Goal: Task Accomplishment & Management: Complete application form

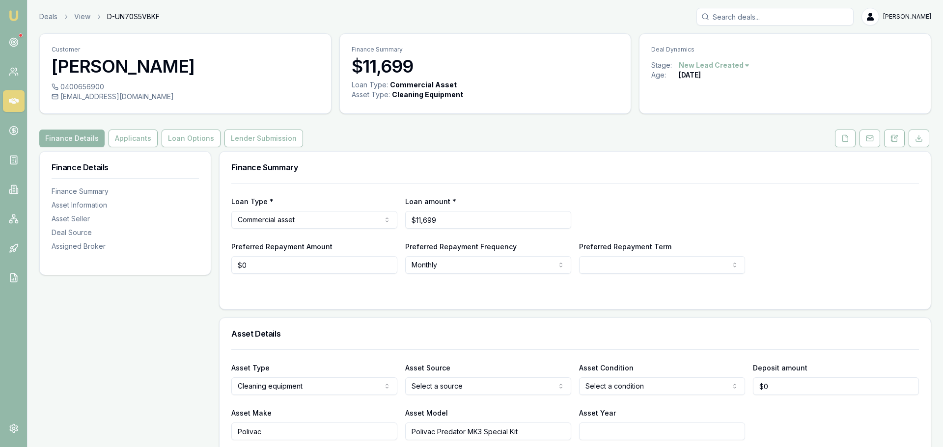
click at [698, 66] on html "Emu Broker Deals View D-UN70S5VBKF Brad Hearns Toggle Menu Customer Ajith Leons…" at bounding box center [471, 223] width 943 height 447
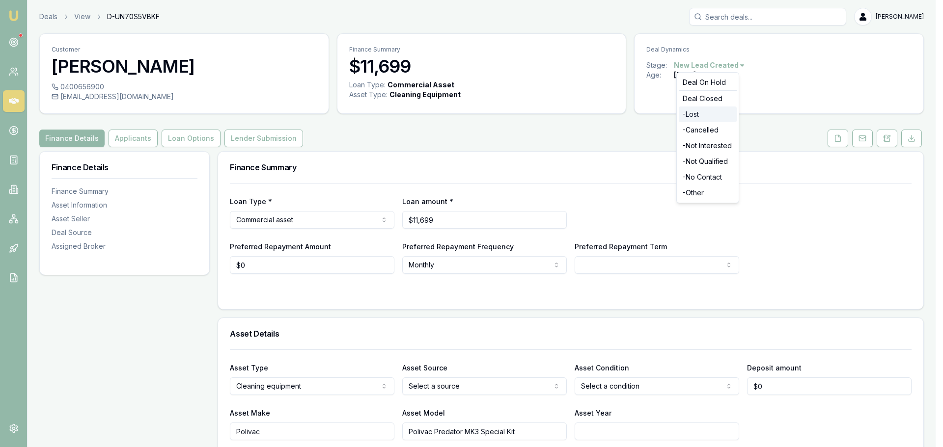
click at [702, 113] on div "- Lost" at bounding box center [708, 115] width 58 height 16
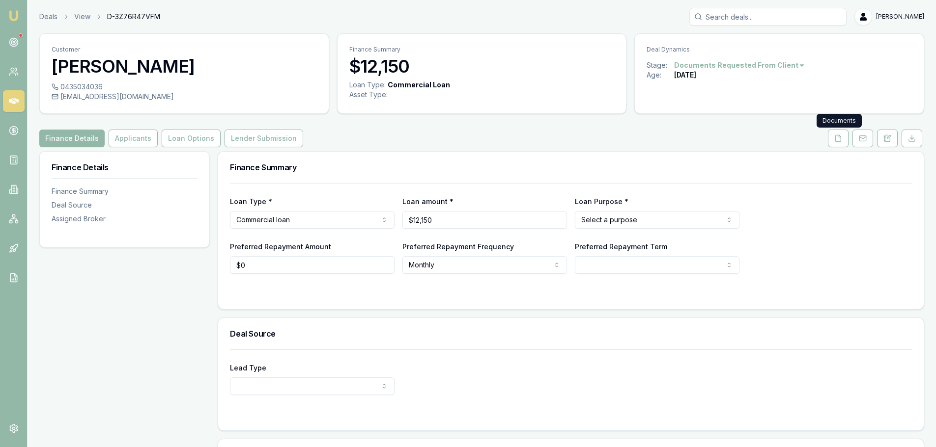
click at [834, 139] on icon at bounding box center [838, 139] width 8 height 8
click at [392, 172] on div "Finance Summary" at bounding box center [570, 167] width 705 height 31
click at [489, 155] on div "Finance Summary" at bounding box center [570, 167] width 705 height 31
click at [128, 137] on button "Applicants" at bounding box center [133, 139] width 49 height 18
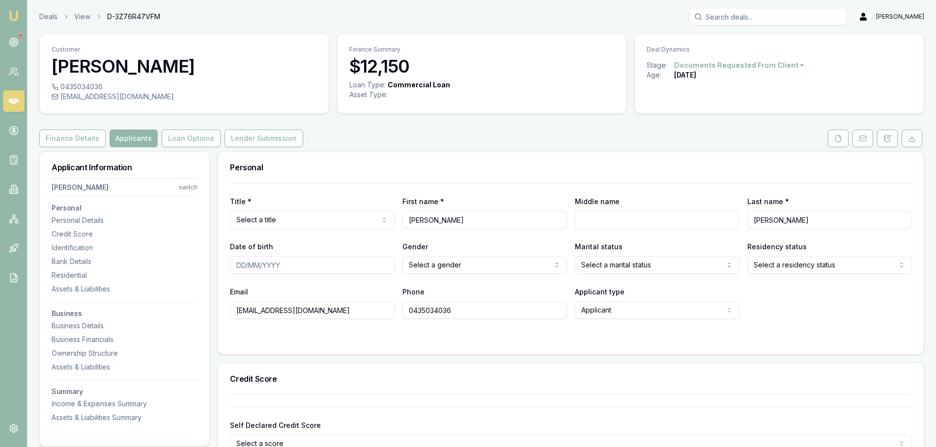
click at [198, 132] on button "Loan Options" at bounding box center [191, 139] width 59 height 18
click at [56, 138] on button "Finance Details" at bounding box center [72, 139] width 66 height 18
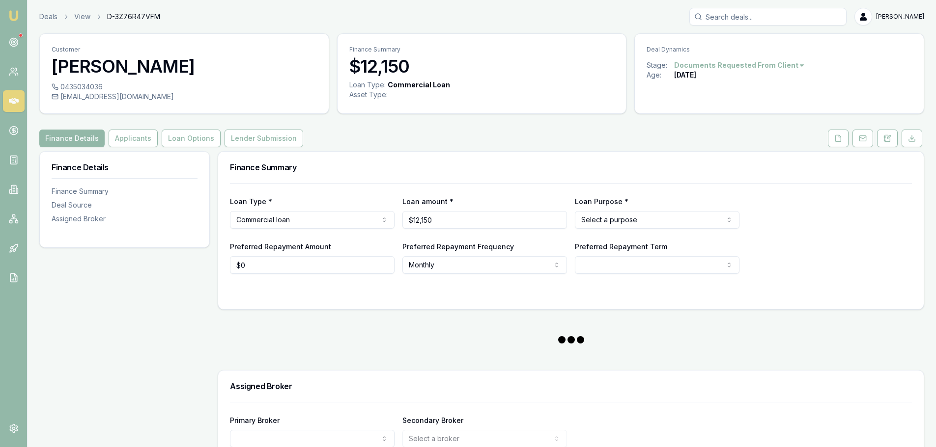
click at [384, 142] on div "Finance Details Applicants Loan Options Lender Submission" at bounding box center [481, 139] width 884 height 18
click at [187, 146] on button "Loan Options" at bounding box center [191, 139] width 59 height 18
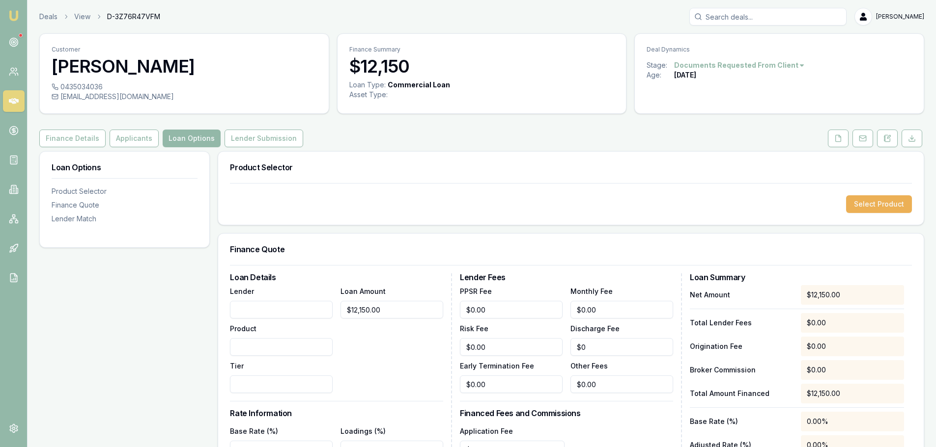
click at [420, 143] on div "Finance Details Applicants Loan Options Lender Submission" at bounding box center [481, 139] width 884 height 18
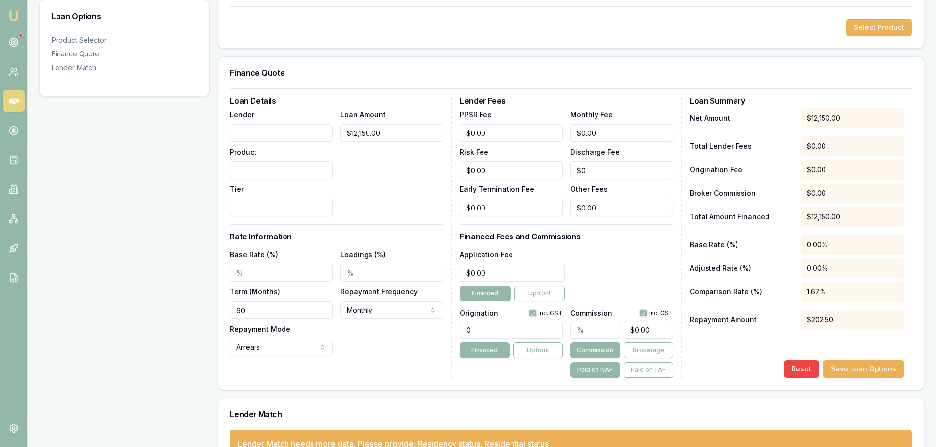
scroll to position [207, 0]
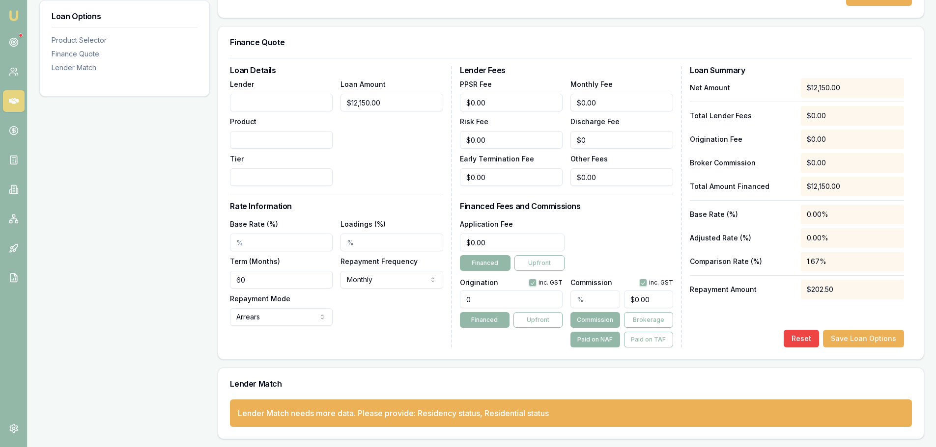
click at [358, 172] on div "Loan Amount $12,150.00" at bounding box center [391, 132] width 103 height 108
click at [62, 191] on div "Loan Options Product Selector Finance Quote Lender Match" at bounding box center [124, 191] width 170 height 495
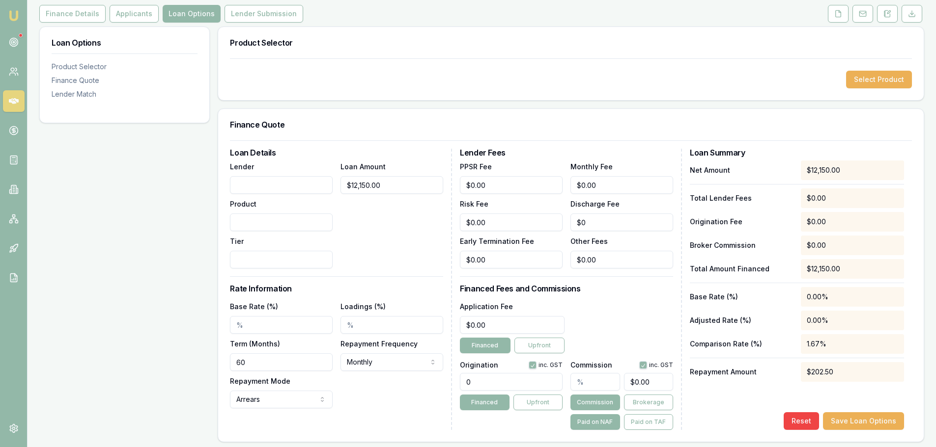
scroll to position [11, 0]
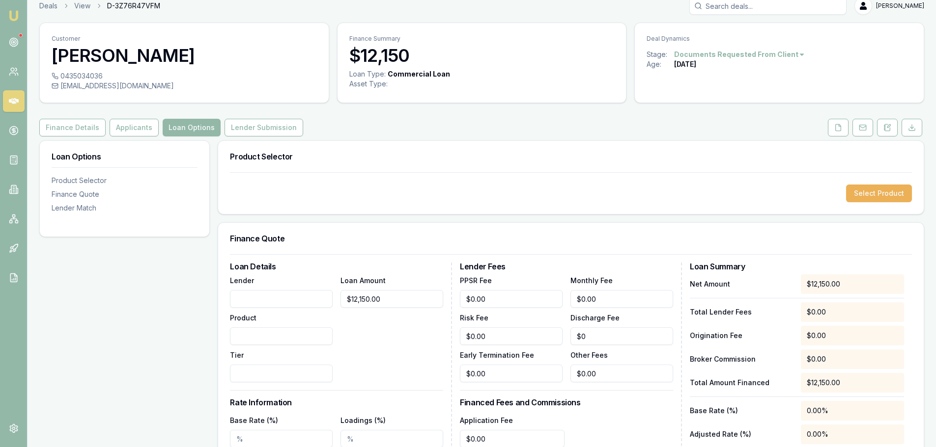
click at [193, 90] on div "[EMAIL_ADDRESS][DOMAIN_NAME]" at bounding box center [184, 86] width 265 height 10
click at [71, 121] on button "Finance Details" at bounding box center [72, 128] width 66 height 18
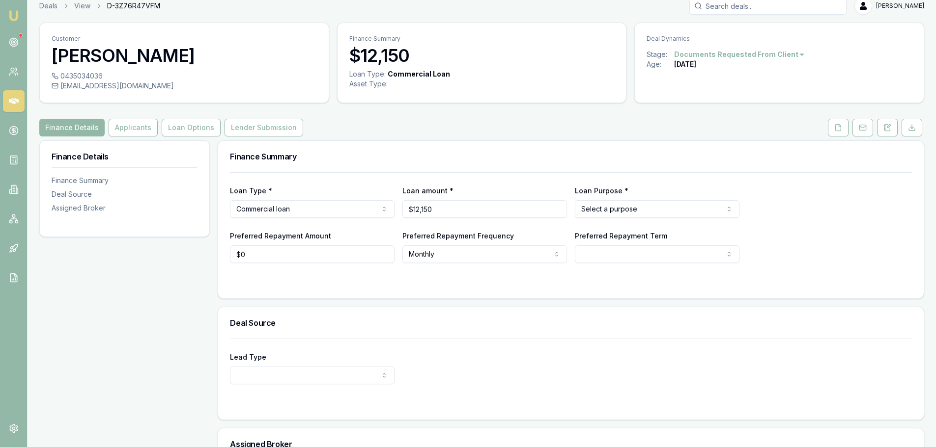
click at [149, 125] on button "Applicants" at bounding box center [133, 128] width 49 height 18
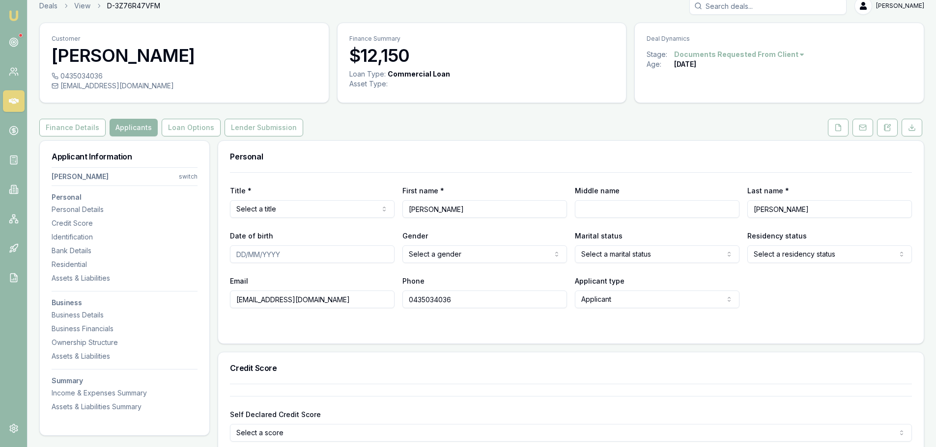
click at [187, 122] on button "Loan Options" at bounding box center [191, 128] width 59 height 18
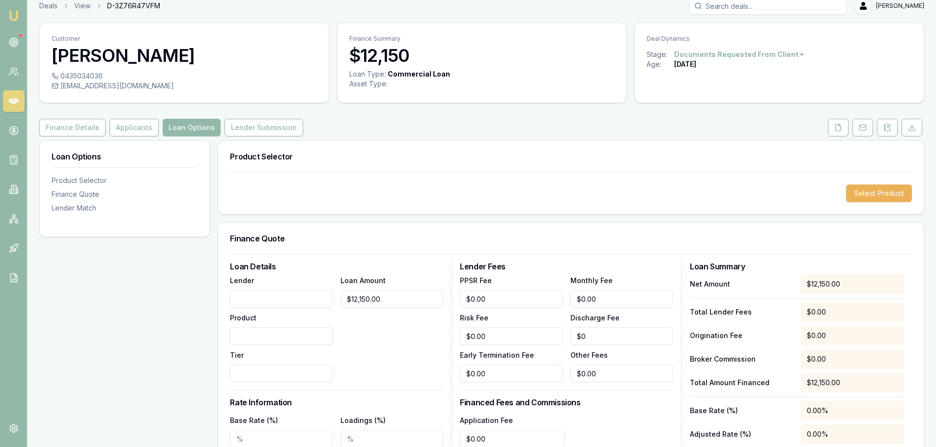
click at [393, 115] on div "Customer Gurdeepsingh Kainth 0435034036 info@xtremeexhaust.com.au Finance Summa…" at bounding box center [481, 329] width 884 height 613
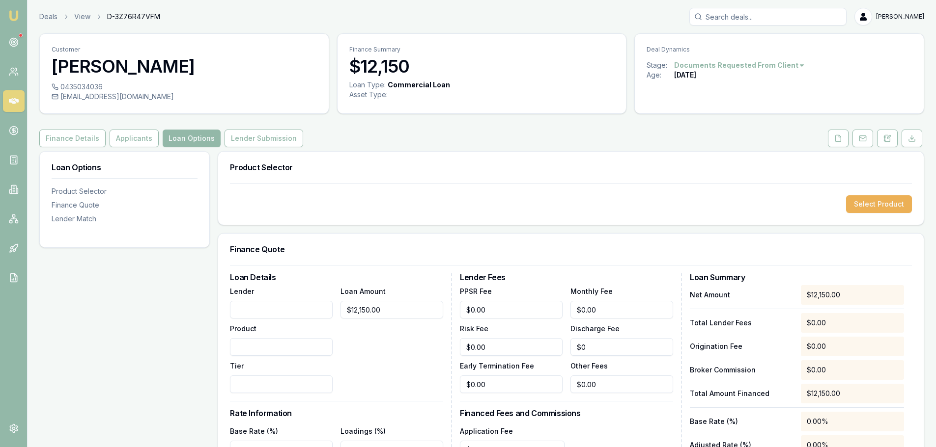
click at [347, 134] on div "Finance Details Applicants Loan Options Lender Submission" at bounding box center [481, 139] width 884 height 18
click at [96, 138] on button "Finance Details" at bounding box center [72, 139] width 66 height 18
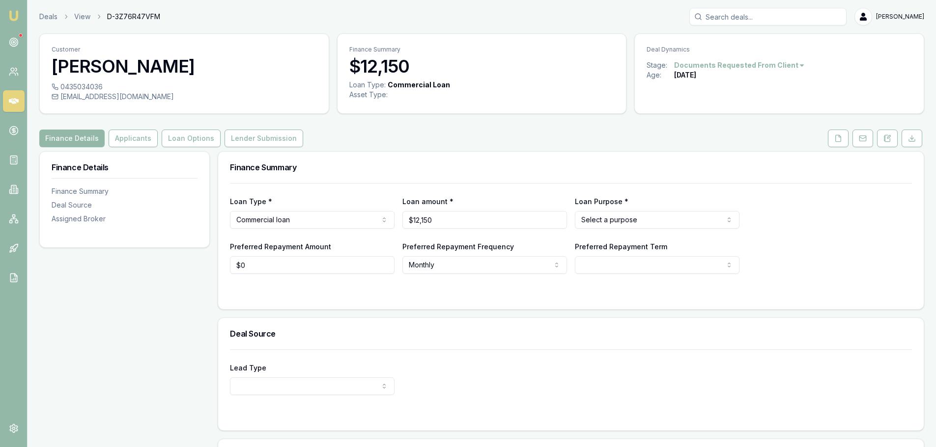
click at [24, 41] on link at bounding box center [14, 42] width 22 height 22
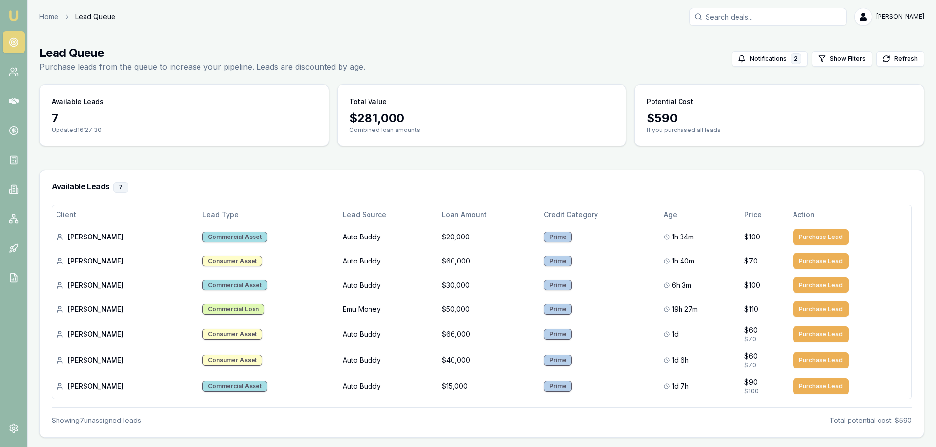
click at [8, 136] on link at bounding box center [14, 131] width 22 height 22
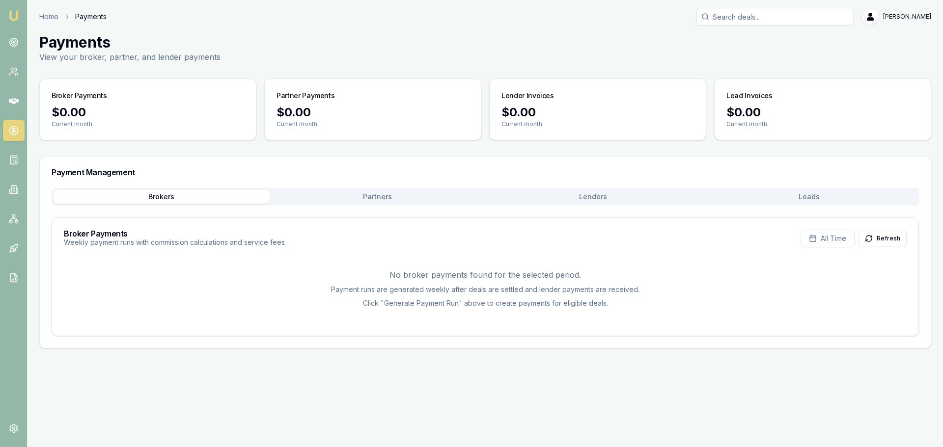
click at [400, 195] on button "Partners" at bounding box center [378, 197] width 216 height 14
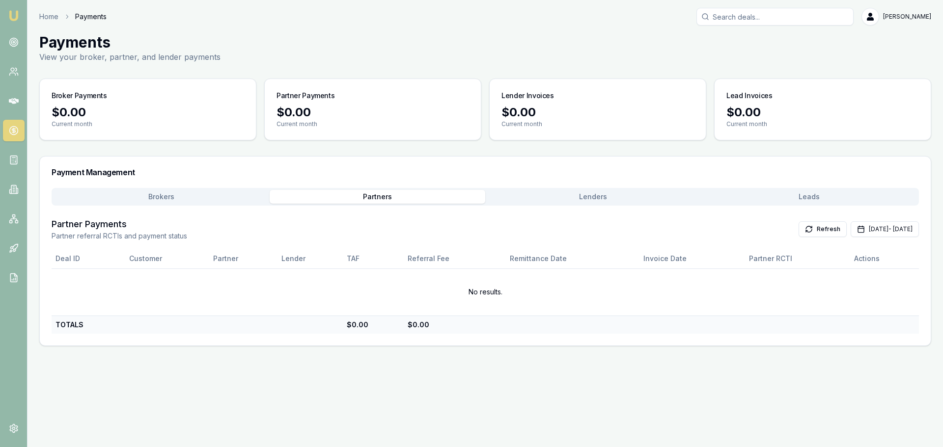
click at [604, 190] on div "Brokers Partners Lenders Leads" at bounding box center [485, 197] width 867 height 18
click at [599, 192] on button "Lenders" at bounding box center [593, 197] width 216 height 14
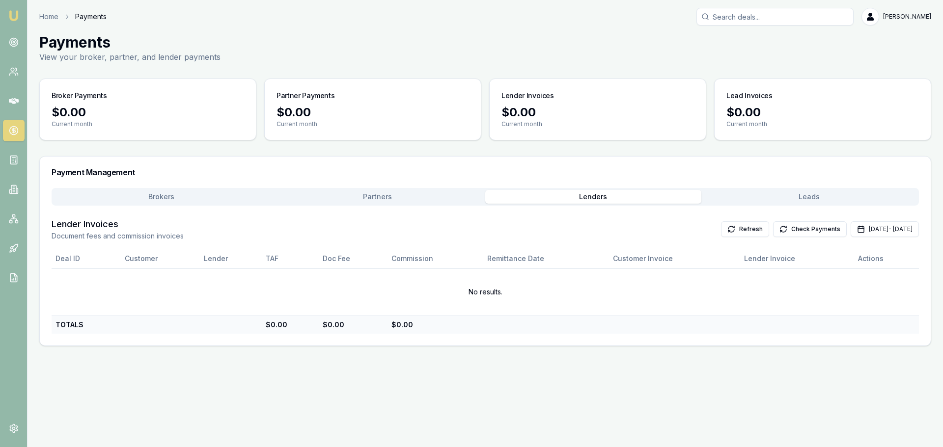
click at [805, 197] on button "Leads" at bounding box center [809, 197] width 216 height 14
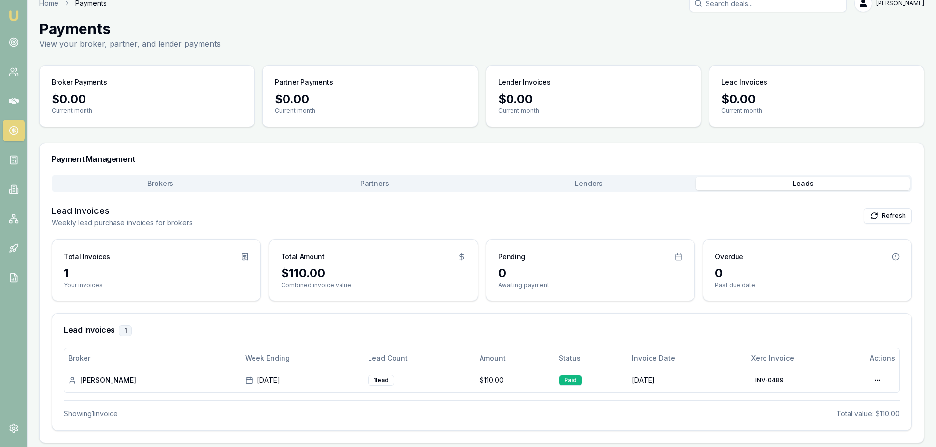
scroll to position [17, 0]
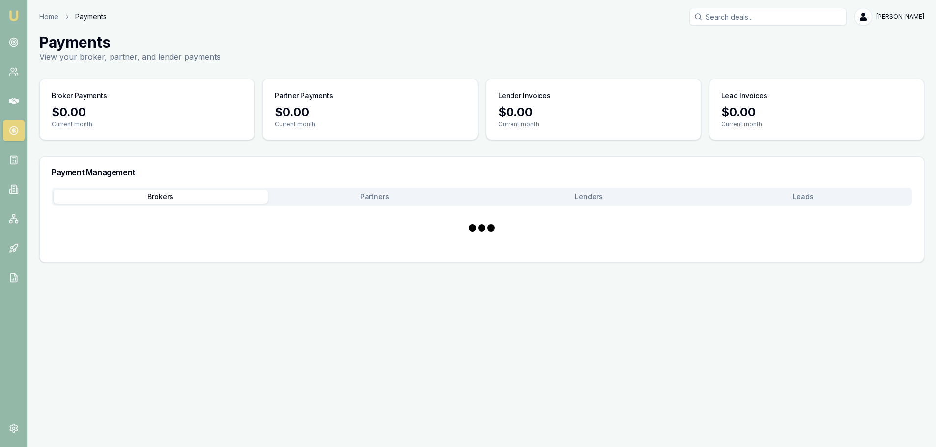
click at [167, 179] on div "Payment Management Brokers Partners Lenders Leads" at bounding box center [481, 209] width 884 height 107
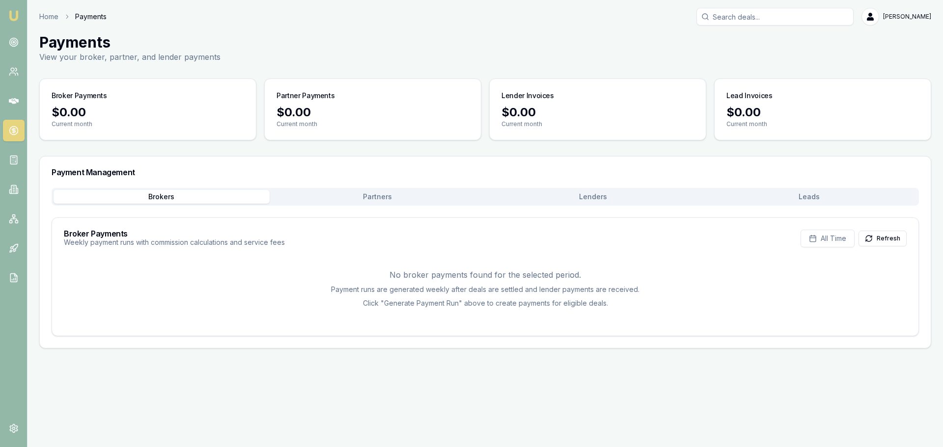
click at [355, 192] on button "Partners" at bounding box center [378, 197] width 216 height 14
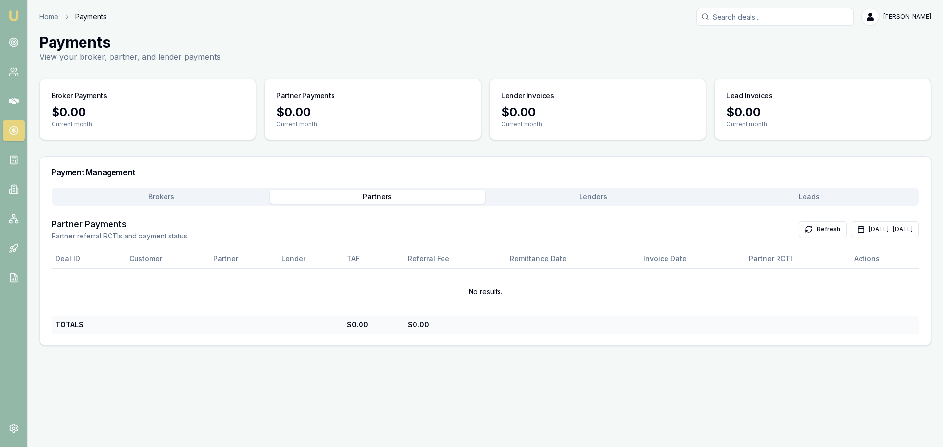
click at [134, 191] on button "Brokers" at bounding box center [162, 197] width 216 height 14
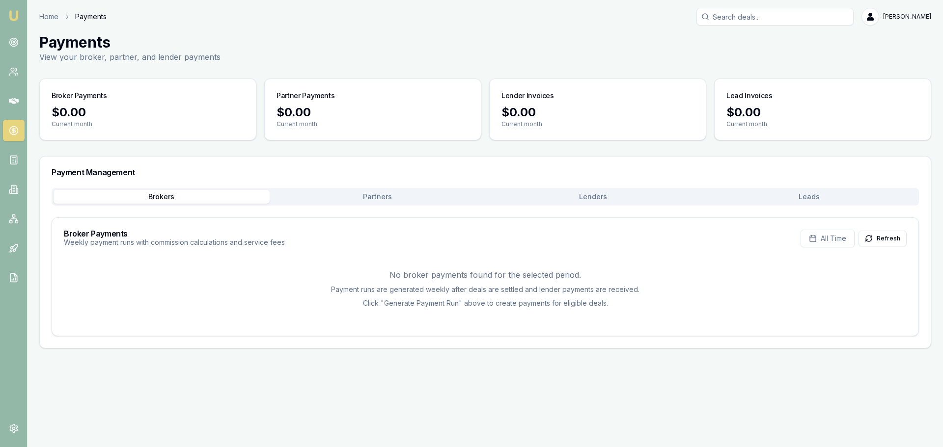
click at [13, 275] on icon at bounding box center [14, 278] width 10 height 10
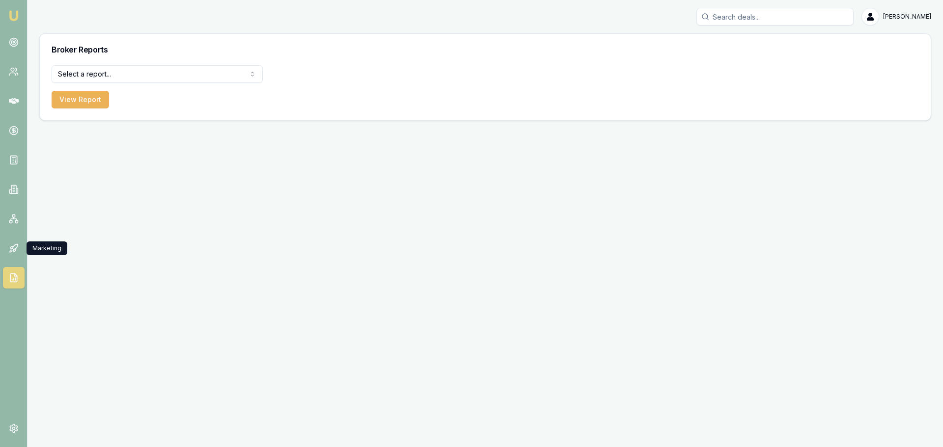
click at [10, 253] on link at bounding box center [14, 249] width 22 height 22
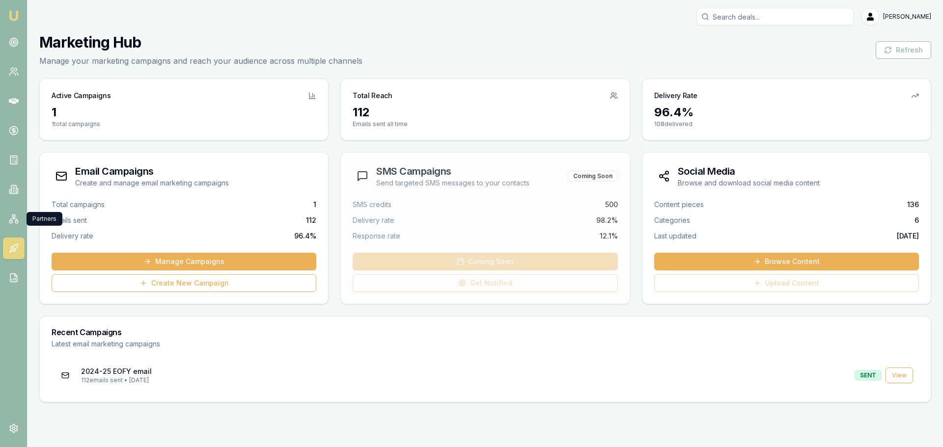
click at [10, 217] on icon at bounding box center [14, 219] width 10 height 10
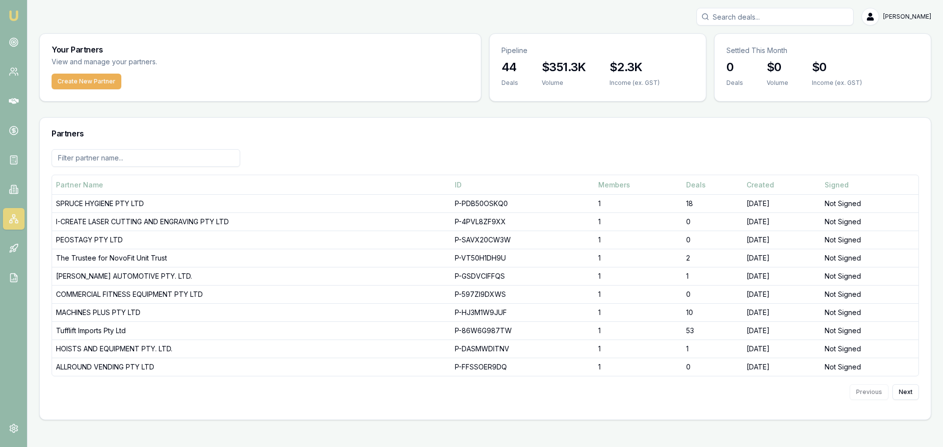
click at [14, 186] on icon at bounding box center [14, 190] width 10 height 10
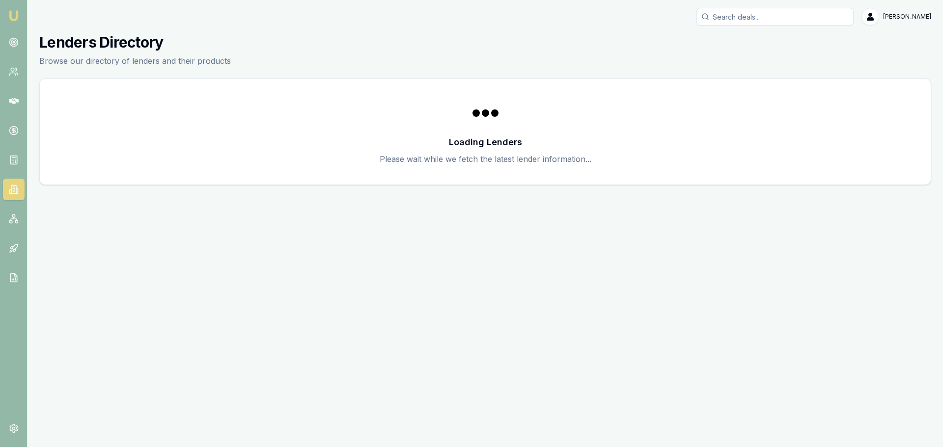
click at [16, 162] on icon at bounding box center [14, 160] width 10 height 10
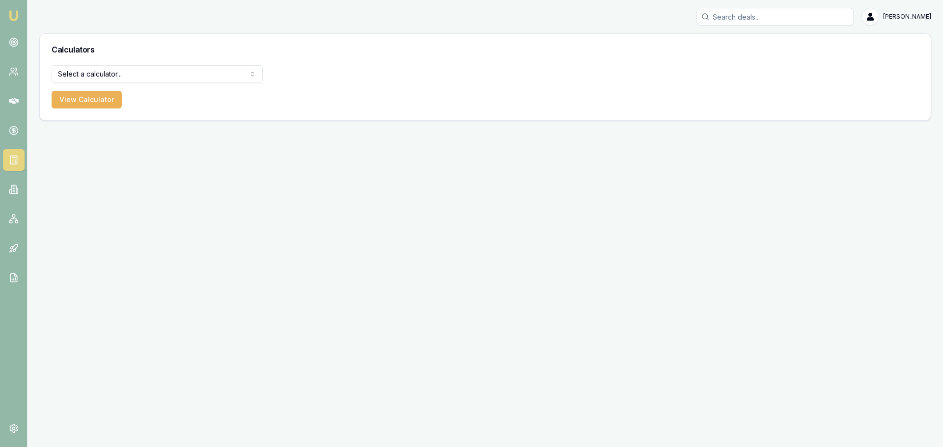
click at [17, 139] on link at bounding box center [14, 131] width 22 height 22
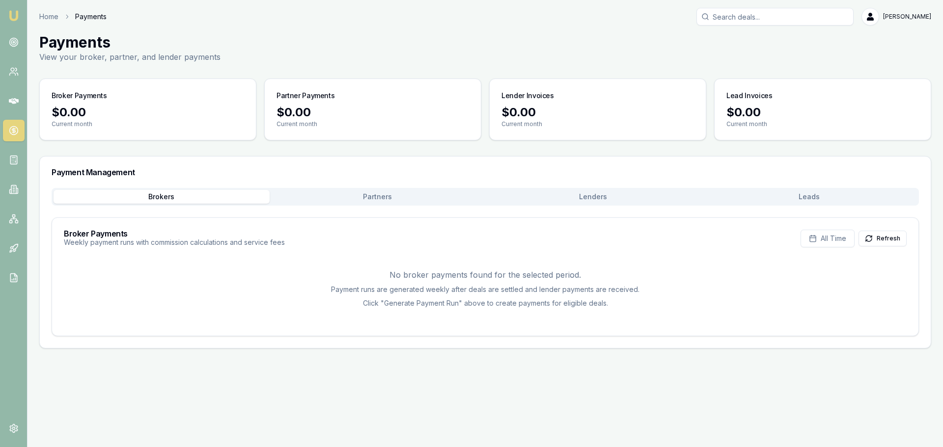
click at [11, 109] on link at bounding box center [14, 101] width 22 height 22
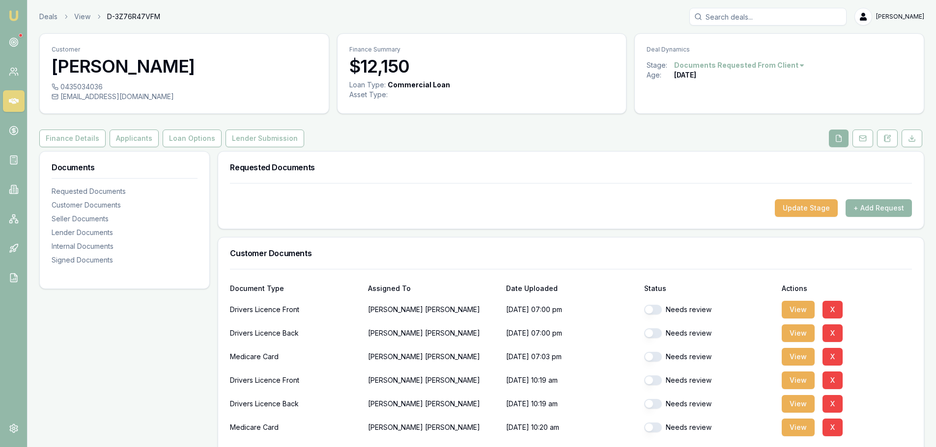
click at [222, 21] on div "Deals View D-3Z76R47VFM [PERSON_NAME]" at bounding box center [481, 17] width 884 height 18
click at [447, 140] on div "Finance Details Applicants Loan Options Lender Submission" at bounding box center [481, 139] width 884 height 18
click at [437, 140] on div "Finance Details Applicants Loan Options Lender Submission" at bounding box center [481, 139] width 884 height 18
click at [395, 117] on div "Customer Gurdeepsingh Kainth 0435034036 info@xtremeexhaust.com.au Finance Summa…" at bounding box center [481, 407] width 884 height 749
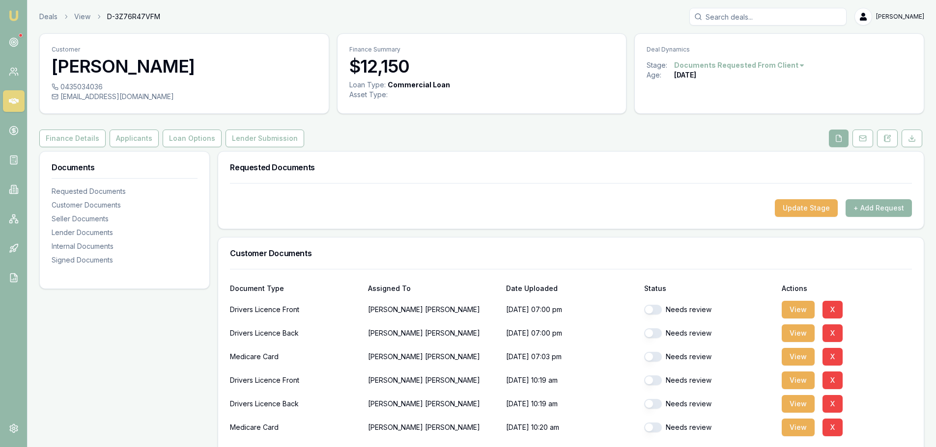
click at [278, 178] on div "Requested Documents" at bounding box center [570, 167] width 705 height 31
click at [342, 166] on h3 "Requested Documents" at bounding box center [571, 168] width 682 height 8
click at [359, 133] on div "Finance Details Applicants Loan Options Lender Submission" at bounding box center [481, 139] width 884 height 18
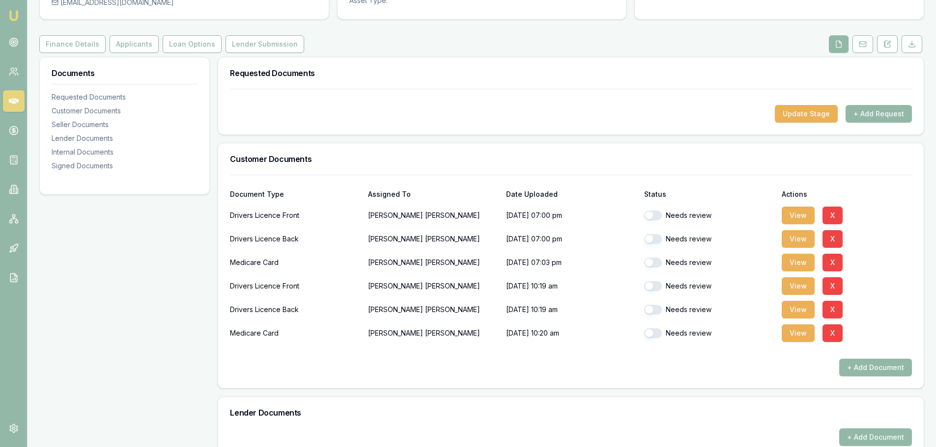
scroll to position [98, 0]
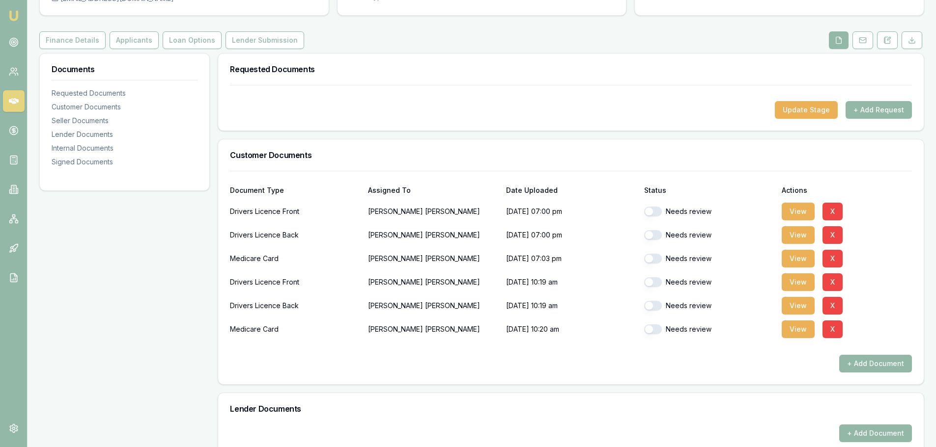
click at [790, 280] on button "View" at bounding box center [797, 283] width 33 height 18
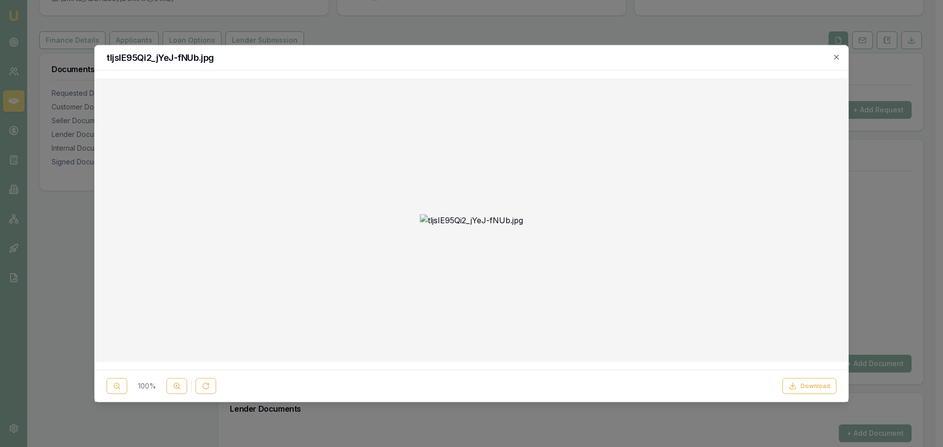
click at [816, 388] on button "Download" at bounding box center [809, 387] width 54 height 16
click at [838, 58] on icon "button" at bounding box center [836, 57] width 8 height 8
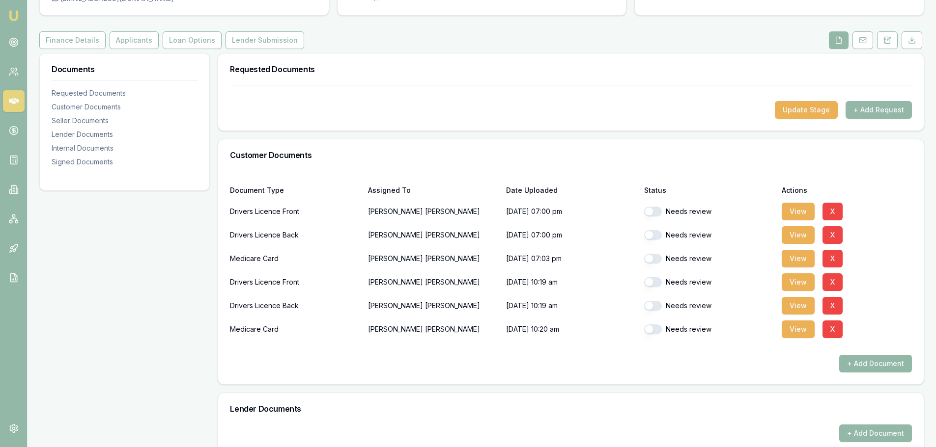
click at [795, 304] on button "View" at bounding box center [797, 306] width 33 height 18
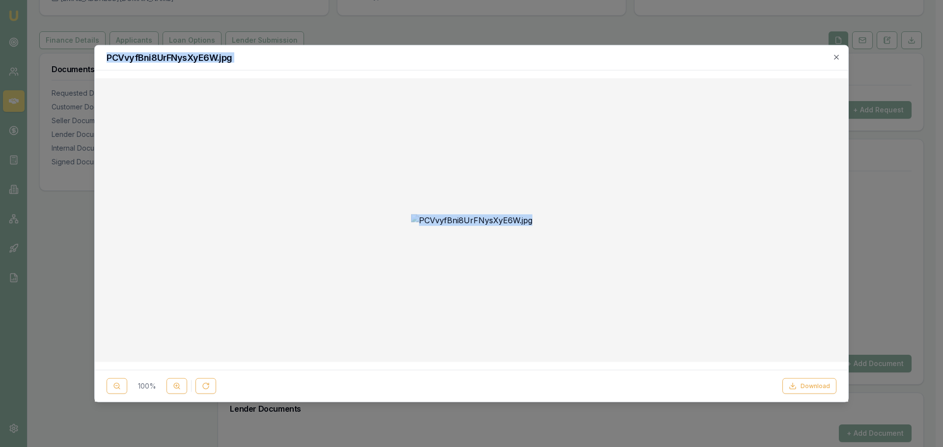
drag, startPoint x: 136, startPoint y: 389, endPoint x: 751, endPoint y: 404, distance: 615.0
click at [695, 349] on body "Emu Broker Deals View D-3Z76R47VFM Brad Hearns Toggle Menu Customer Gurdeepsing…" at bounding box center [468, 125] width 936 height 447
click at [703, 331] on div at bounding box center [472, 220] width 738 height 269
click at [809, 389] on button "Download" at bounding box center [809, 387] width 54 height 16
click at [834, 55] on icon "button" at bounding box center [836, 57] width 8 height 8
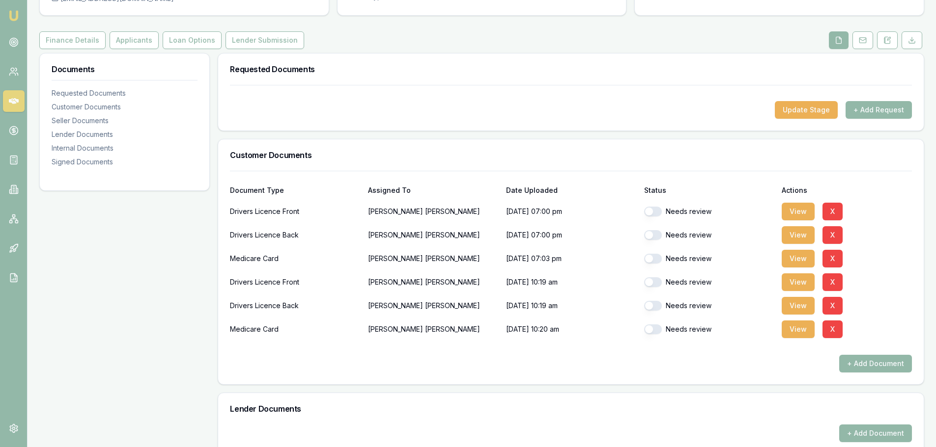
click at [794, 329] on button "View" at bounding box center [797, 330] width 33 height 18
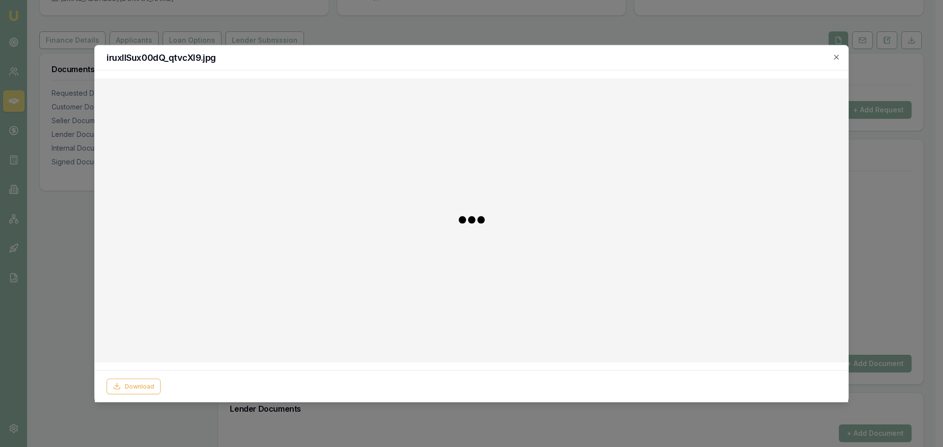
click at [136, 388] on button "Download" at bounding box center [134, 387] width 54 height 16
drag, startPoint x: 890, startPoint y: 224, endPoint x: 883, endPoint y: 209, distance: 16.1
click at [890, 224] on div at bounding box center [471, 223] width 943 height 447
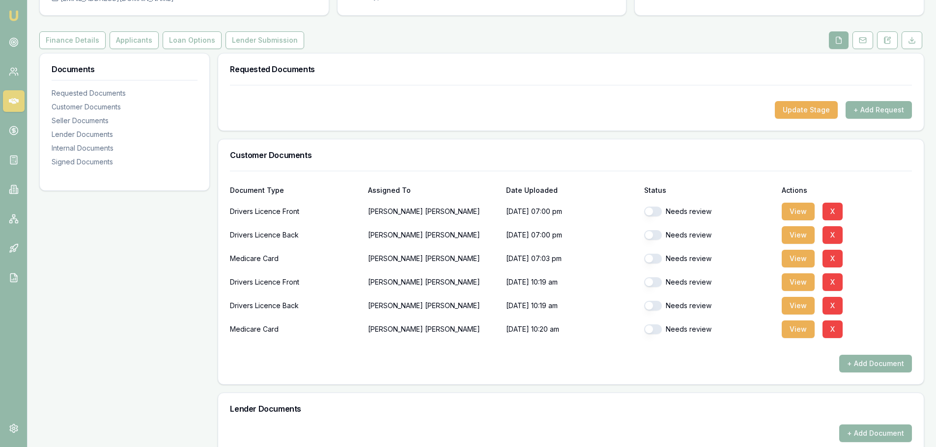
click at [798, 210] on button "View" at bounding box center [797, 212] width 33 height 18
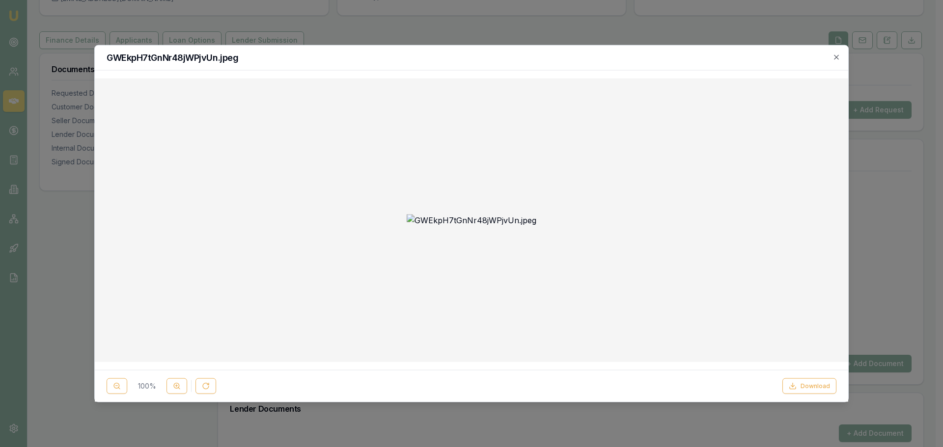
click at [801, 383] on button "Download" at bounding box center [809, 387] width 54 height 16
click at [896, 151] on div at bounding box center [471, 223] width 943 height 447
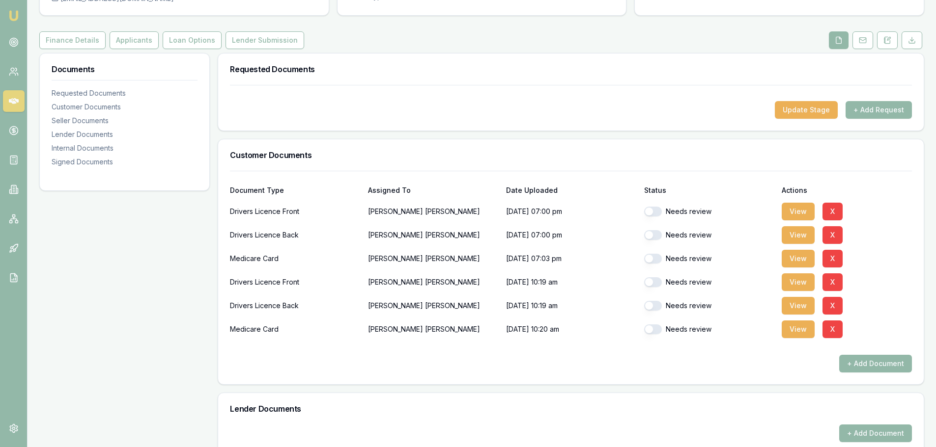
click at [811, 236] on button "View" at bounding box center [797, 235] width 33 height 18
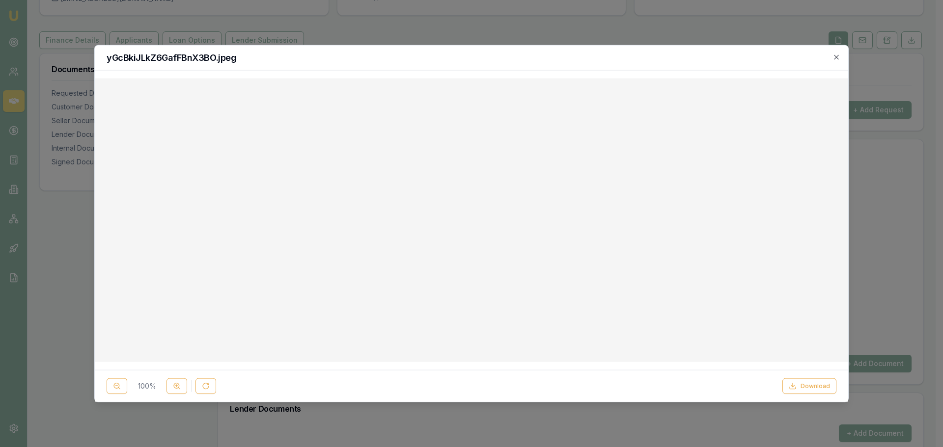
click at [800, 384] on button "Download" at bounding box center [809, 387] width 54 height 16
click at [872, 254] on div at bounding box center [471, 223] width 943 height 447
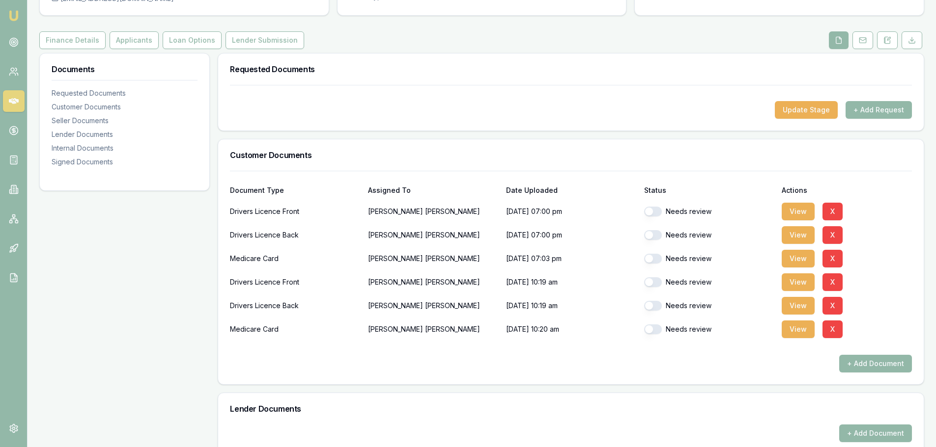
click at [802, 262] on button "View" at bounding box center [797, 259] width 33 height 18
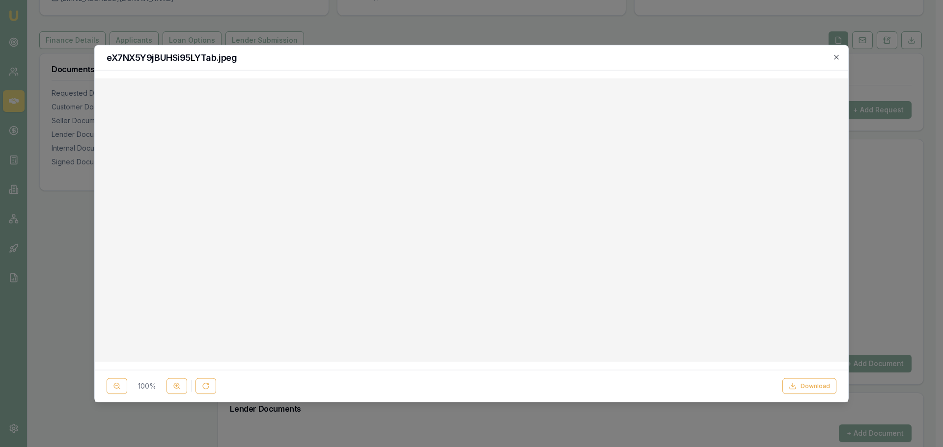
click at [816, 386] on button "Download" at bounding box center [809, 387] width 54 height 16
click at [898, 291] on div at bounding box center [471, 223] width 943 height 447
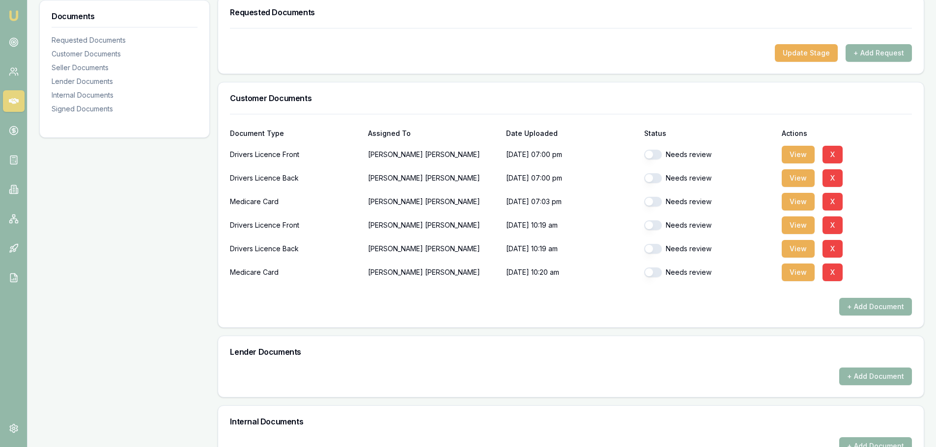
scroll to position [343, 0]
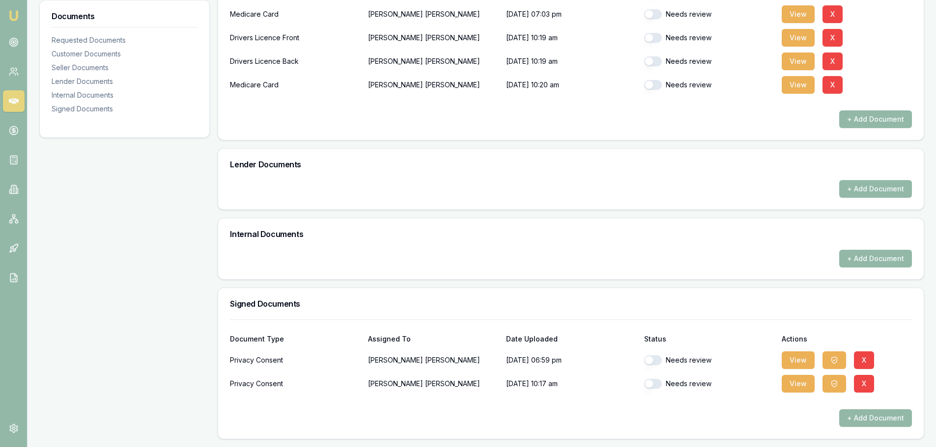
click at [800, 359] on button "View" at bounding box center [797, 361] width 33 height 18
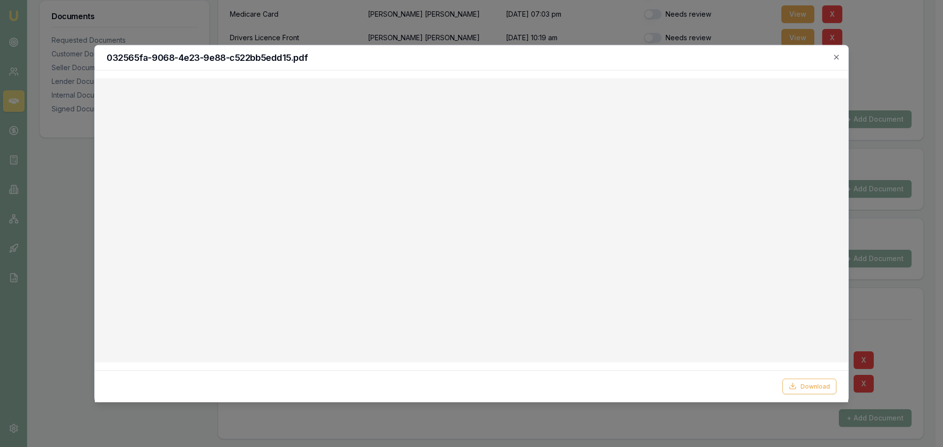
click at [814, 388] on button "Download" at bounding box center [809, 387] width 54 height 16
click at [567, 70] on div "032565fa-9068-4e23-9e88-c522bb5edd15.pdf" at bounding box center [471, 57] width 753 height 25
click at [835, 60] on icon "button" at bounding box center [836, 57] width 8 height 8
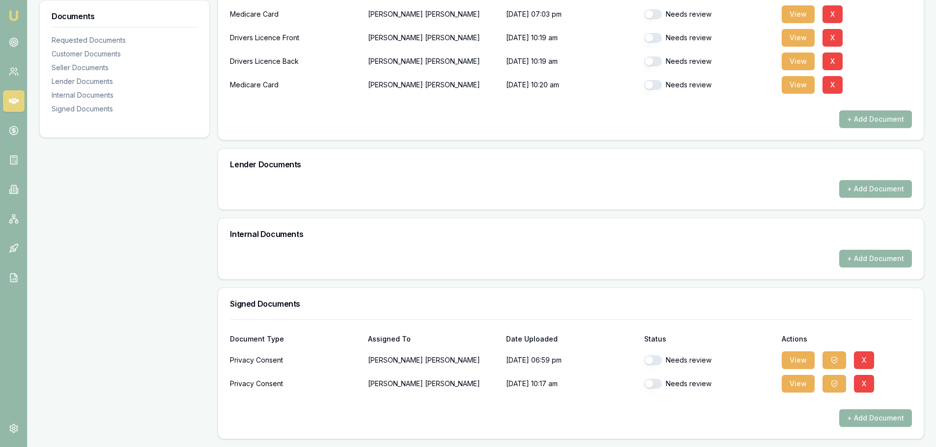
click at [836, 358] on icon "button" at bounding box center [833, 360] width 5 height 6
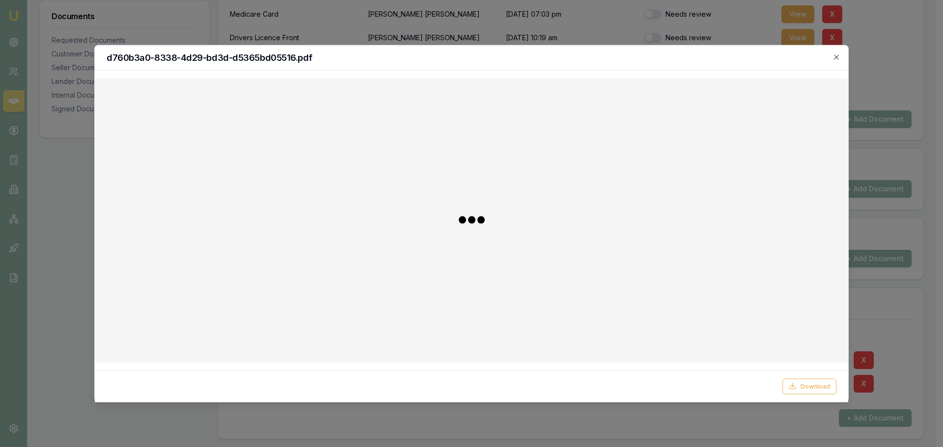
click at [802, 386] on button "Download" at bounding box center [809, 387] width 54 height 16
click at [837, 58] on icon "button" at bounding box center [836, 57] width 4 height 4
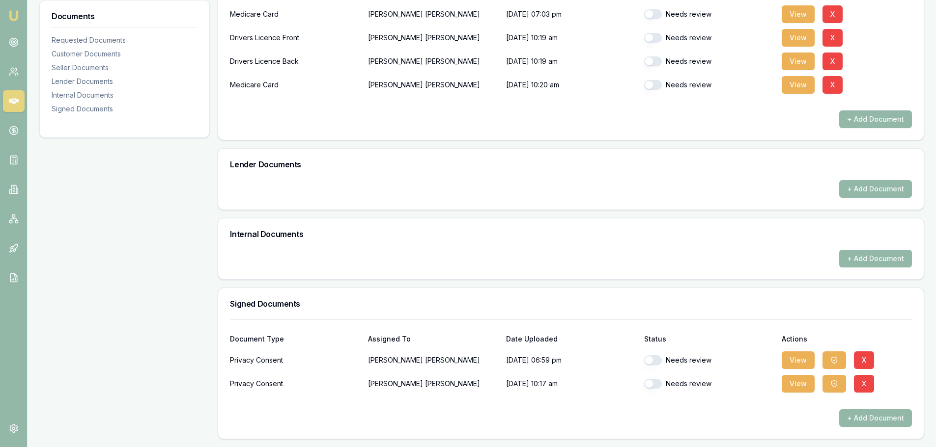
click at [798, 386] on button "View" at bounding box center [797, 384] width 33 height 18
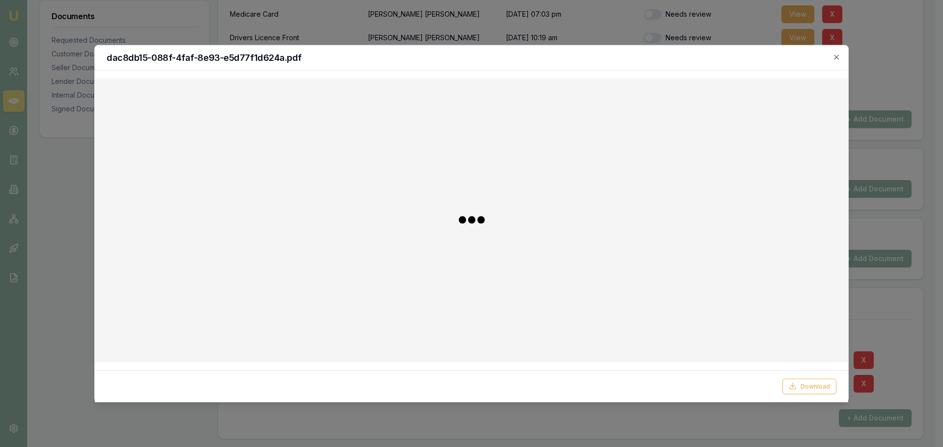
click at [804, 388] on button "Download" at bounding box center [809, 387] width 54 height 16
click at [836, 57] on icon "button" at bounding box center [836, 57] width 8 height 8
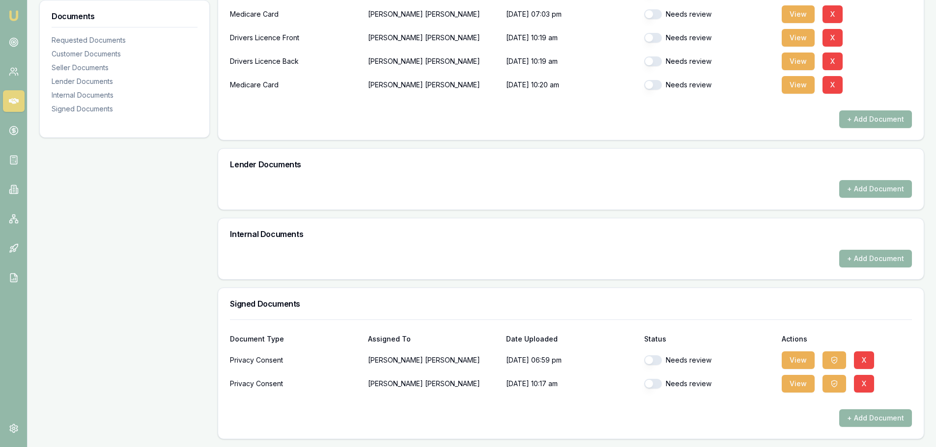
click at [830, 387] on icon "button" at bounding box center [834, 384] width 8 height 8
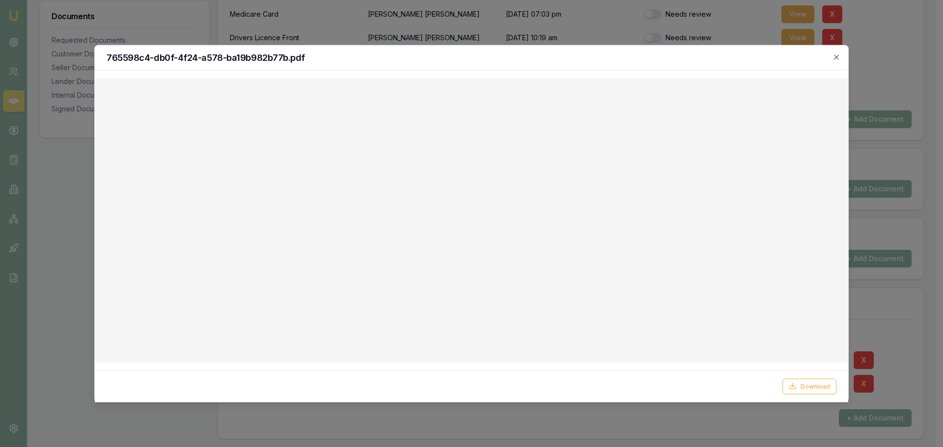
click at [817, 386] on button "Download" at bounding box center [809, 387] width 54 height 16
click at [837, 57] on icon "button" at bounding box center [836, 57] width 4 height 4
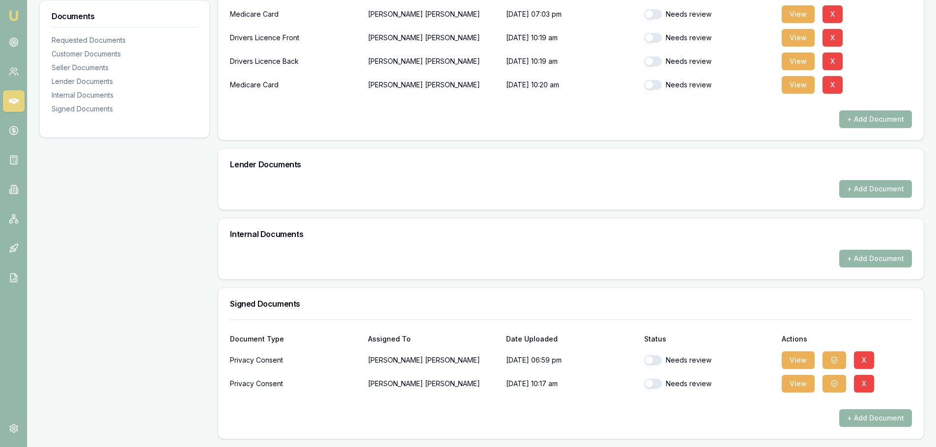
click at [770, 139] on div "Document Type Assigned To Date Uploaded Status Actions Drivers Licence Front Iq…" at bounding box center [570, 33] width 705 height 214
click at [659, 359] on button "button" at bounding box center [653, 361] width 18 height 10
checkbox input "true"
click at [658, 383] on button "button" at bounding box center [653, 384] width 18 height 10
checkbox input "true"
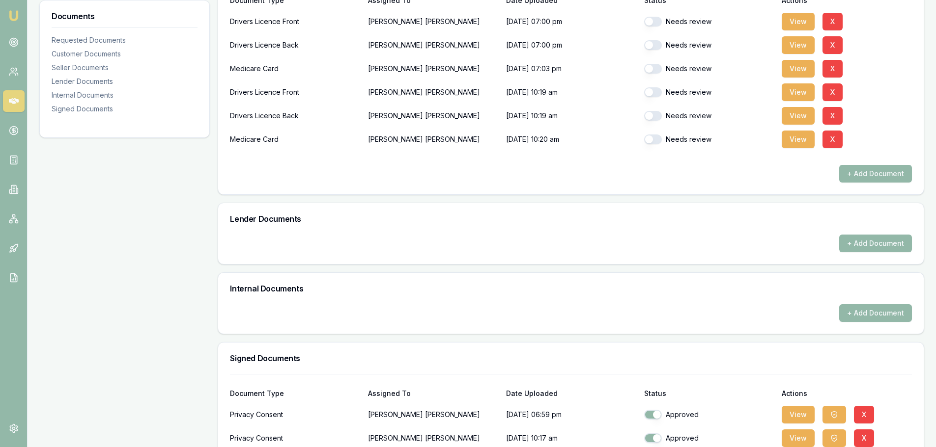
scroll to position [245, 0]
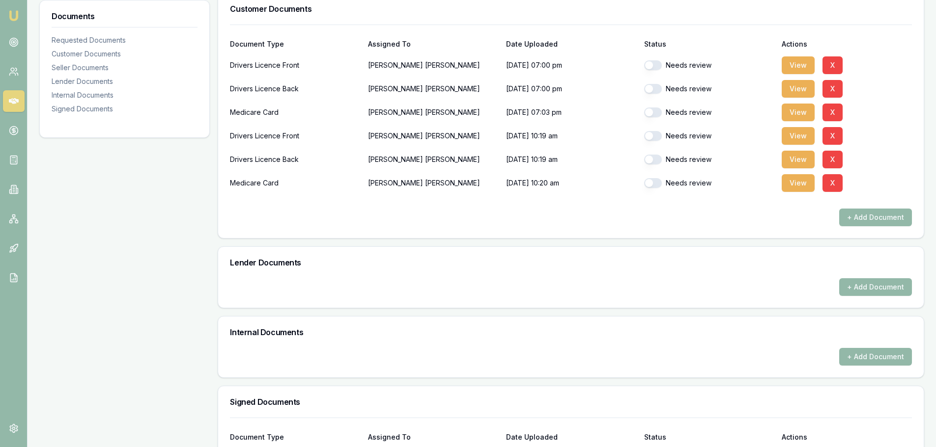
click at [660, 58] on div "Needs review" at bounding box center [709, 65] width 130 height 20
click at [655, 66] on button "button" at bounding box center [653, 65] width 18 height 10
checkbox input "true"
click at [655, 88] on button "button" at bounding box center [653, 89] width 18 height 10
checkbox input "true"
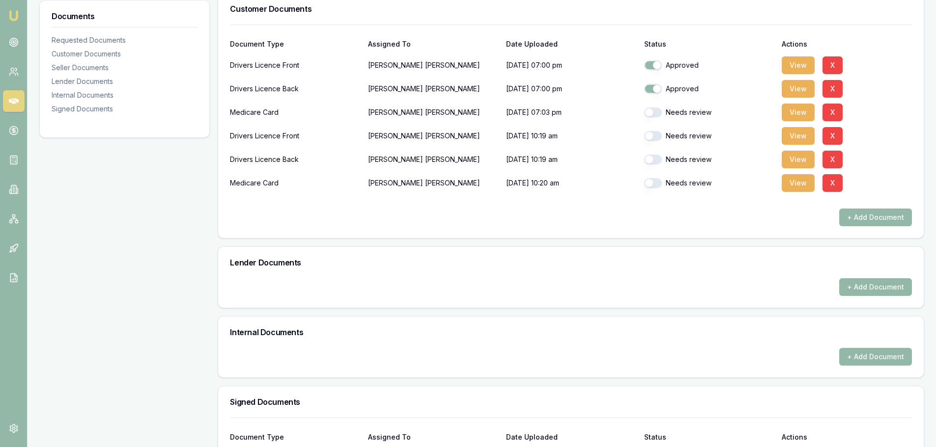
click at [657, 110] on button "button" at bounding box center [653, 113] width 18 height 10
checkbox input "true"
click at [658, 133] on button "button" at bounding box center [653, 136] width 18 height 10
checkbox input "true"
click at [658, 158] on button "button" at bounding box center [653, 160] width 18 height 10
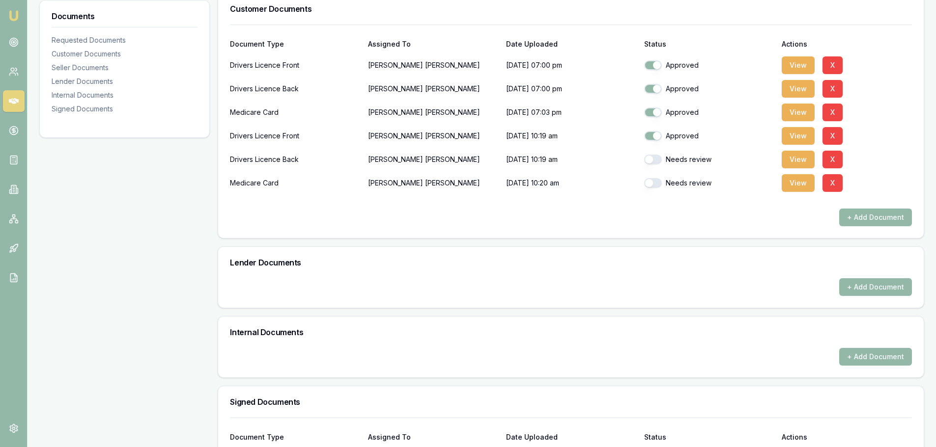
checkbox input "true"
click at [657, 183] on button "button" at bounding box center [653, 183] width 18 height 10
checkbox input "true"
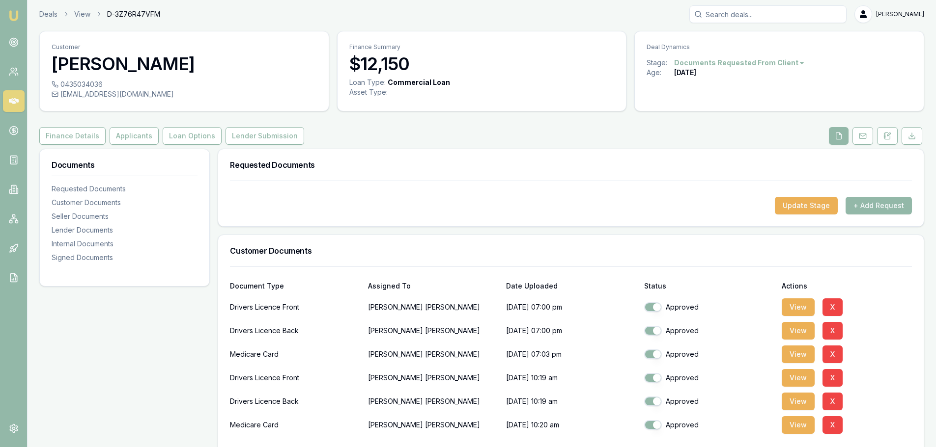
scroll to position [0, 0]
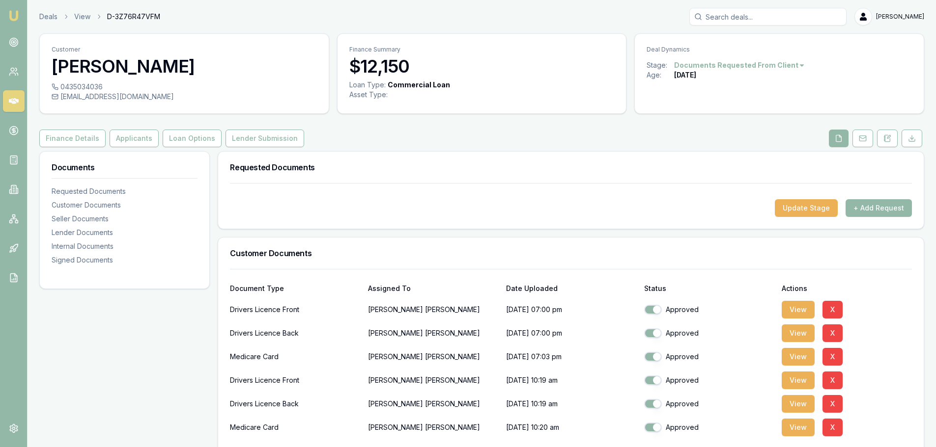
click at [560, 225] on div "Update Stage + Add Request" at bounding box center [570, 206] width 705 height 46
click at [48, 137] on button "Finance Details" at bounding box center [72, 139] width 66 height 18
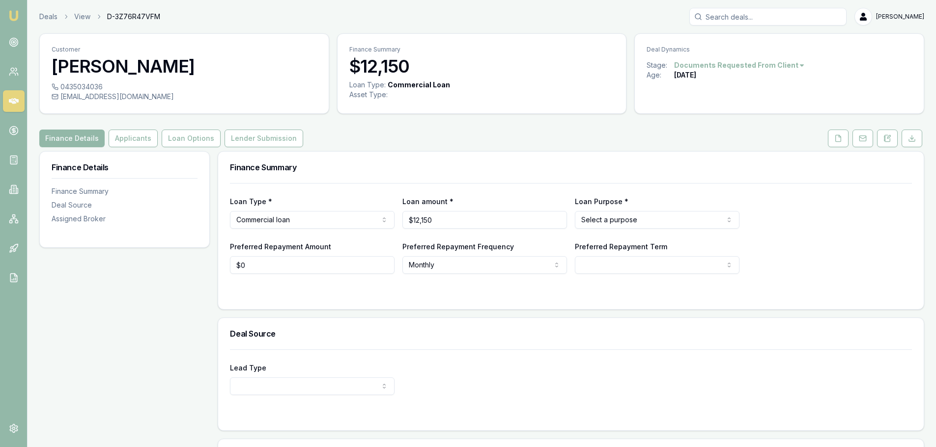
click at [137, 428] on div "Finance Details Finance Summary Deal Source Assigned Broker" at bounding box center [124, 356] width 170 height 411
click at [125, 138] on button "Applicants" at bounding box center [133, 139] width 49 height 18
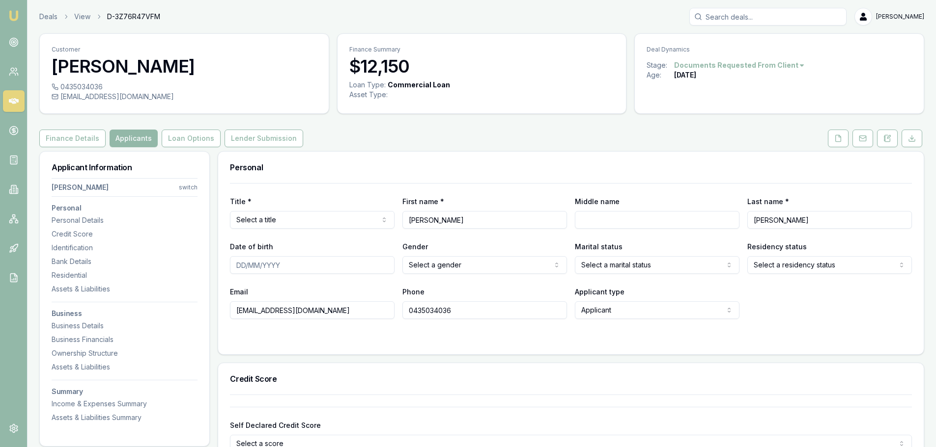
click at [458, 348] on div "Title * Select a title Mr Mrs Miss Ms Dr Prof First name * Gurdeepsingh Middle …" at bounding box center [570, 268] width 705 height 171
click at [66, 146] on button "Finance Details" at bounding box center [72, 139] width 66 height 18
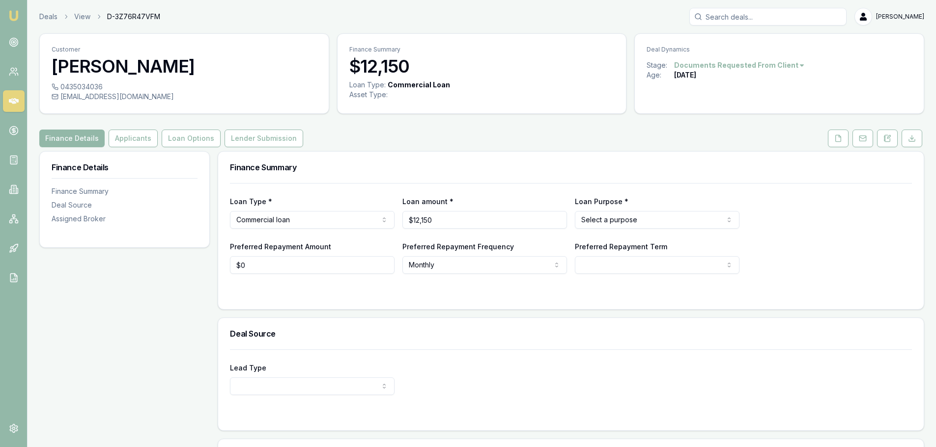
click at [372, 142] on div "Finance Details Applicants Loan Options Lender Submission" at bounding box center [481, 139] width 884 height 18
click at [128, 141] on button "Applicants" at bounding box center [133, 139] width 49 height 18
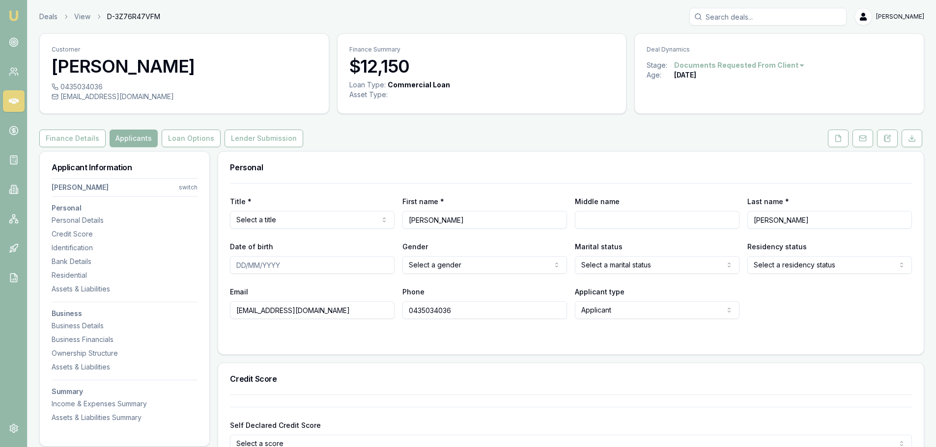
click at [321, 220] on html "Emu Broker Deals View D-3Z76R47VFM Brad Hearns Toggle Menu Customer Gurdeepsing…" at bounding box center [468, 223] width 936 height 447
select select "Mr"
drag, startPoint x: 436, startPoint y: 221, endPoint x: 542, endPoint y: 220, distance: 106.6
click at [542, 220] on input "Gurdeepsingh" at bounding box center [484, 220] width 165 height 18
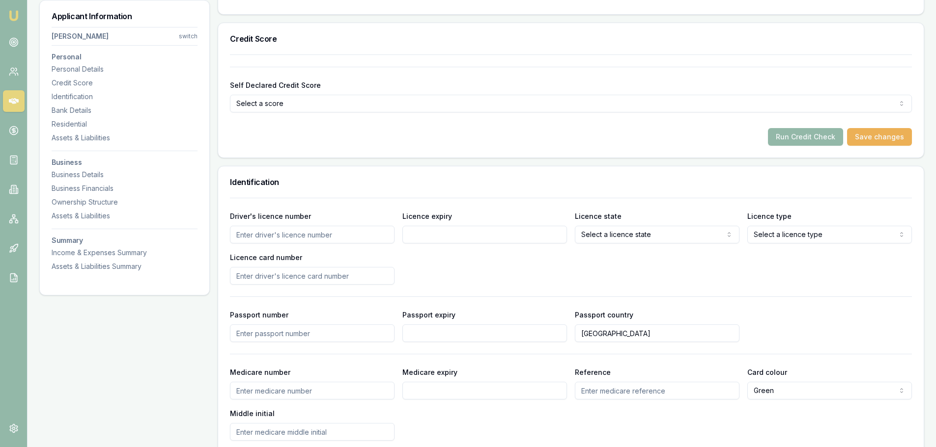
scroll to position [147, 0]
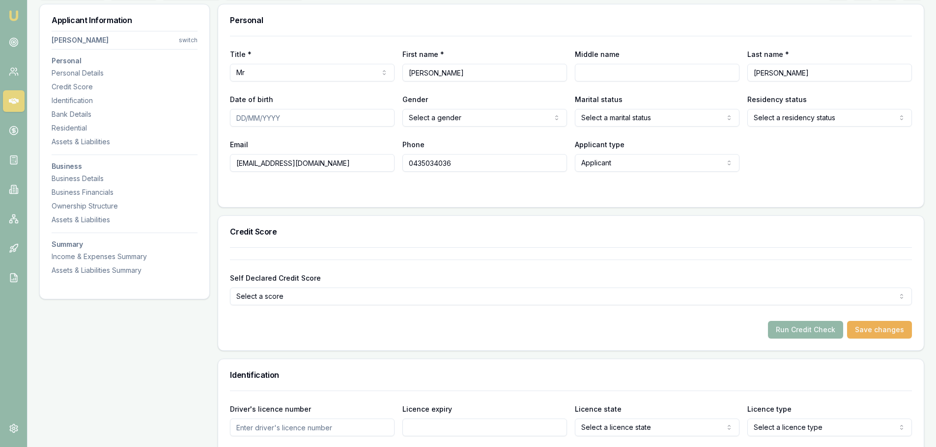
type input "Gurdeep"
click at [634, 83] on div "Title * Mr Mr Mrs Miss Ms Dr Prof First name * Gurdeep Middle name Last name * …" at bounding box center [571, 104] width 682 height 136
click at [630, 73] on input "Middle name" at bounding box center [657, 73] width 165 height 18
paste input "singh"
drag, startPoint x: 583, startPoint y: 70, endPoint x: 572, endPoint y: 72, distance: 11.9
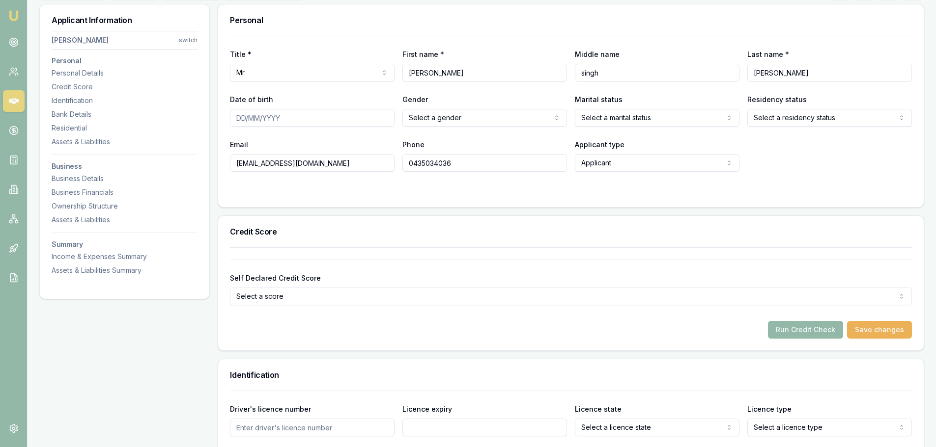
click at [572, 72] on div "Title * Mr Mr Mrs Miss Ms Dr Prof First name * Gurdeep Middle name singh Last n…" at bounding box center [571, 64] width 682 height 33
type input "Singh"
click at [578, 43] on div "Title * Mr Mr Mrs Miss Ms Dr Prof First name * Gurdeep Middle name Singh Last n…" at bounding box center [571, 104] width 682 height 136
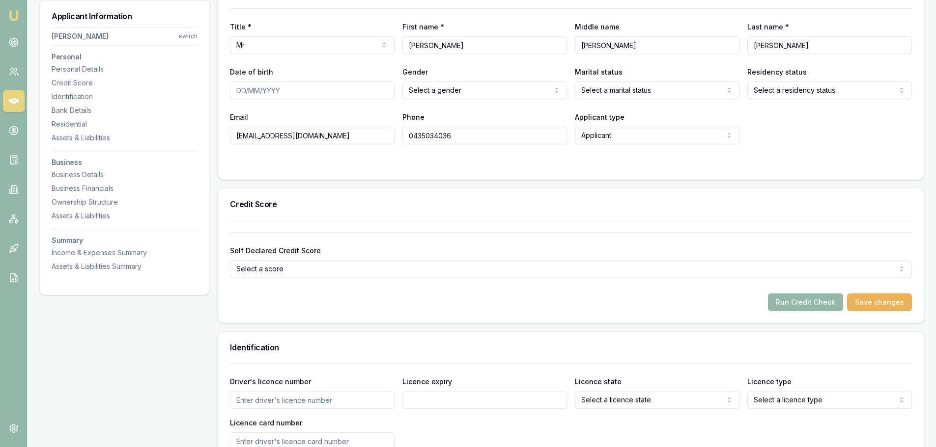
scroll to position [49, 0]
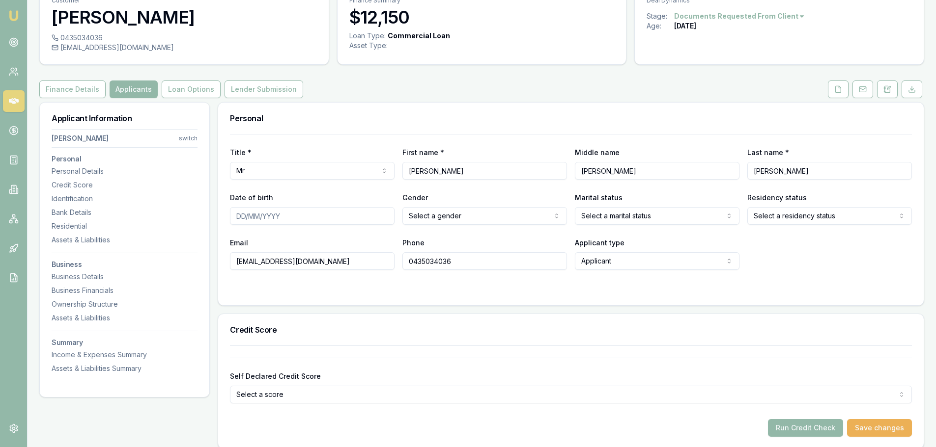
click at [243, 216] on input "Date of birth" at bounding box center [312, 216] width 165 height 18
type input "01/05/1989"
click at [452, 218] on html "Emu Broker Deals View D-3Z76R47VFM Brad Hearns Toggle Menu Customer Gurdeep Kai…" at bounding box center [468, 174] width 936 height 447
click at [641, 213] on html "Emu Broker Deals View D-3Z76R47VFM Brad Hearns Toggle Menu Customer Gurdeep Kai…" at bounding box center [468, 174] width 936 height 447
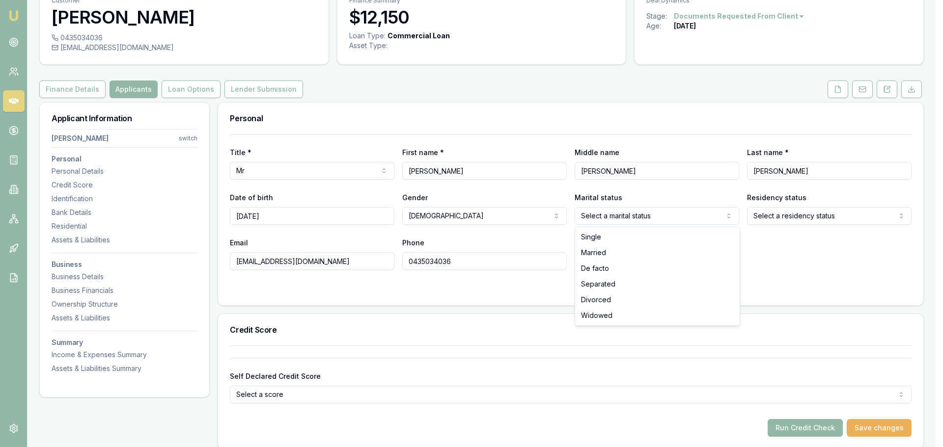
select select "MARRIED"
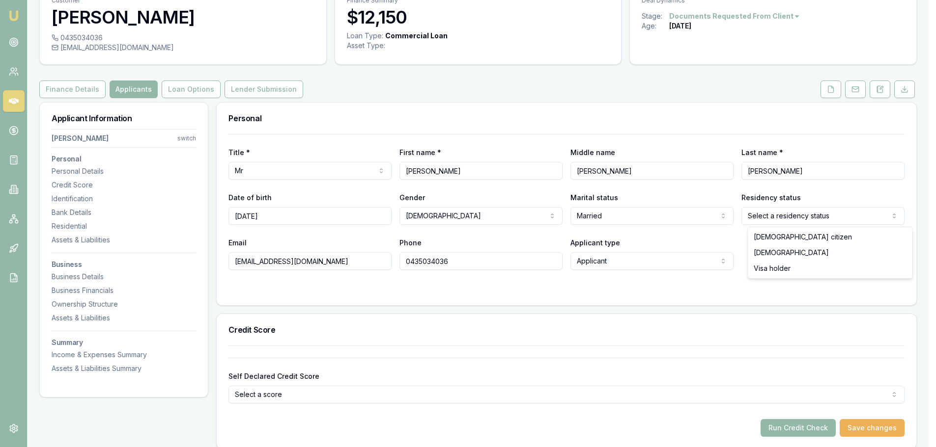
click at [805, 216] on html "Emu Broker Deals View D-3Z76R47VFM Brad Hearns Toggle Menu Customer Gurdeep Kai…" at bounding box center [468, 174] width 936 height 447
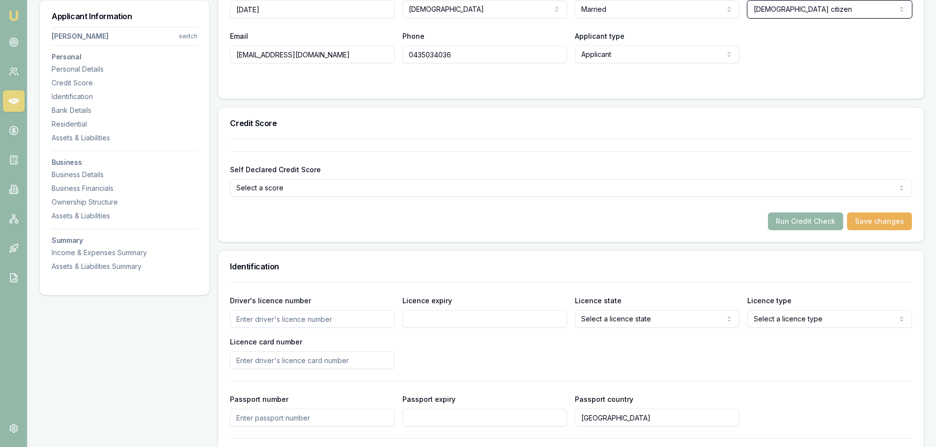
scroll to position [295, 0]
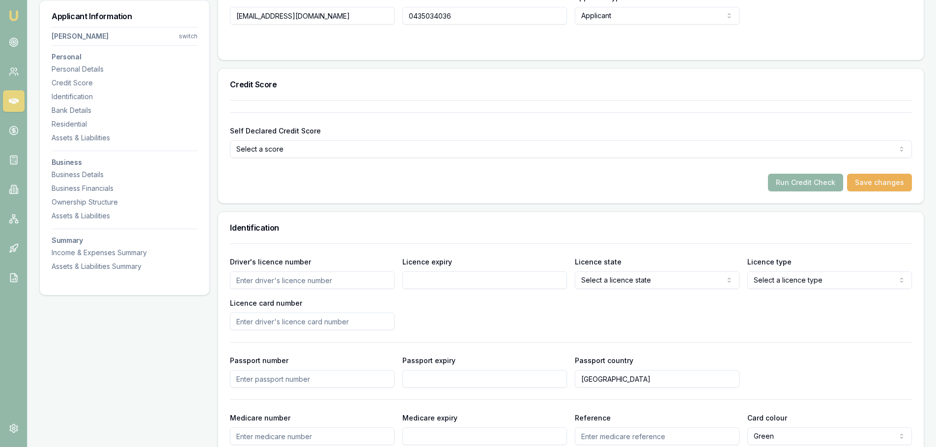
click at [273, 281] on input "Driver's licence number" at bounding box center [312, 281] width 165 height 18
type input "036454457"
type input "02/08/2028"
select select "VIC"
select select "OPEN_LICENCE"
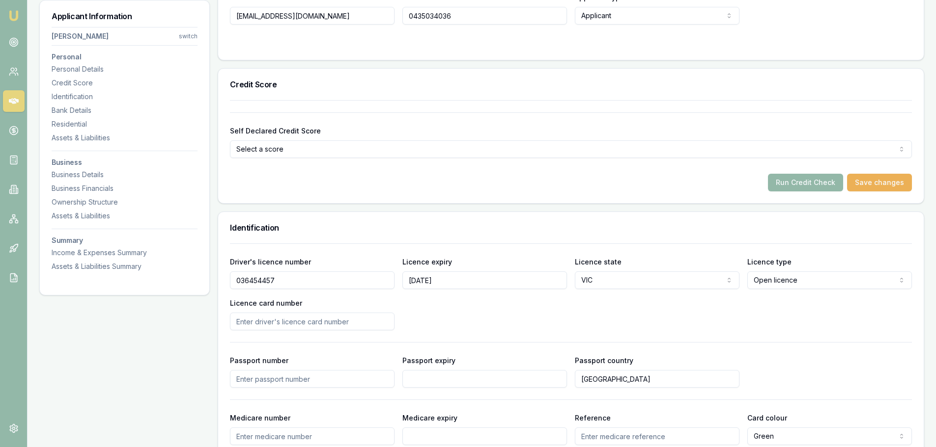
click at [317, 318] on input "Licence card number" at bounding box center [312, 322] width 165 height 18
type input "P6312098"
click at [523, 310] on div "Driver's licence number 036454457 Licence expiry 02/08/2028 Licence state VIC N…" at bounding box center [571, 293] width 682 height 75
click at [438, 323] on div "Driver's licence number 036454457 Licence expiry 02/08/2028 Licence state VIC N…" at bounding box center [571, 293] width 682 height 75
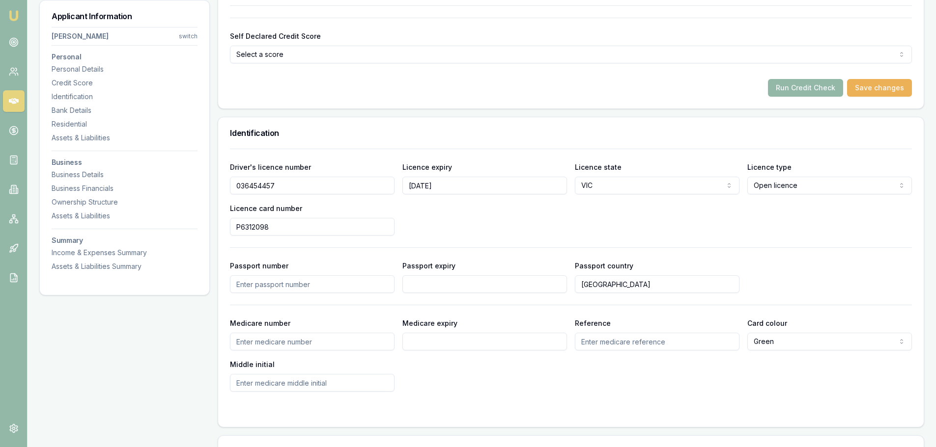
scroll to position [393, 0]
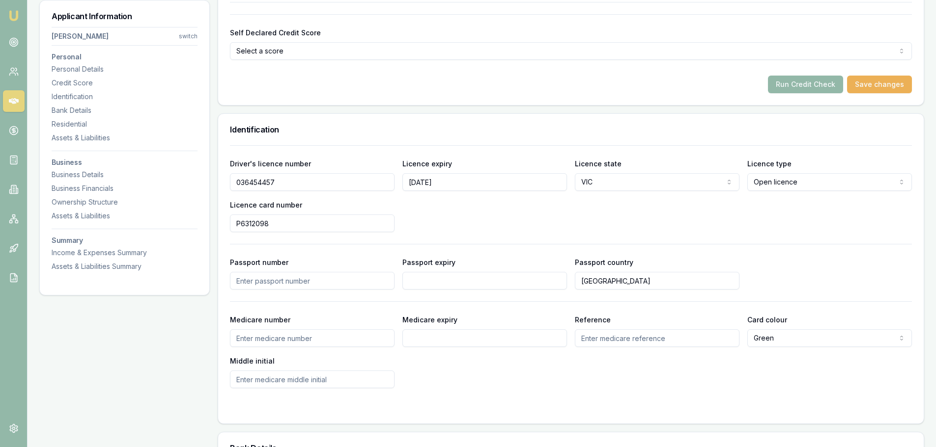
click at [298, 342] on input "Medicare number" at bounding box center [312, 339] width 165 height 18
click at [288, 338] on input "Medicare number" at bounding box center [312, 339] width 165 height 18
type input "3560676093"
type input "11/2030"
type input "1"
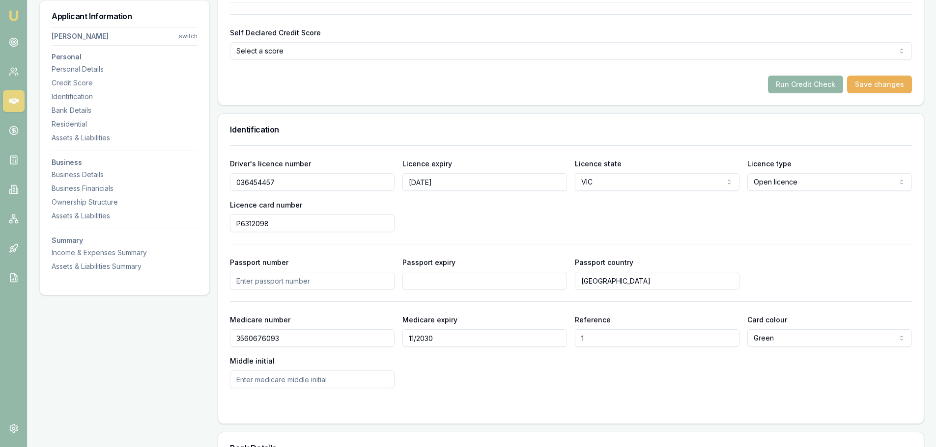
click at [487, 372] on div "Medicare number 3560676093 Medicare expiry 11/2030 Reference 1 Card colour Gree…" at bounding box center [571, 351] width 682 height 75
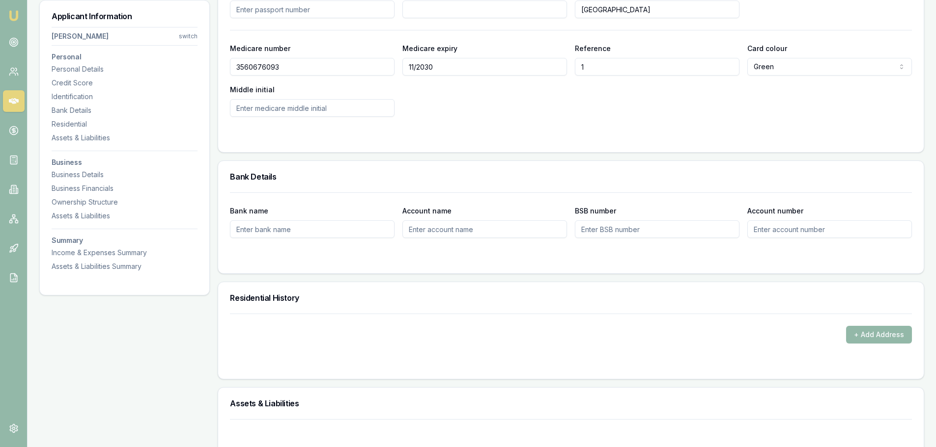
scroll to position [786, 0]
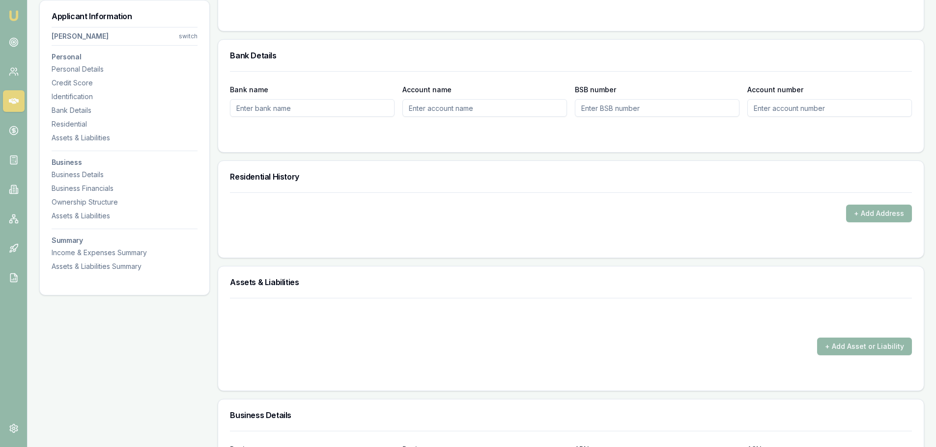
click at [872, 209] on button "+ Add Address" at bounding box center [879, 214] width 66 height 18
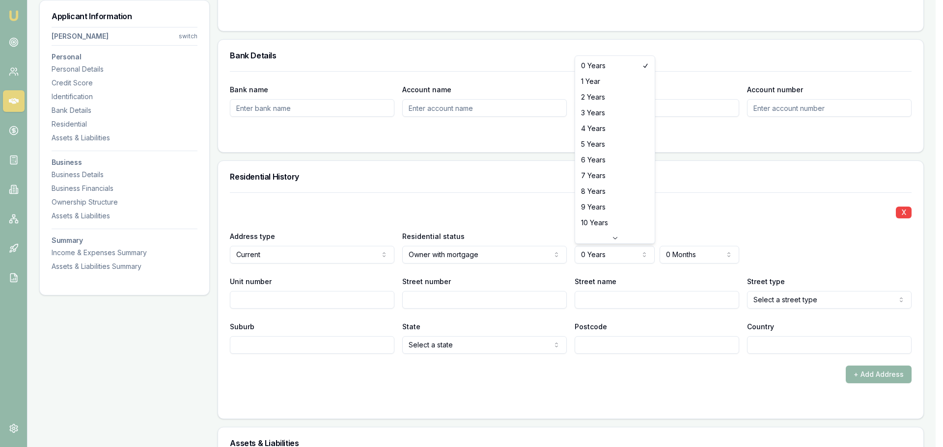
select select "5"
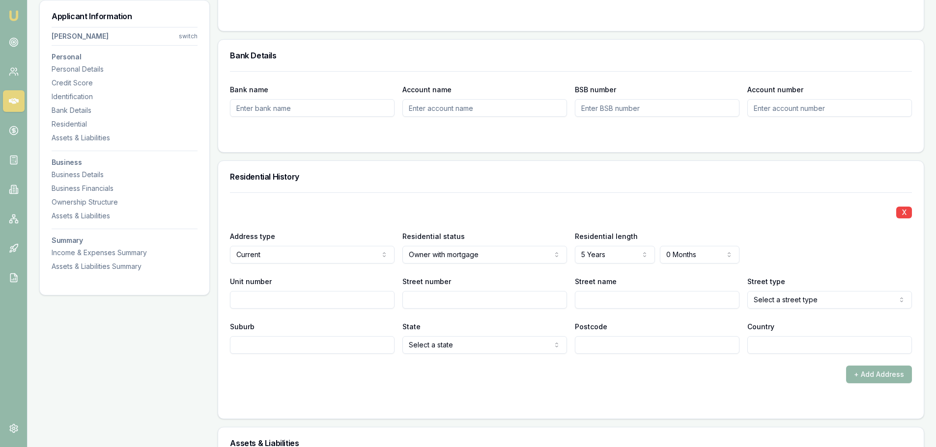
click at [434, 303] on input "Street number" at bounding box center [484, 300] width 165 height 18
type input "20"
type input "Mounsey"
select select "Court"
type input "Sunbury"
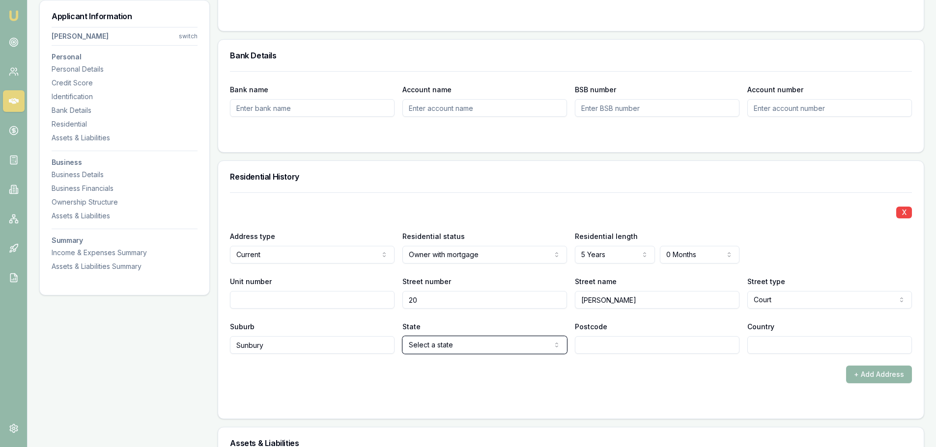
select select "VIC"
type input "3429"
click at [644, 370] on div "+ Add Address" at bounding box center [571, 375] width 682 height 18
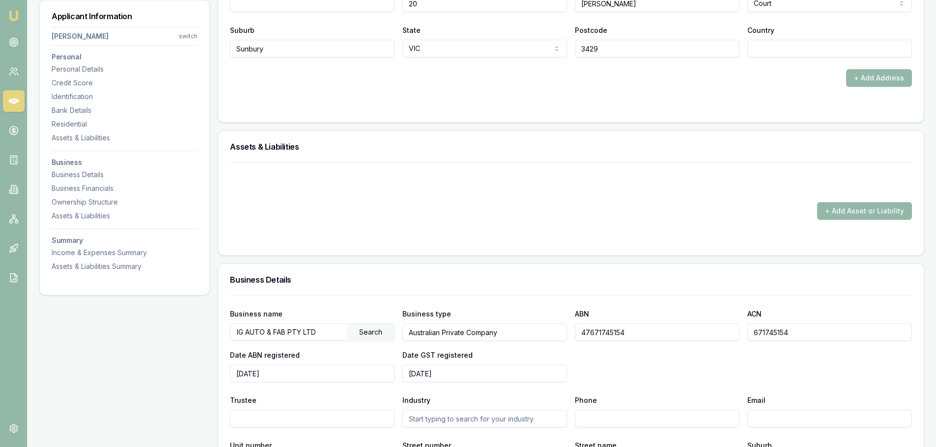
scroll to position [982, 0]
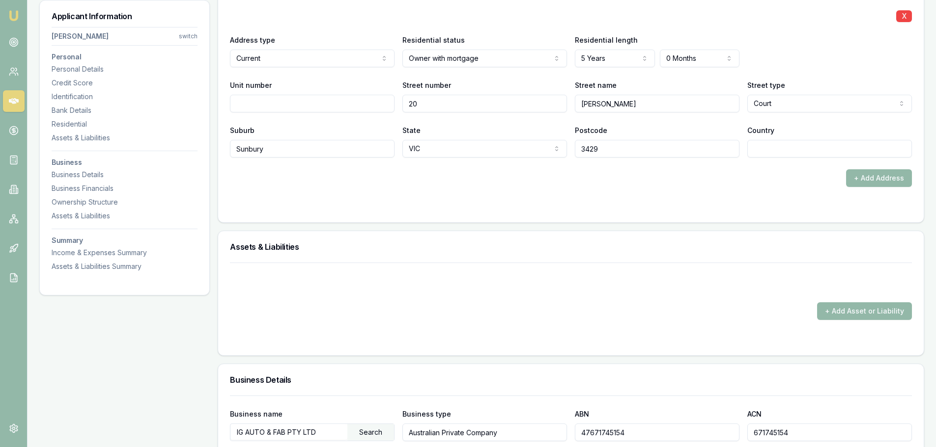
click at [847, 308] on button "+ Add Asset or Liability" at bounding box center [864, 312] width 95 height 18
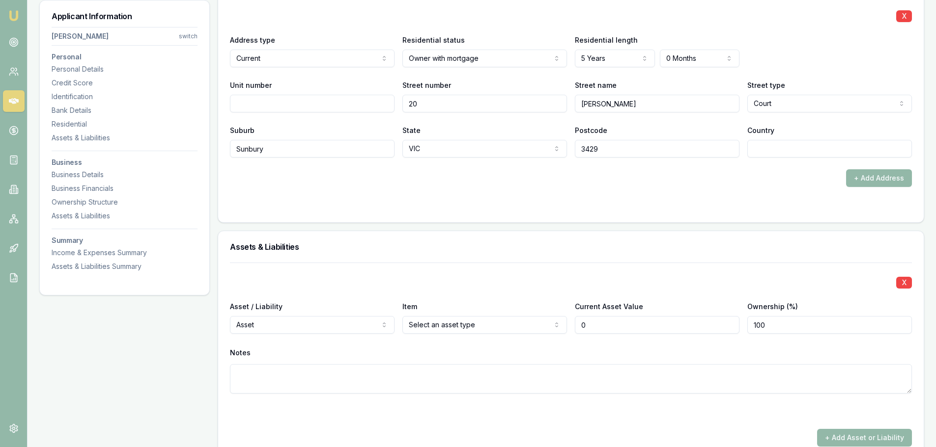
type input "$0"
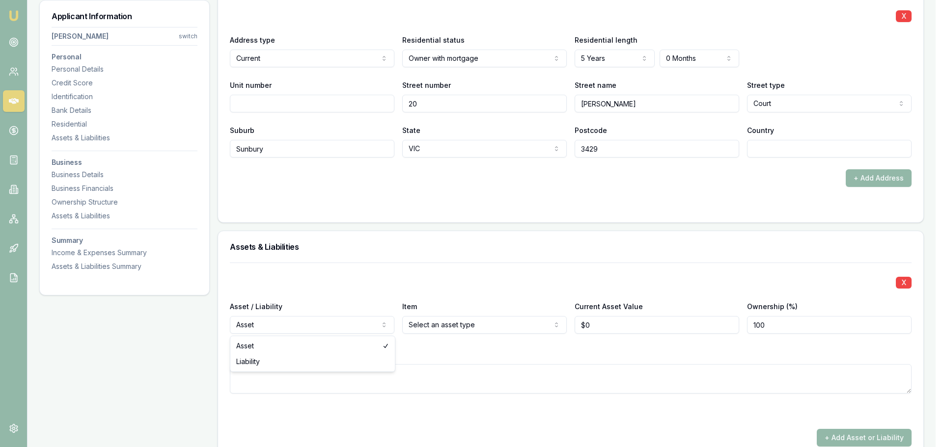
select select "LIABILITY"
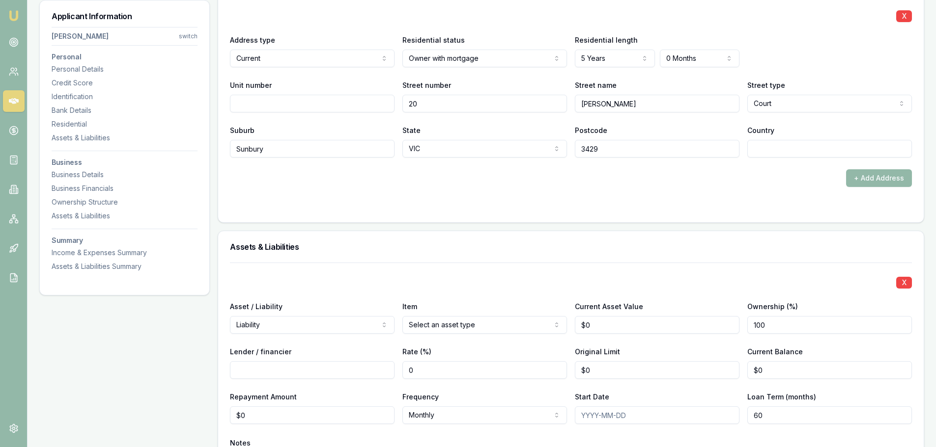
drag, startPoint x: 615, startPoint y: 323, endPoint x: 558, endPoint y: 323, distance: 57.5
click at [558, 323] on div "Asset / Liability Liability Asset Liability Item Home Home Car Boat Bike Carava…" at bounding box center [571, 317] width 682 height 33
type input "$700,000"
drag, startPoint x: 771, startPoint y: 373, endPoint x: 728, endPoint y: 373, distance: 43.7
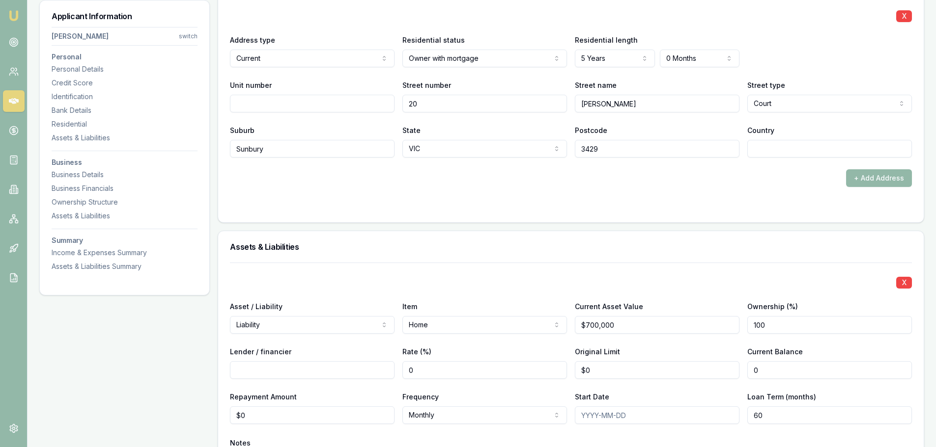
click at [728, 373] on div "Lender / financier Rate (%) 0 Original Limit $0 Current Balance 0" at bounding box center [571, 362] width 682 height 33
type input "$541,000"
click at [701, 394] on div "Start Date" at bounding box center [657, 407] width 165 height 33
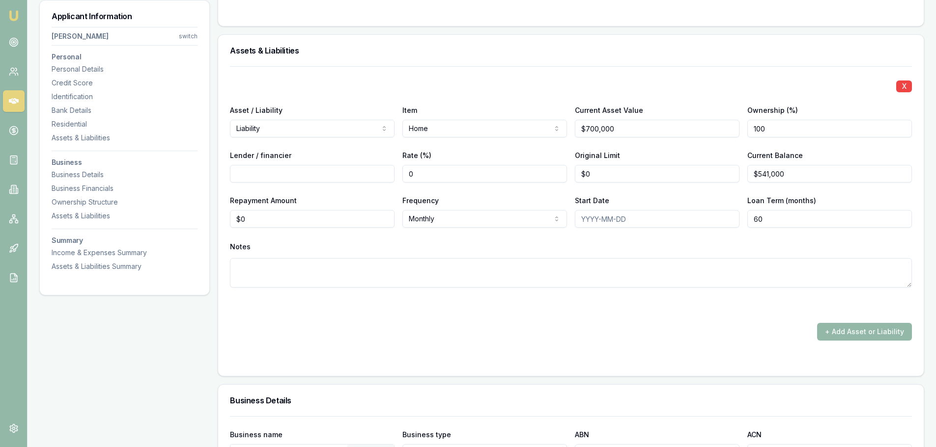
click at [190, 390] on div "Applicant Information Gurdeep Kainth switch Personal Personal Details Credit Sc…" at bounding box center [124, 255] width 170 height 2565
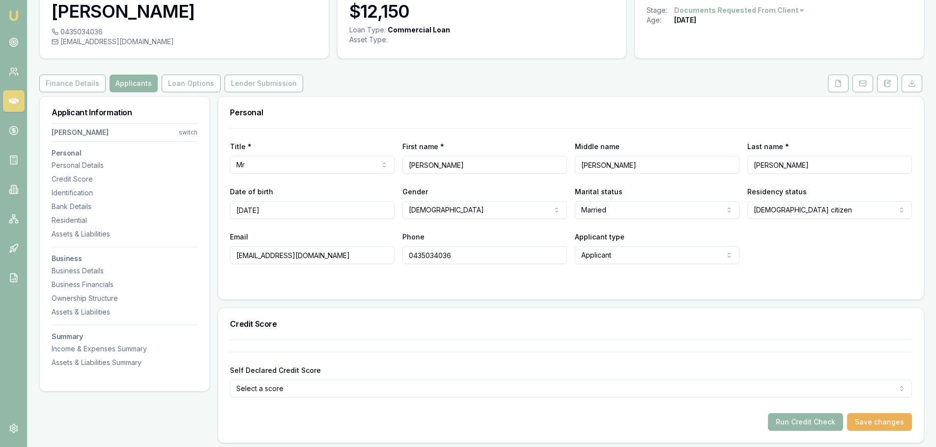
scroll to position [0, 0]
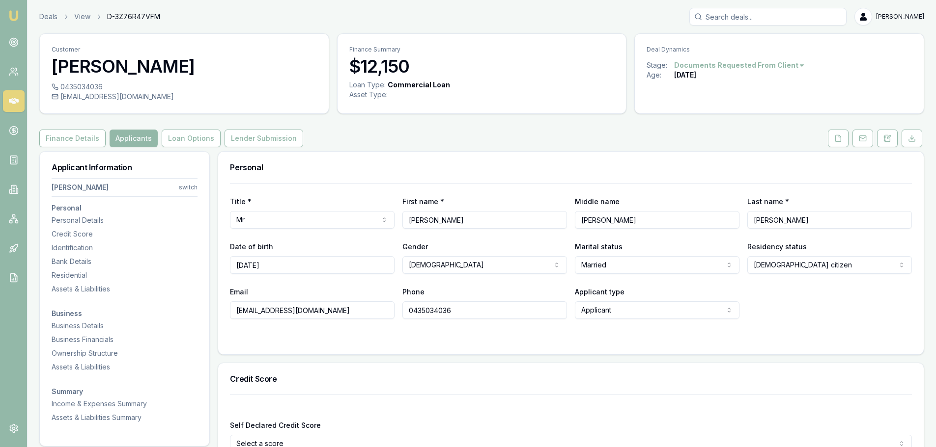
click at [368, 161] on div "Personal" at bounding box center [570, 167] width 705 height 31
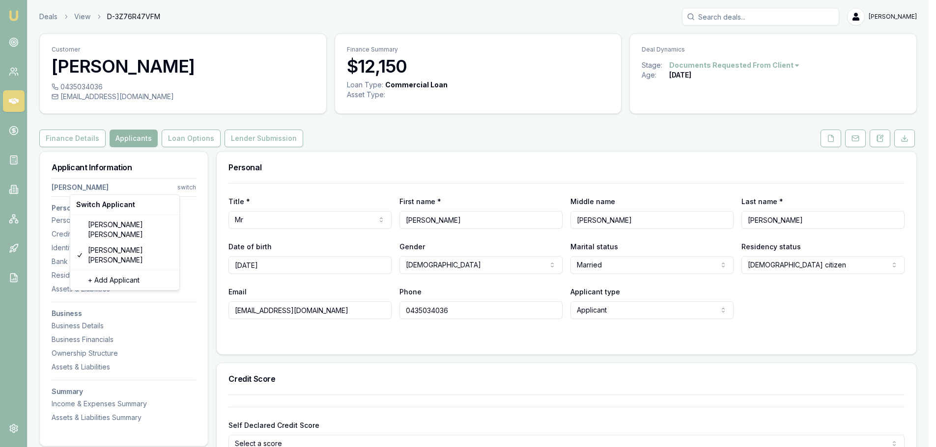
click at [192, 189] on html "Emu Broker Deals View D-3Z76R47VFM Brad Hearns Toggle Menu Customer Gurdeep Kai…" at bounding box center [468, 223] width 936 height 447
click at [122, 224] on div "Iqbalsingh Bamrah" at bounding box center [124, 230] width 105 height 26
select select
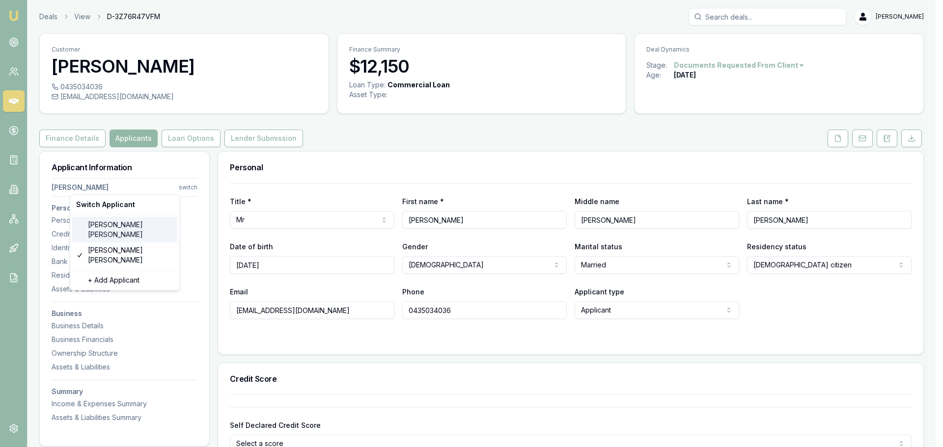
select select
type input "Iqbalsingh"
type input "Bamrah"
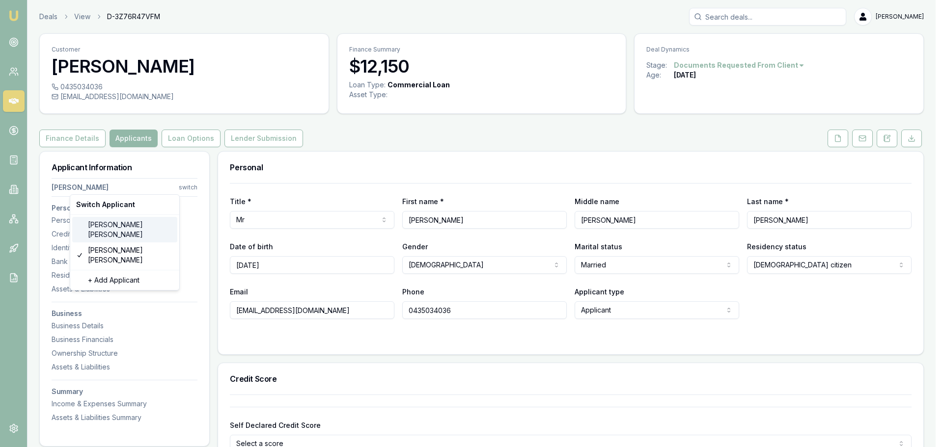
type input "bamrah36@gmail.com"
type input "0425890456"
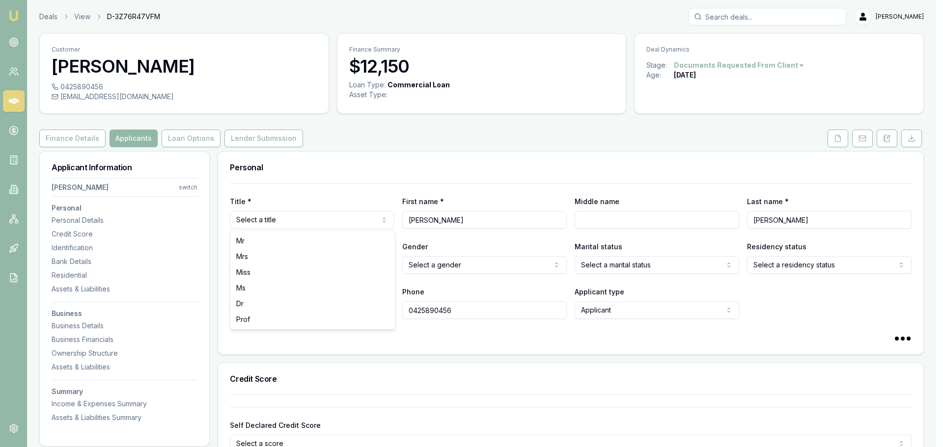
click at [337, 216] on html "Emu Broker Deals View D-3Z76R47VFM Brad Hearns Toggle Menu Customer Iqbalsingh …" at bounding box center [471, 223] width 943 height 447
select select "Mr"
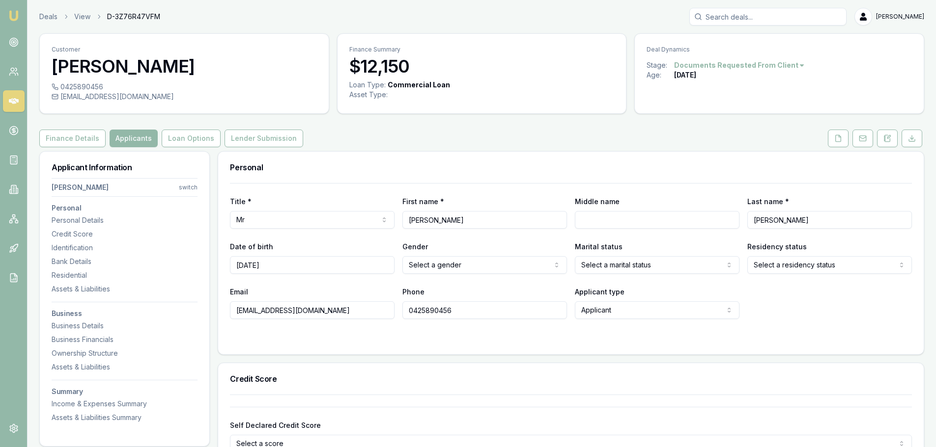
click at [424, 220] on input "Iqbalsingh" at bounding box center [484, 220] width 165 height 18
drag, startPoint x: 426, startPoint y: 221, endPoint x: 525, endPoint y: 217, distance: 99.3
click at [525, 217] on input "Iqbalsingh" at bounding box center [484, 220] width 165 height 18
type input "Iqbal"
click at [623, 219] on input "Middle name" at bounding box center [657, 220] width 165 height 18
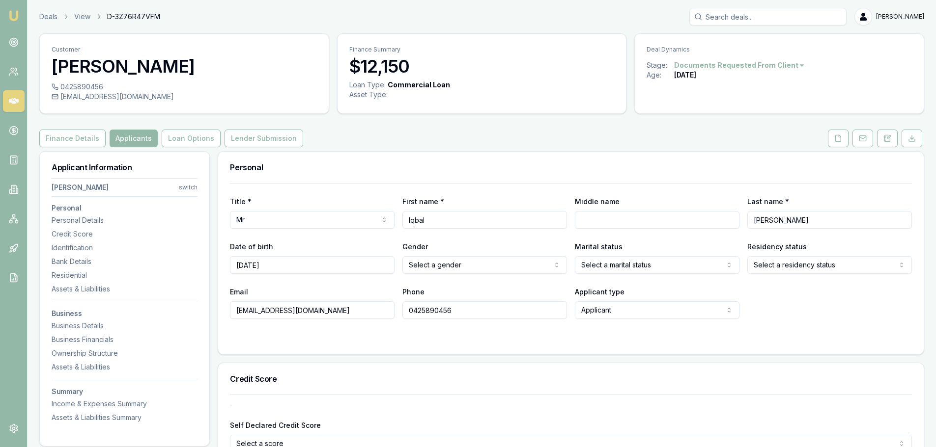
paste input "singh"
click at [582, 220] on input "singh" at bounding box center [657, 220] width 165 height 18
type input "Singh"
drag, startPoint x: 287, startPoint y: 264, endPoint x: 228, endPoint y: 264, distance: 58.4
click at [228, 264] on div "Title * Mr Mr Mrs Miss Ms Dr Prof First name * Iqbal Middle name Singh Last nam…" at bounding box center [570, 268] width 705 height 171
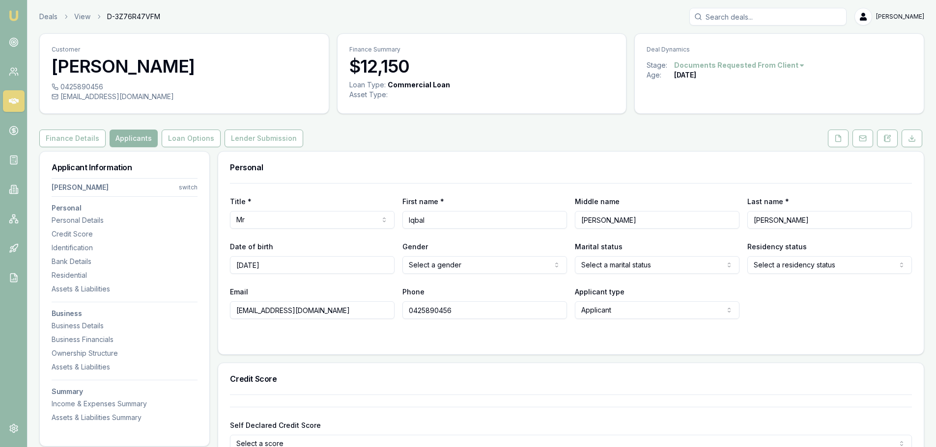
type input "23/10/1985"
select select "MALE"
select select "MARRIED"
select select "AUSTRALIAN_CITIZEN"
click at [284, 344] on div "Title * Mr Mr Mrs Miss Ms Dr Prof First name * Iqbal Middle name Singh Last nam…" at bounding box center [570, 268] width 705 height 171
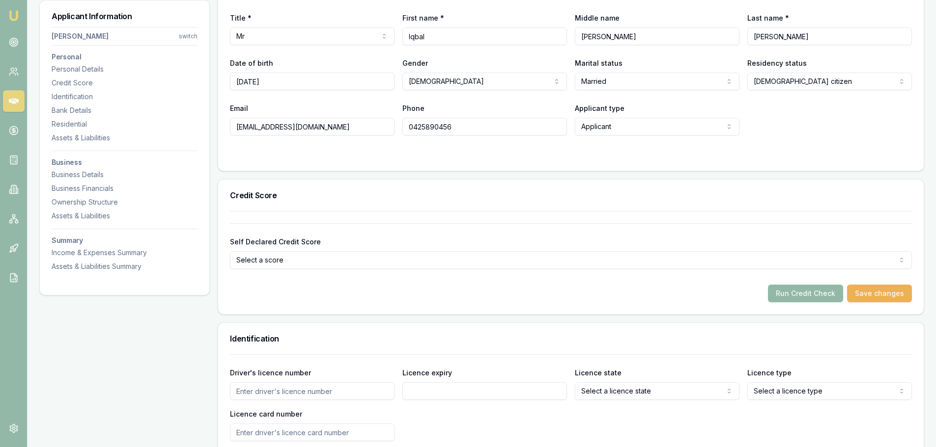
scroll to position [246, 0]
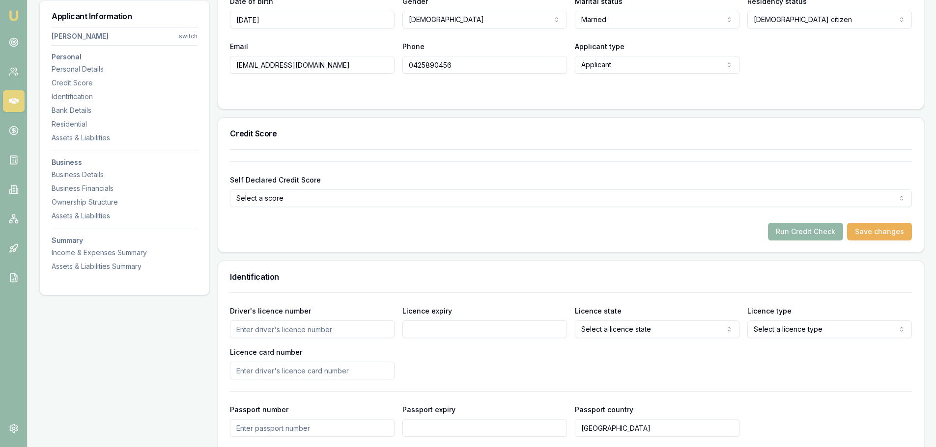
click at [291, 334] on input "Driver's licence number" at bounding box center [312, 330] width 165 height 18
type input "098307407"
type input "30/05/2031"
select select "VIC"
select select "OPEN_LICENCE"
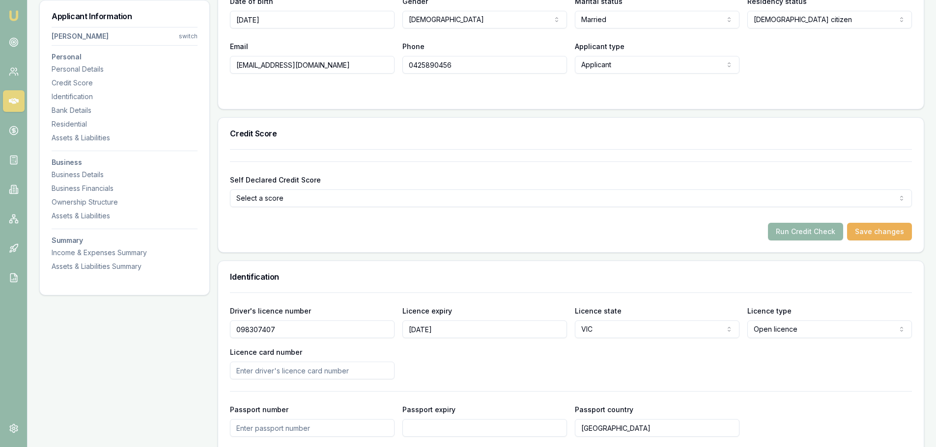
click at [258, 372] on input "Licence card number" at bounding box center [312, 371] width 165 height 18
type input "P4821014"
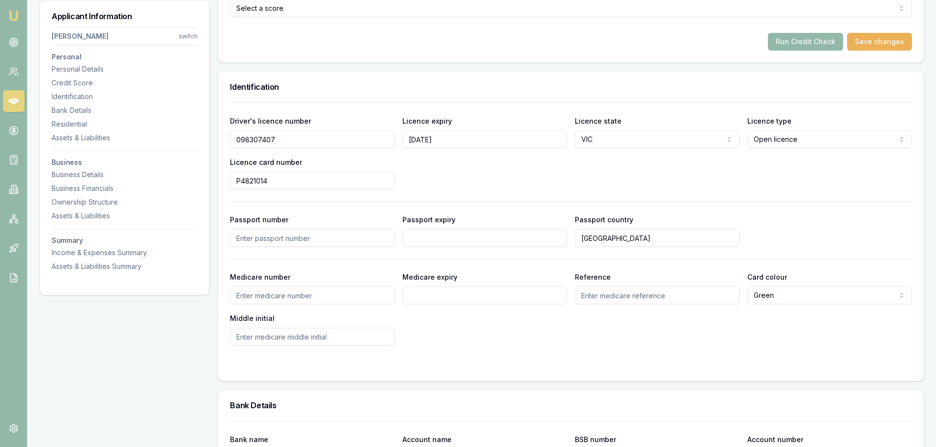
scroll to position [442, 0]
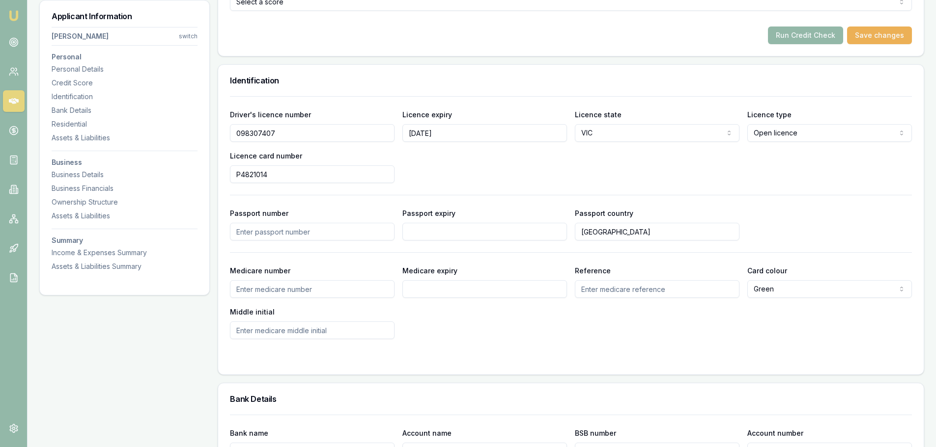
click at [322, 336] on input "Middle initial" at bounding box center [312, 331] width 165 height 18
click at [296, 296] on input "Medicare number" at bounding box center [312, 289] width 165 height 18
click at [261, 288] on input "Medicare number" at bounding box center [312, 289] width 165 height 18
type input "3509523018"
type input "01/2029"
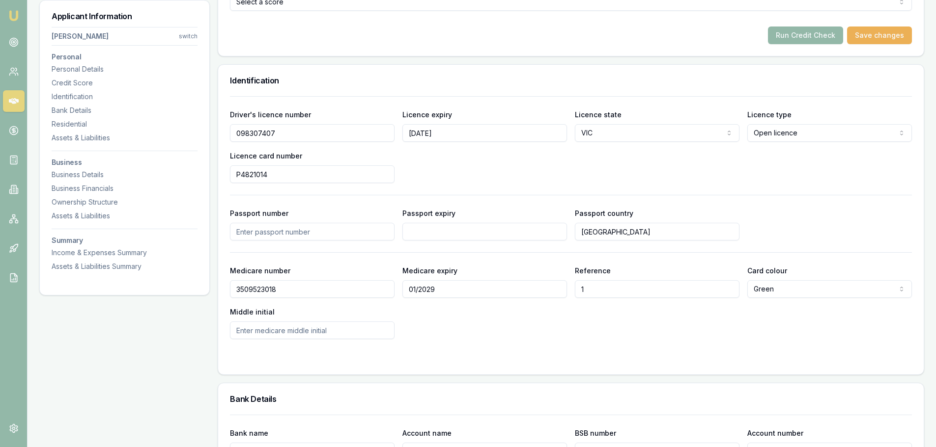
type input "1"
type input "Singh"
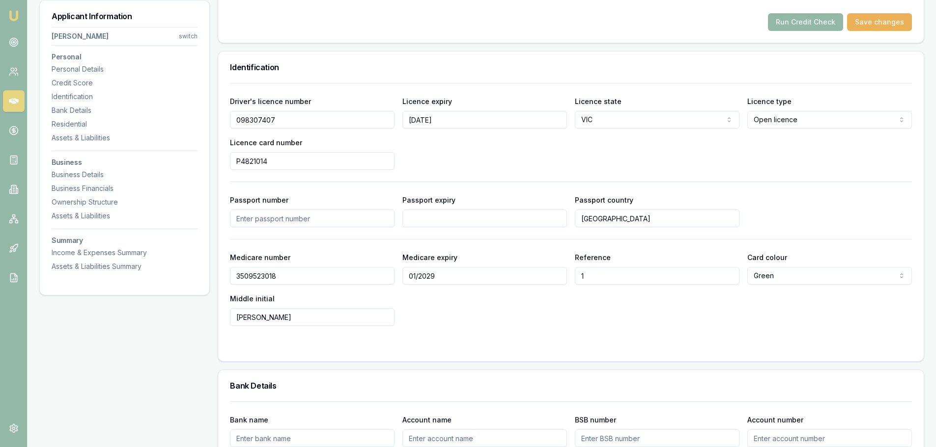
click at [618, 295] on div "Medicare number 3509523018 Medicare expiry 01/2029 Reference 1 Card colour Gree…" at bounding box center [571, 288] width 682 height 75
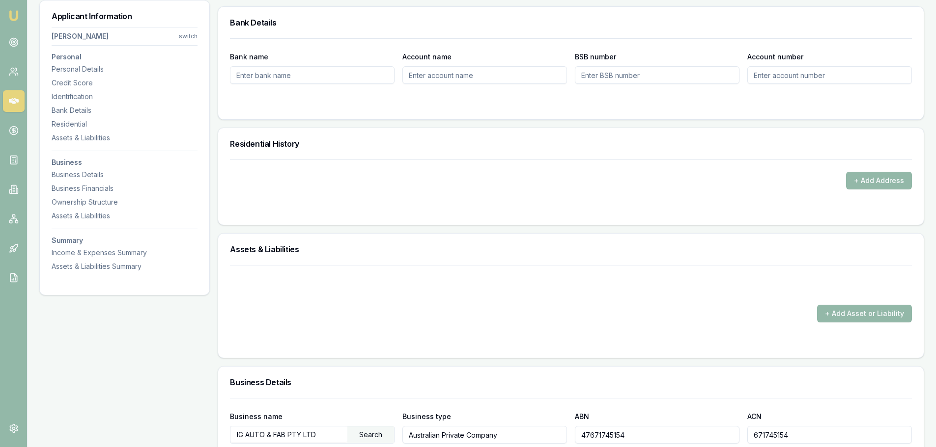
scroll to position [848, 0]
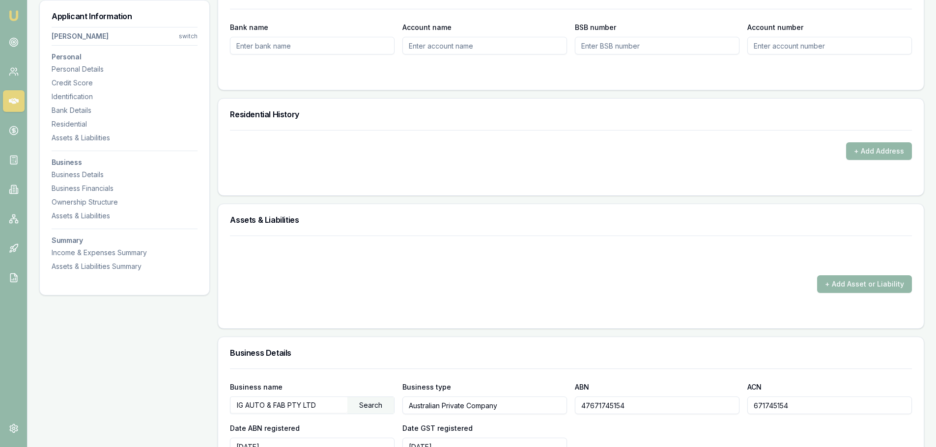
click at [864, 154] on button "+ Add Address" at bounding box center [879, 151] width 66 height 18
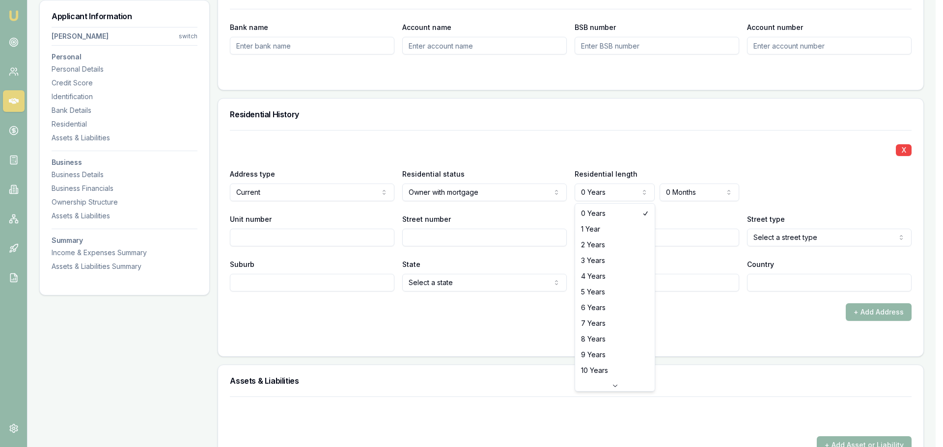
select select "5"
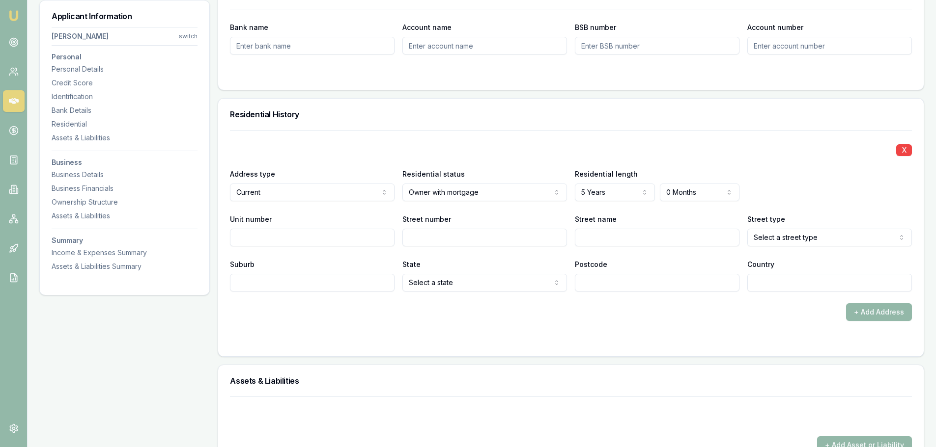
click at [613, 182] on div "Residential length 5 Years 0 Years 1 Year 2 Years 3 Years 4 Years 5 Years 6 Yea…" at bounding box center [657, 184] width 165 height 33
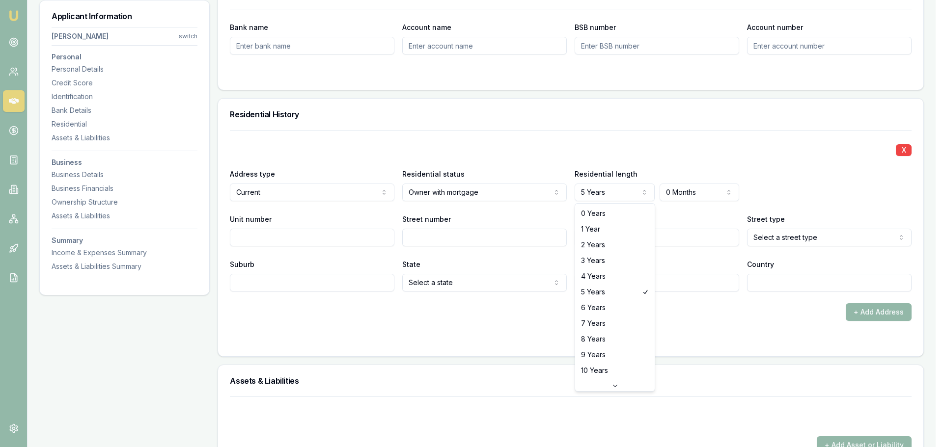
select select "2"
drag, startPoint x: 597, startPoint y: 242, endPoint x: 526, endPoint y: 237, distance: 70.4
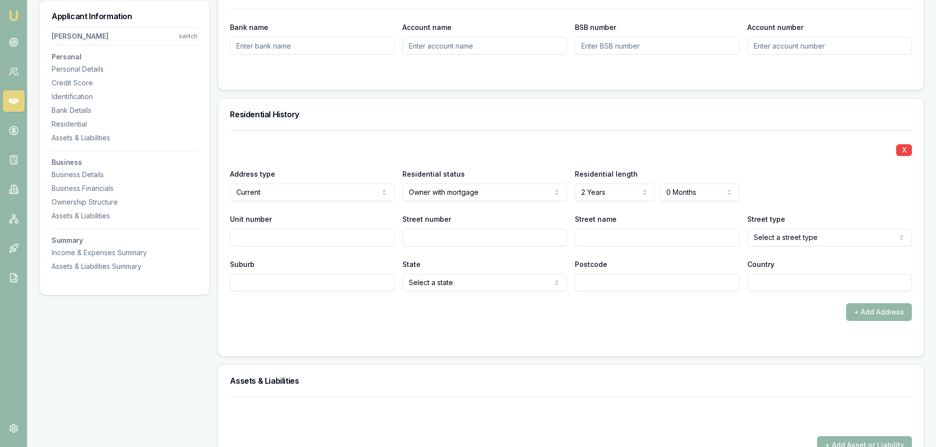
click at [445, 223] on label "Street number" at bounding box center [426, 219] width 49 height 8
click at [445, 229] on input "Street number" at bounding box center [484, 238] width 165 height 18
click at [266, 235] on input "Unit number" at bounding box center [312, 238] width 165 height 18
type input "35"
type input "322"
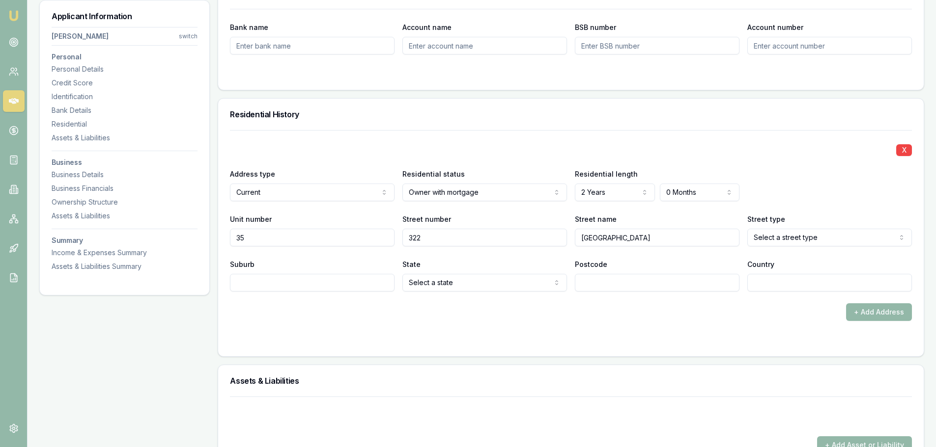
type input "Sydenham"
select select "Road"
type input "Sydenham"
select select "VIC"
type input "3037"
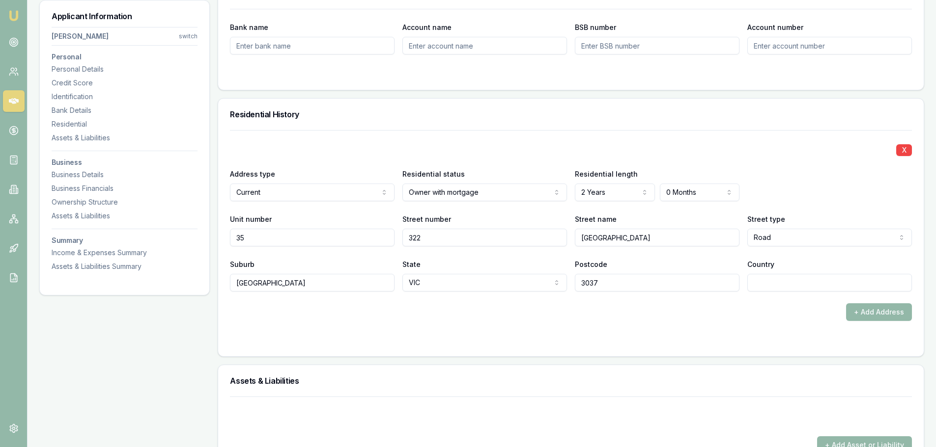
click at [241, 319] on div "+ Add Address" at bounding box center [571, 312] width 682 height 18
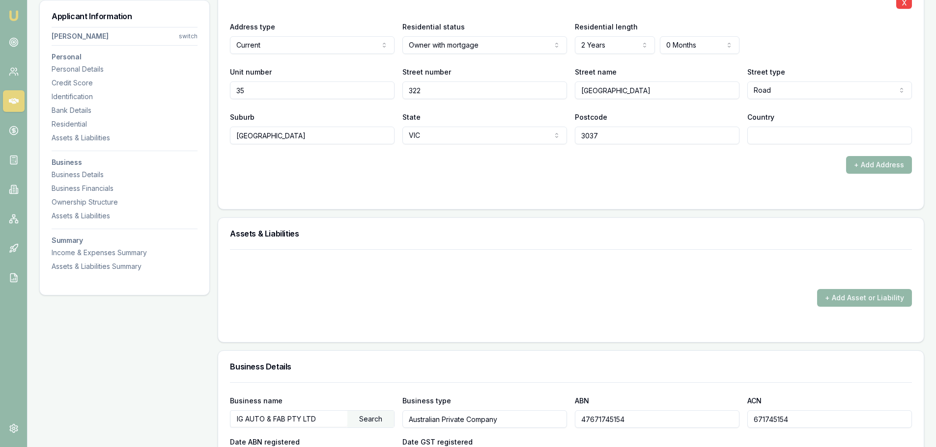
click at [173, 351] on div "Applicant Information Iqbal Bamrah switch Personal Personal Details Credit Scor…" at bounding box center [124, 330] width 170 height 2348
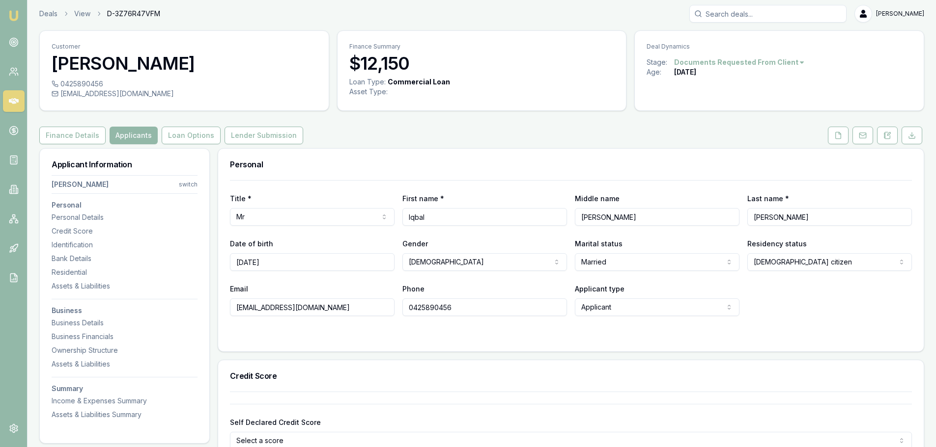
scroll to position [0, 0]
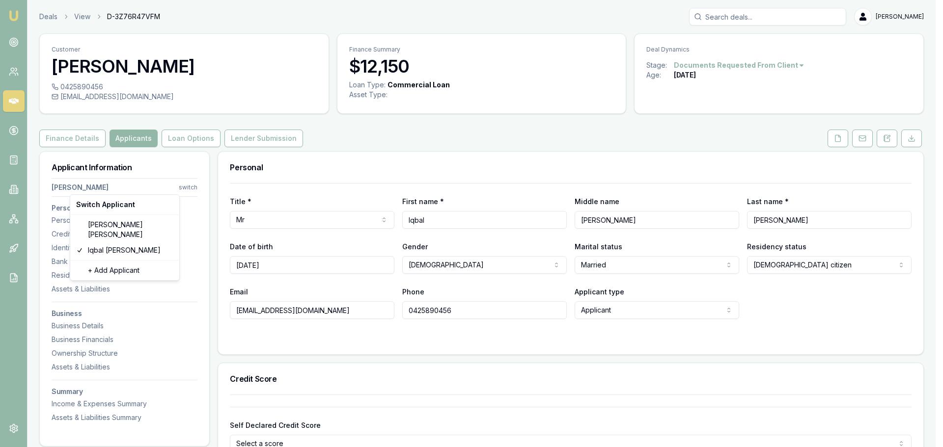
click at [181, 186] on html "Emu Broker Deals View D-3Z76R47VFM Brad Hearns Toggle Menu Customer Iqbal Bamra…" at bounding box center [471, 223] width 943 height 447
click at [98, 224] on div "Gurdeep Kainth" at bounding box center [124, 230] width 105 height 26
type input "Gurdeep"
type input "Kainth"
type input "01/05/1989"
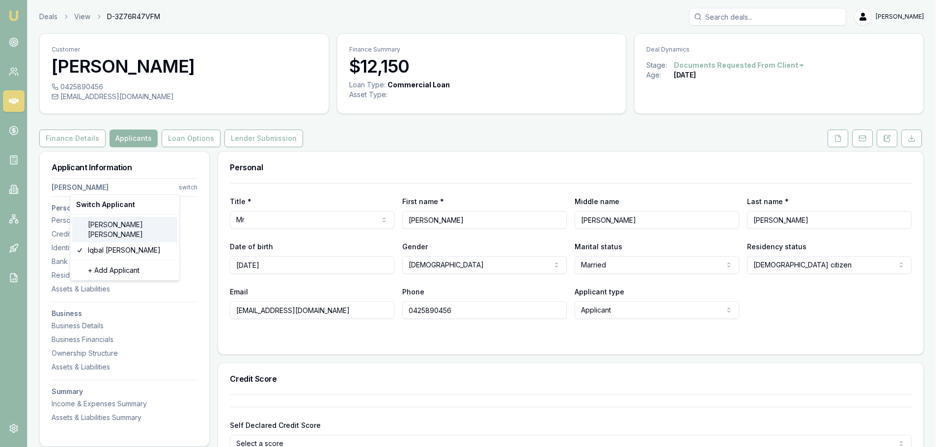
type input "[EMAIL_ADDRESS][DOMAIN_NAME]"
type input "0435034036"
type input "036454457"
type input "02/08/2028"
type input "P6312098"
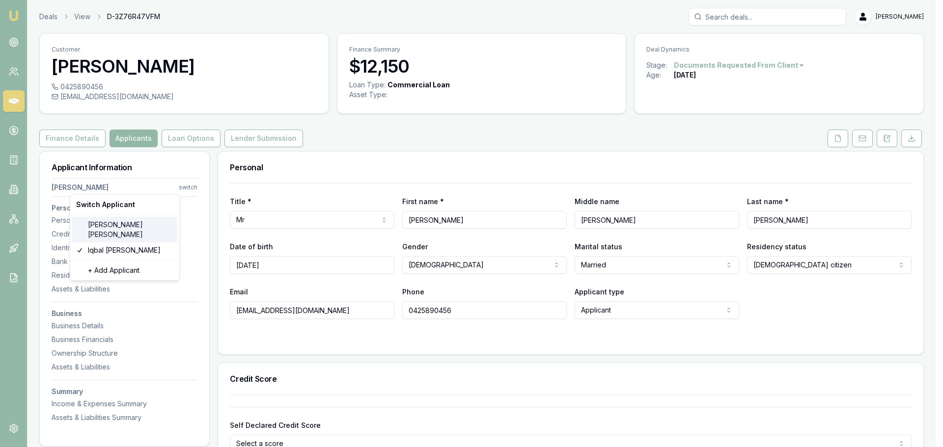
type input "3560676093"
type input "11/2030"
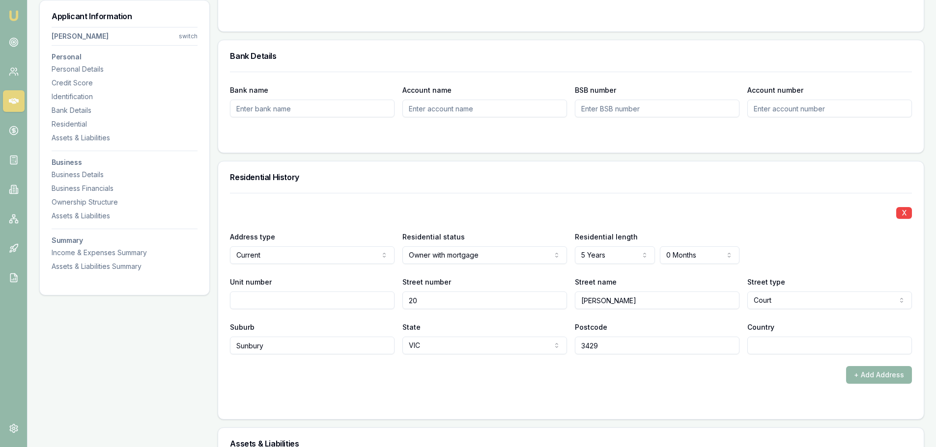
scroll to position [786, 0]
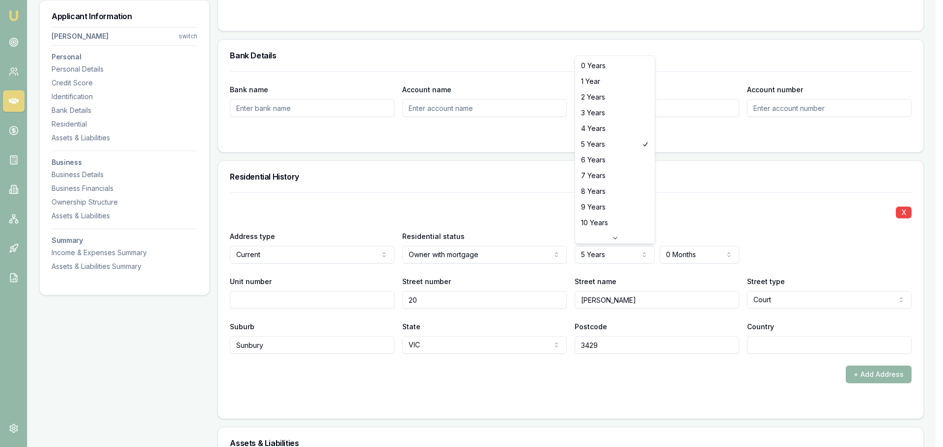
select select "2"
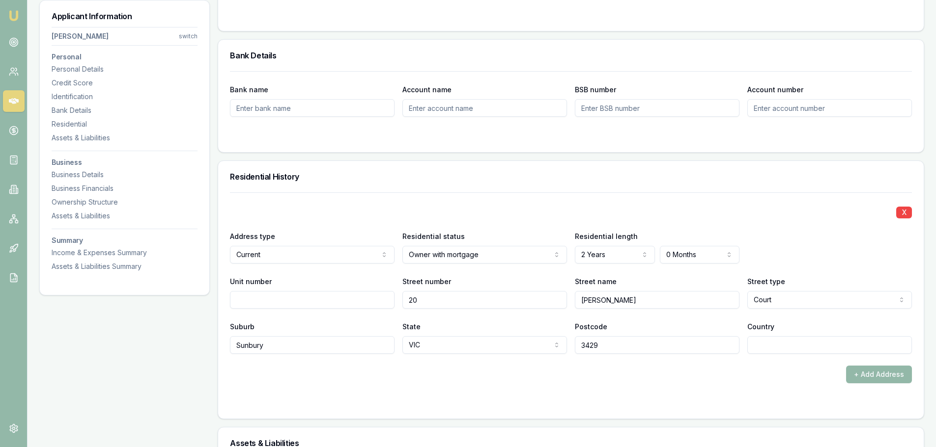
click at [612, 188] on div "Residential History" at bounding box center [570, 176] width 705 height 31
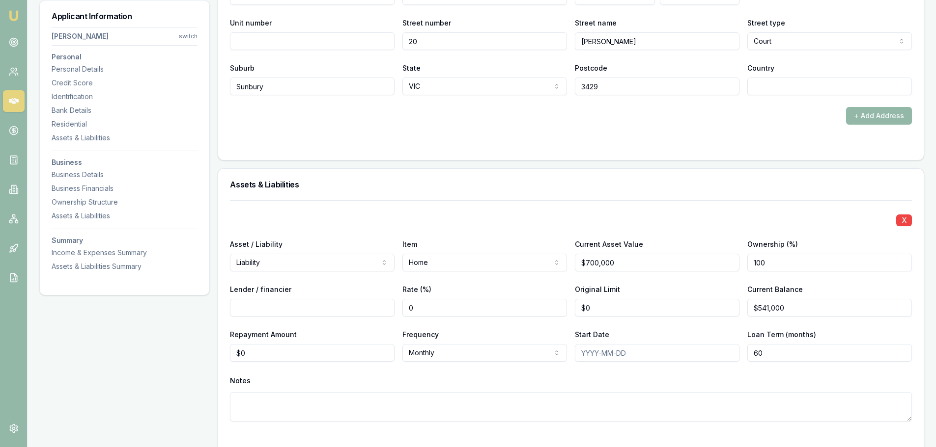
scroll to position [1080, 0]
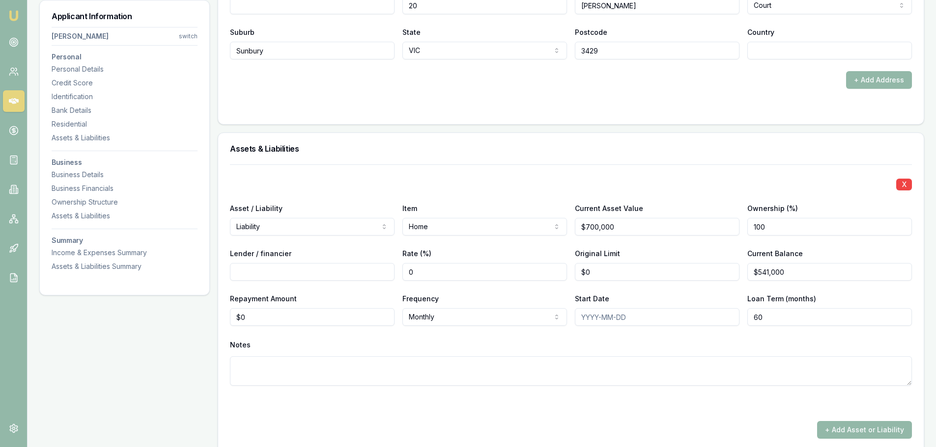
click at [295, 359] on textarea at bounding box center [571, 371] width 682 height 29
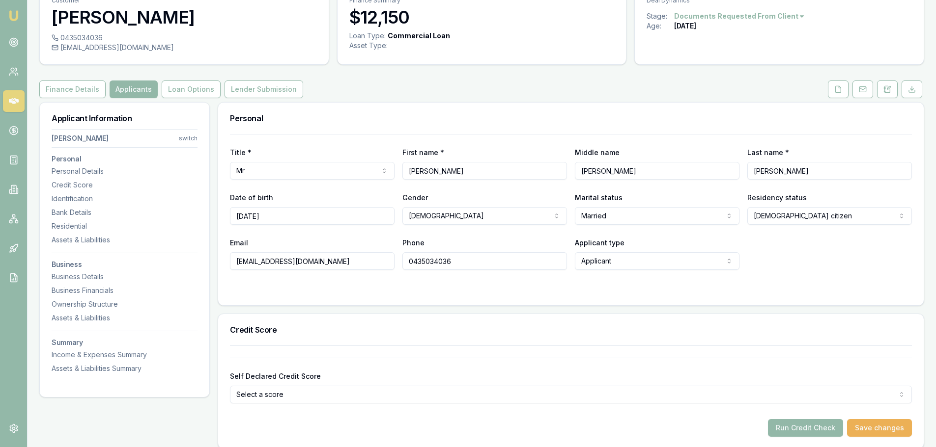
scroll to position [0, 0]
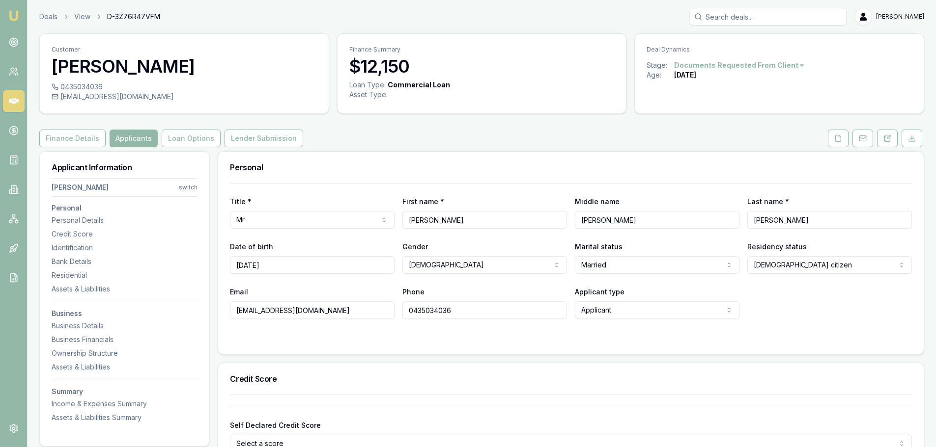
click at [66, 135] on button "Finance Details" at bounding box center [72, 139] width 66 height 18
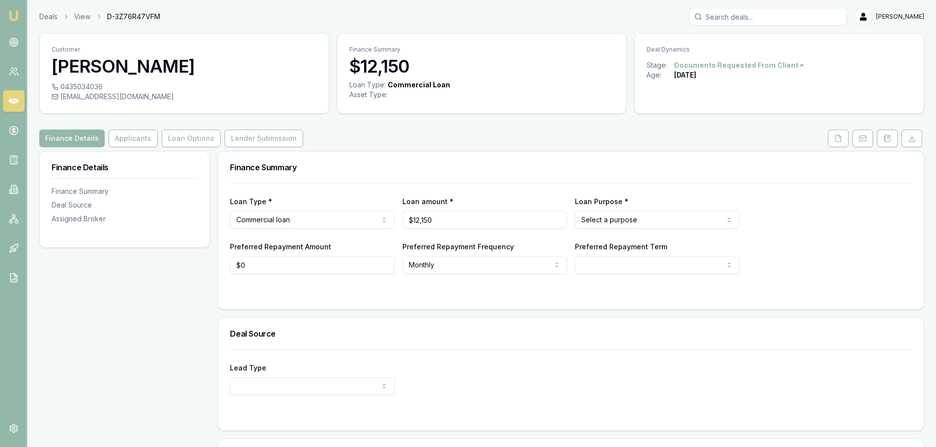
click at [120, 138] on button "Applicants" at bounding box center [133, 139] width 49 height 18
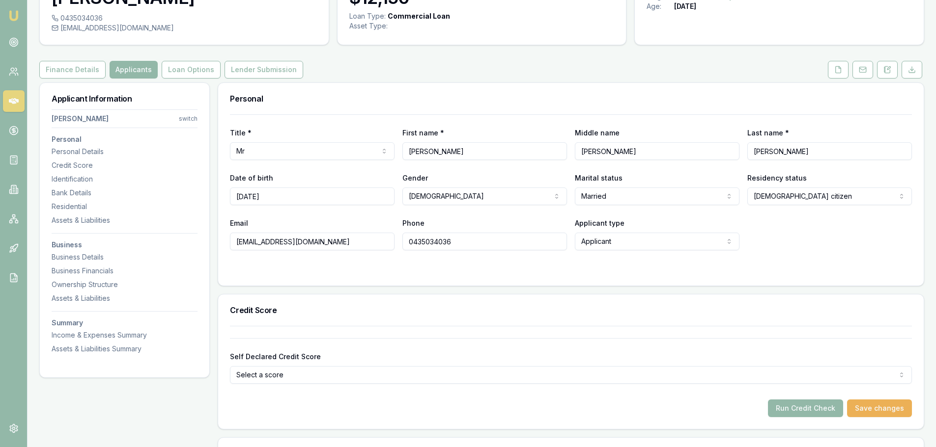
scroll to position [246, 0]
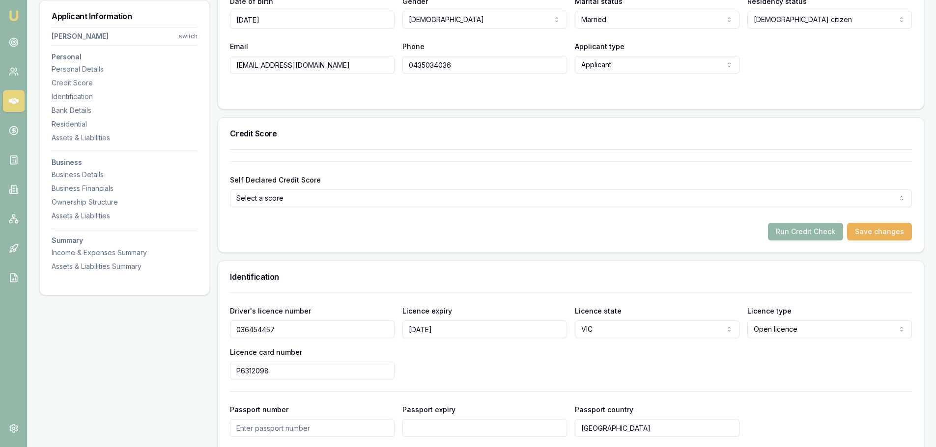
click at [804, 231] on button "Run Credit Check" at bounding box center [805, 232] width 75 height 18
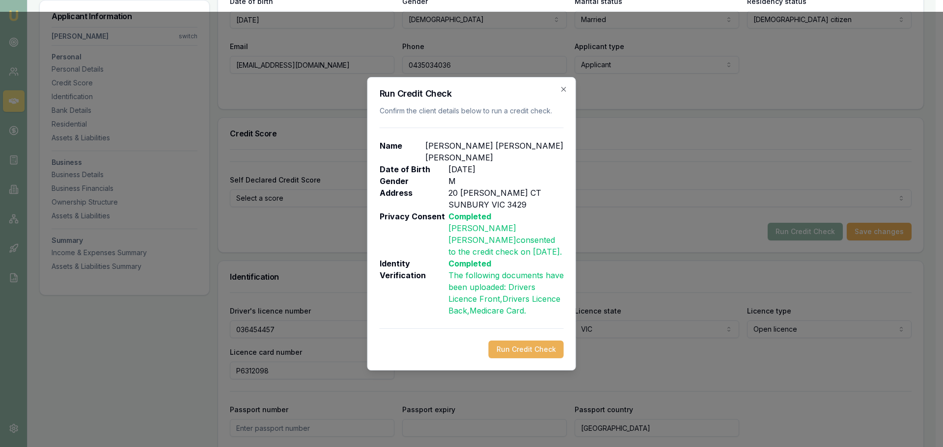
click at [564, 93] on icon "button" at bounding box center [564, 89] width 8 height 8
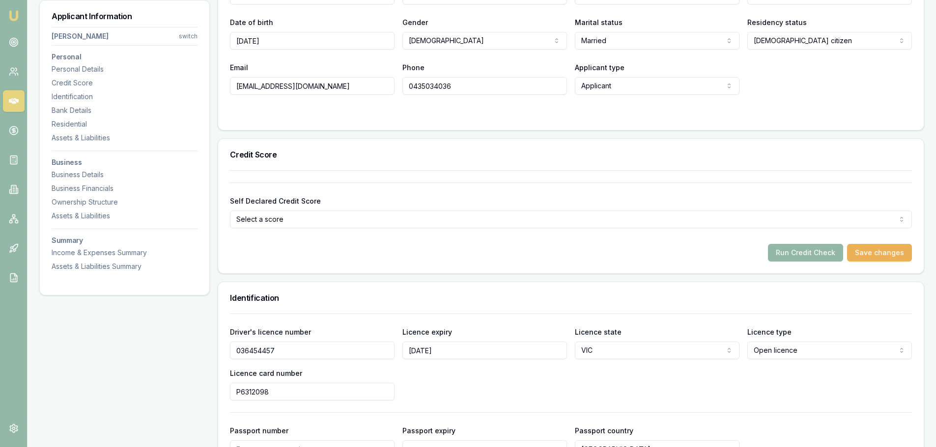
scroll to position [0, 0]
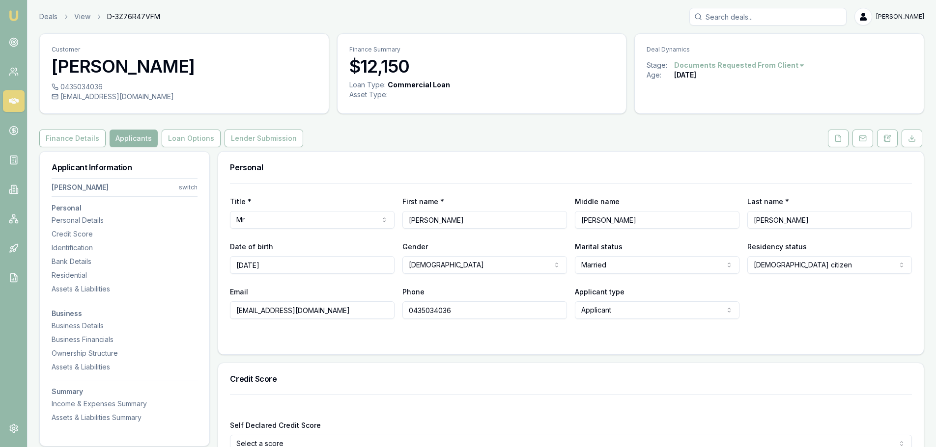
click at [841, 139] on icon at bounding box center [838, 139] width 8 height 8
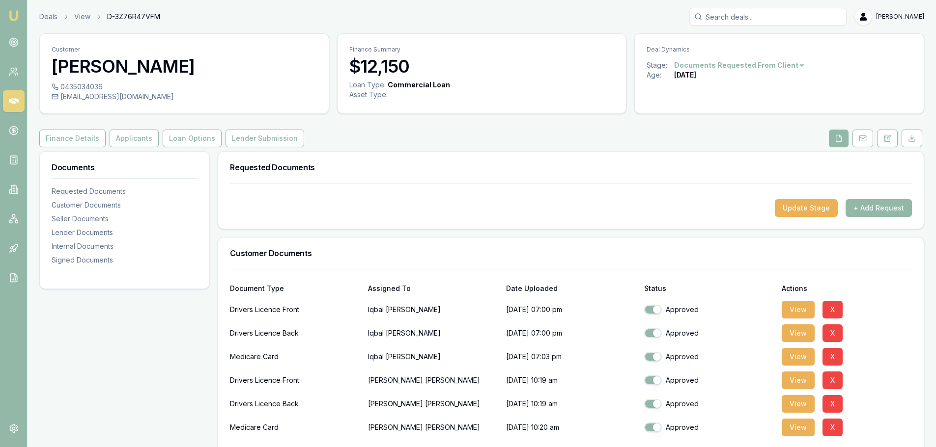
click at [134, 138] on button "Applicants" at bounding box center [134, 139] width 49 height 18
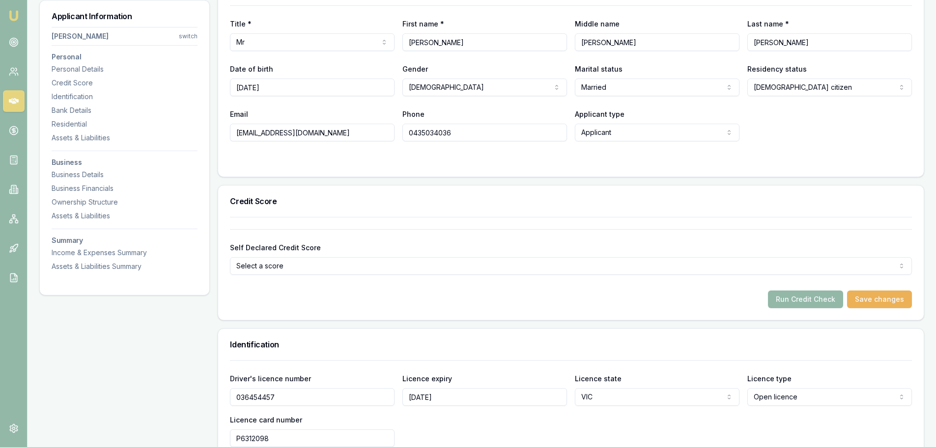
scroll to position [196, 0]
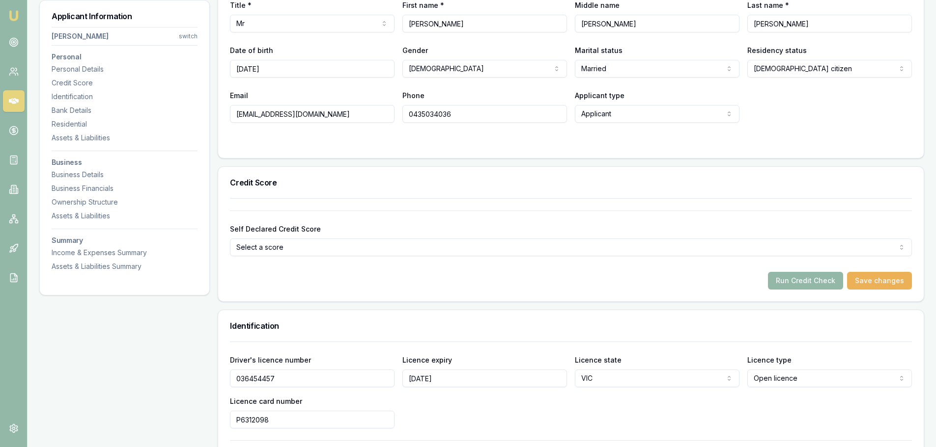
click at [804, 282] on button "Run Credit Check" at bounding box center [805, 281] width 75 height 18
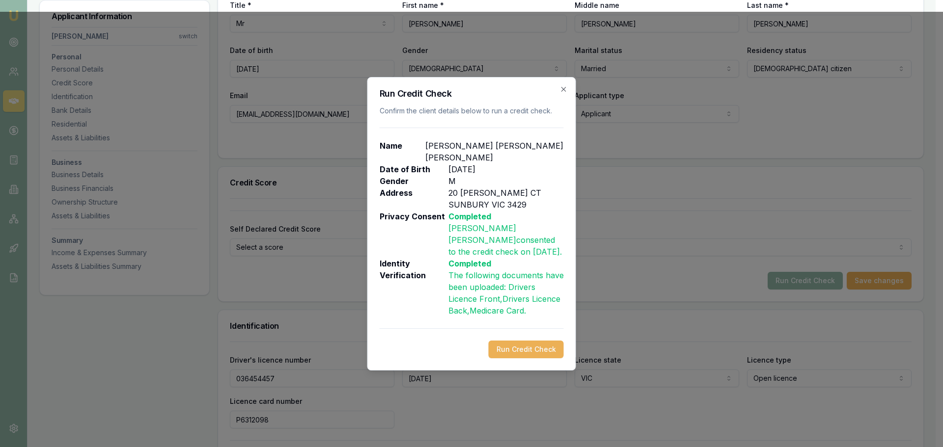
click at [522, 345] on button "Run Credit Check" at bounding box center [526, 350] width 75 height 18
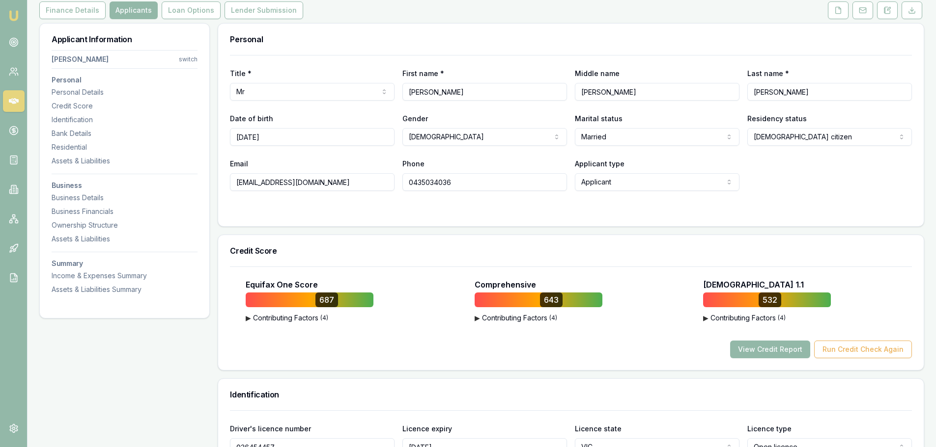
scroll to position [0, 0]
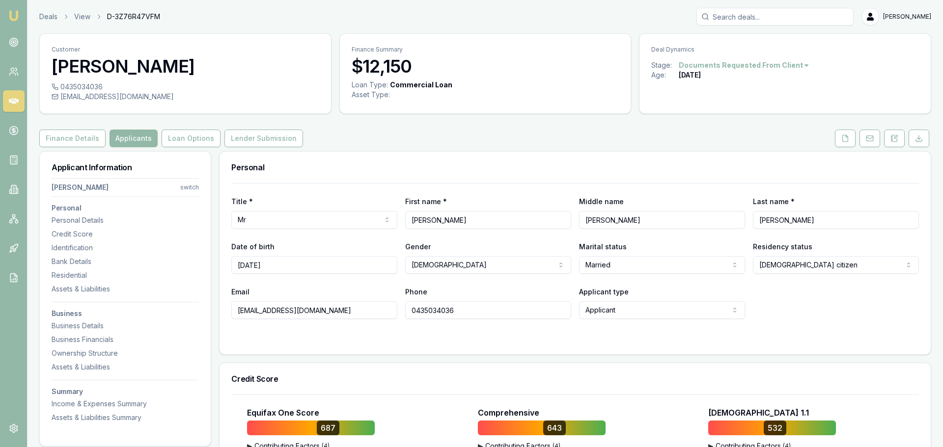
click at [187, 185] on html "Emu Broker Deals View D-3Z76R47VFM Brad Hearns Toggle Menu Customer Gurdeep Kai…" at bounding box center [471, 223] width 943 height 447
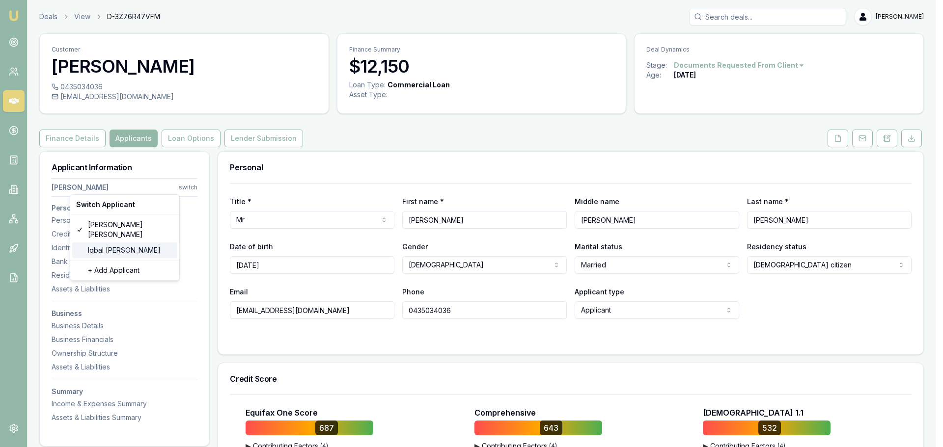
click at [117, 243] on div "Iqbal Bamrah" at bounding box center [124, 251] width 105 height 16
type input "Iqbal"
type input "Bamrah"
type input "23/10/1985"
type input "bamrah36@gmail.com"
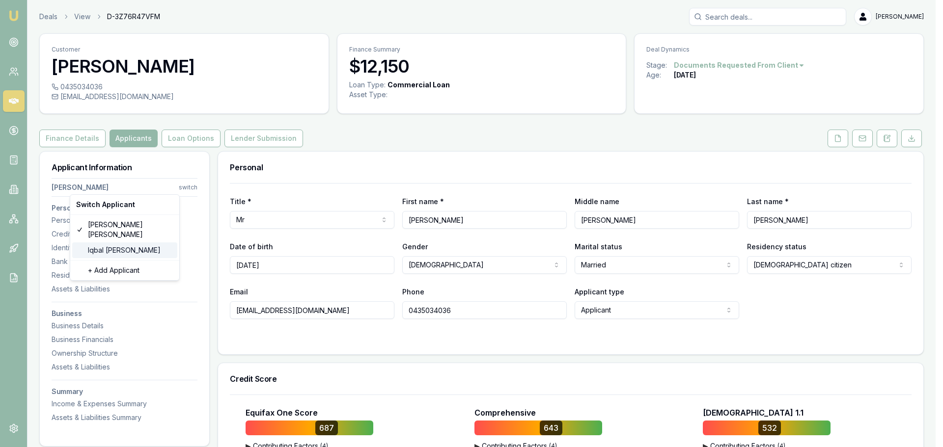
type input "0425890456"
type input "098307407"
type input "30/05/2031"
type input "P4821014"
type input "3509523018"
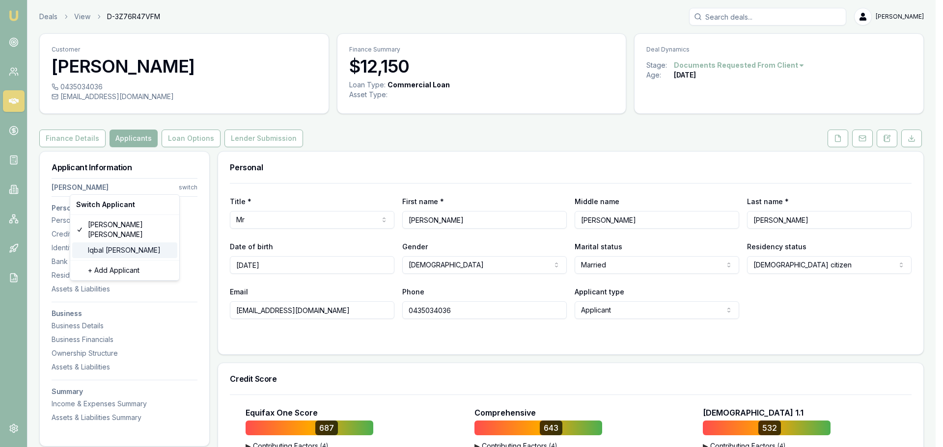
type input "01/2029"
type input "Singh"
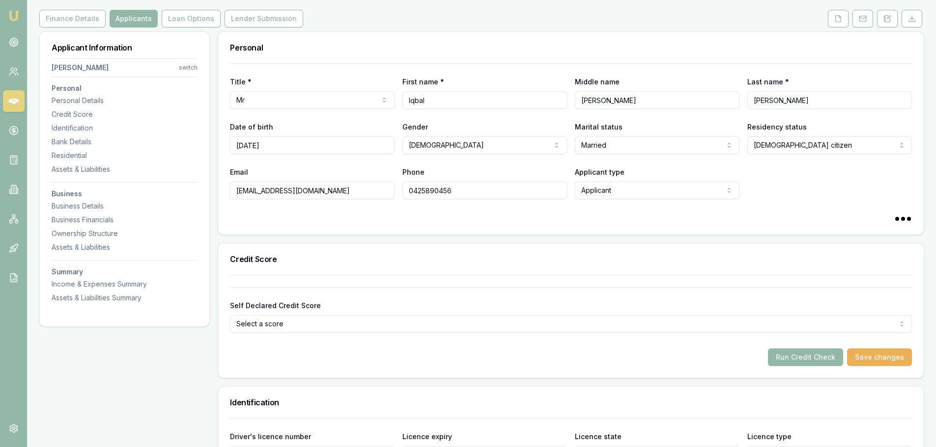
scroll to position [147, 0]
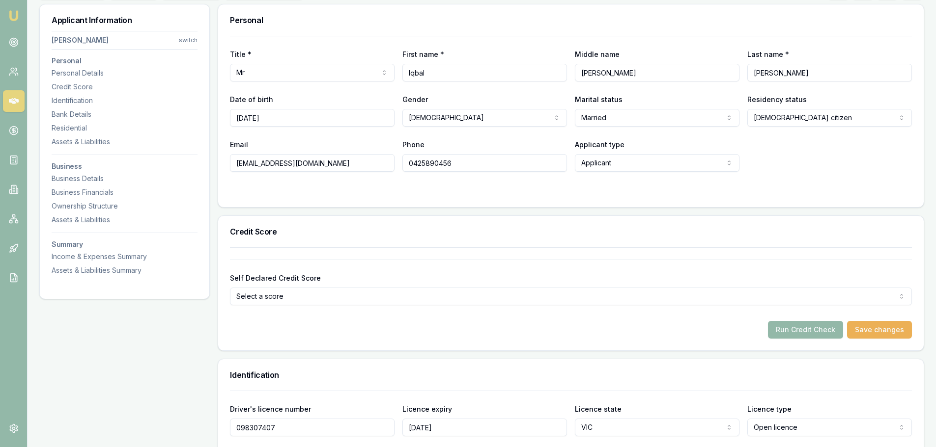
click at [275, 293] on html "Emu Broker Deals View D-3Z76R47VFM Brad Hearns Toggle Menu Customer Iqbal Bamra…" at bounding box center [468, 76] width 936 height 447
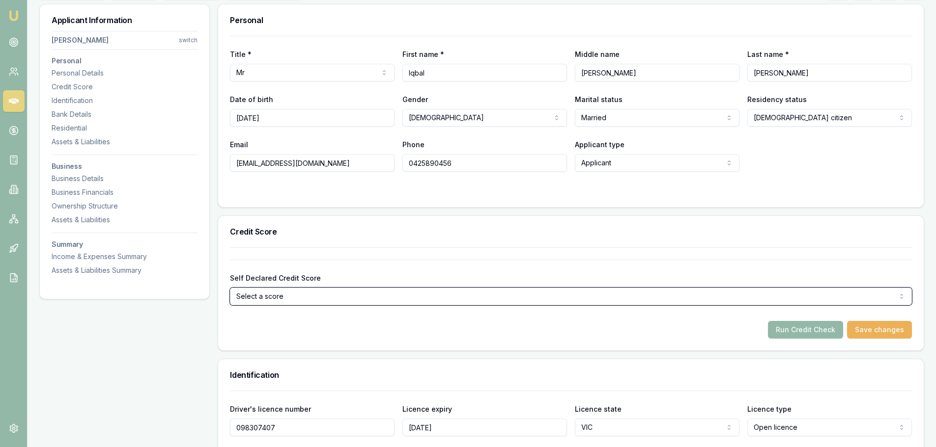
click at [278, 264] on html "Emu Broker Deals View D-3Z76R47VFM Brad Hearns Toggle Menu Customer Iqbal Bamra…" at bounding box center [468, 76] width 936 height 447
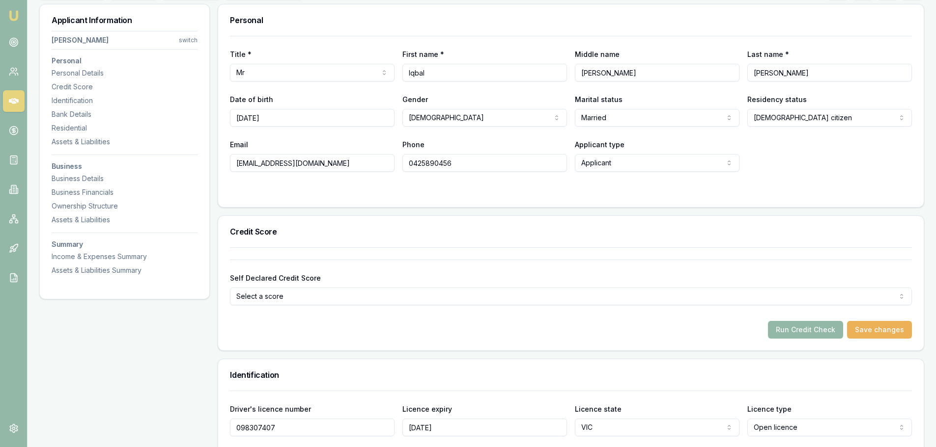
click at [542, 313] on form "Self Declared Credit Score Select a score Excellent Very good Average Fair Low …" at bounding box center [571, 299] width 682 height 79
drag, startPoint x: 803, startPoint y: 330, endPoint x: 681, endPoint y: 349, distance: 124.2
click at [681, 349] on div "Self Declared Credit Score Select a score Excellent Very good Average Fair Low …" at bounding box center [570, 299] width 705 height 103
click at [680, 349] on div "Self Declared Credit Score Select a score Excellent Very good Average Fair Low …" at bounding box center [570, 299] width 705 height 103
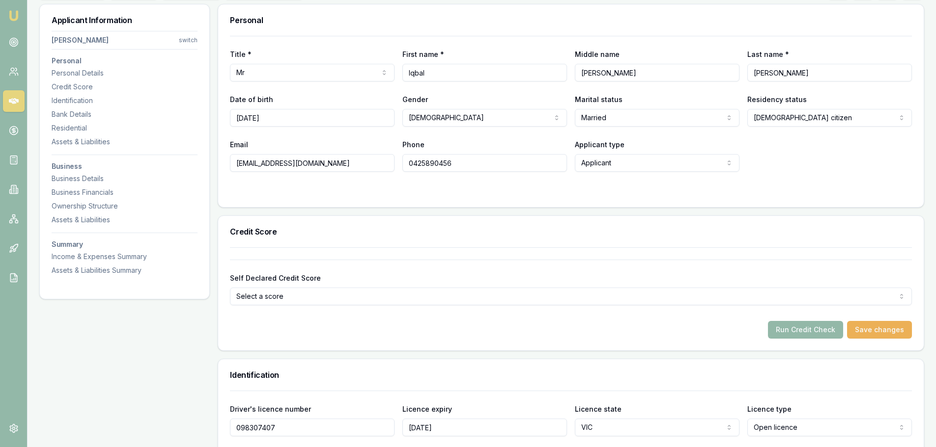
click at [712, 350] on div "Self Declared Credit Score Select a score Excellent Very good Average Fair Low …" at bounding box center [570, 299] width 705 height 103
click at [800, 329] on button "Run Credit Check" at bounding box center [805, 330] width 75 height 18
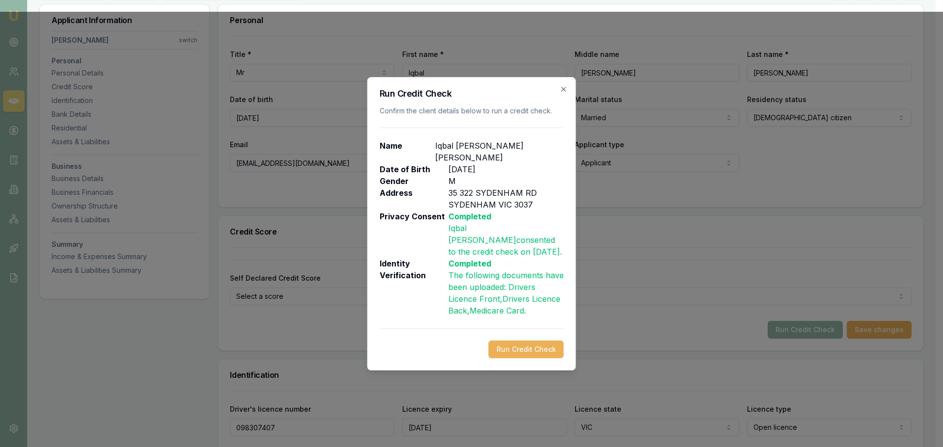
click at [518, 341] on button "Run Credit Check" at bounding box center [526, 350] width 75 height 18
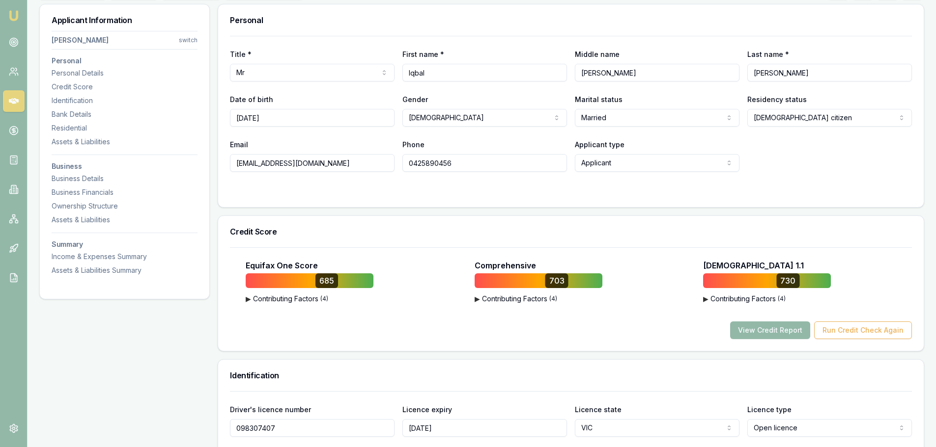
click at [285, 299] on button "▶ Contributing Factors ( 4 )" at bounding box center [310, 299] width 128 height 10
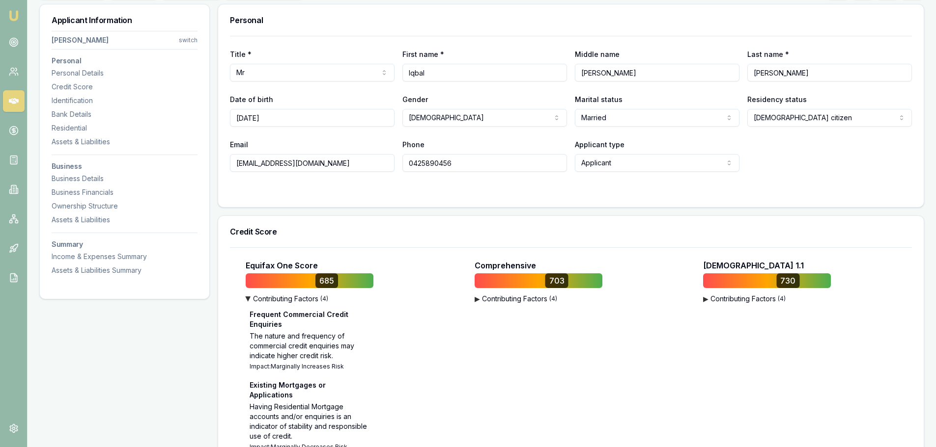
click at [285, 299] on button "▶ Contributing Factors ( 4 )" at bounding box center [310, 299] width 128 height 10
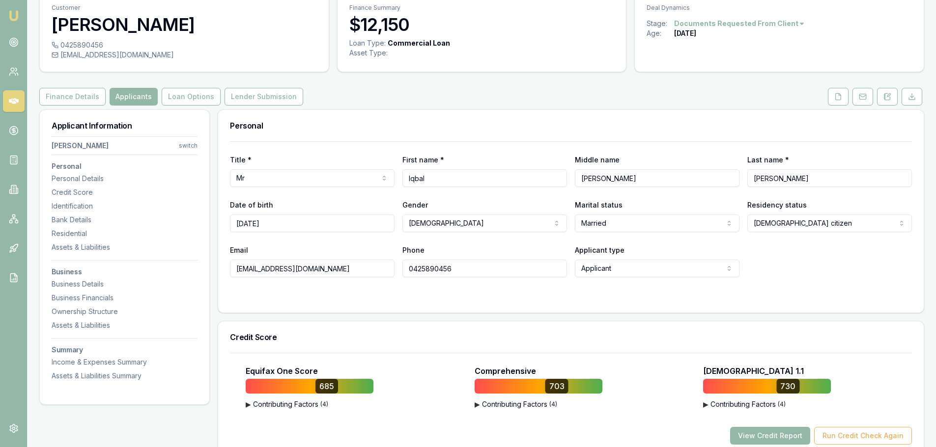
scroll to position [98, 0]
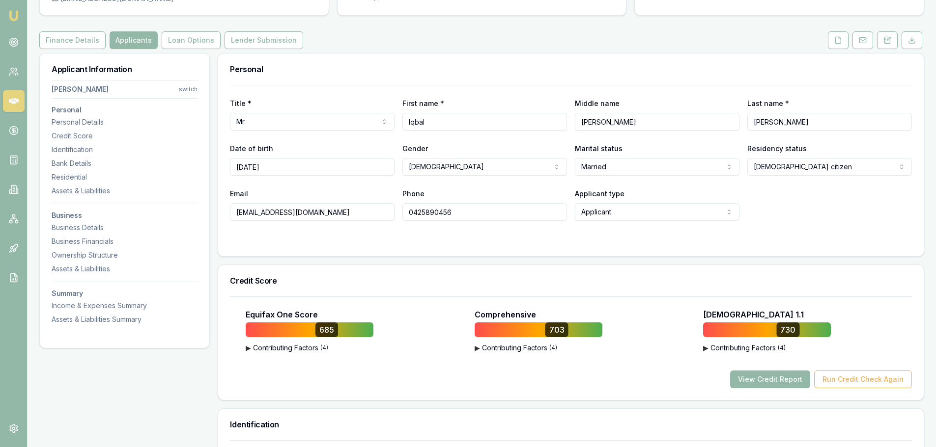
click at [252, 385] on div "View Credit Report Run Credit Check Again" at bounding box center [571, 380] width 682 height 18
click at [264, 351] on button "▶ Contributing Factors ( 4 )" at bounding box center [310, 348] width 128 height 10
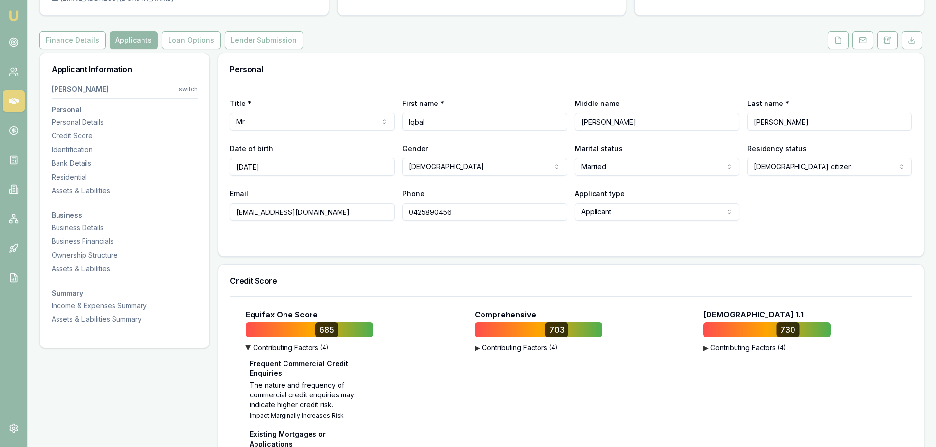
click at [300, 348] on button "▶ Contributing Factors ( 4 )" at bounding box center [310, 348] width 128 height 10
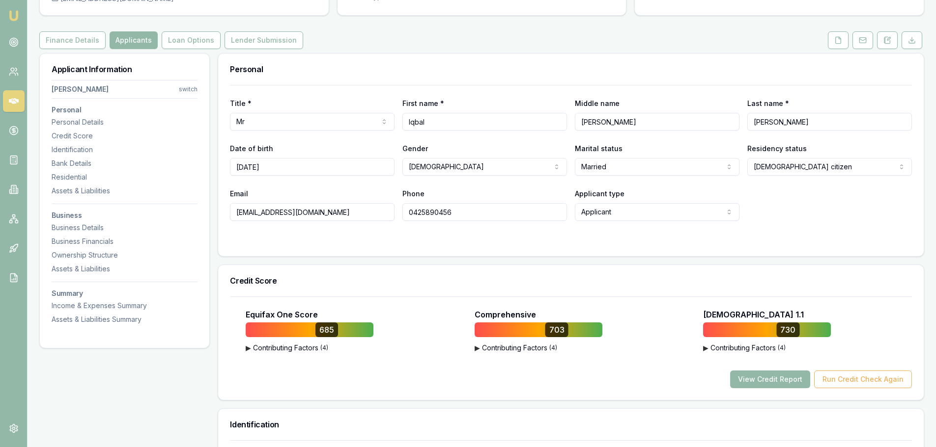
click at [227, 375] on div "Equifax One Score 685 ▶ Contributing Factors ( 4 ) Frequent Commercial Credit E…" at bounding box center [570, 349] width 705 height 104
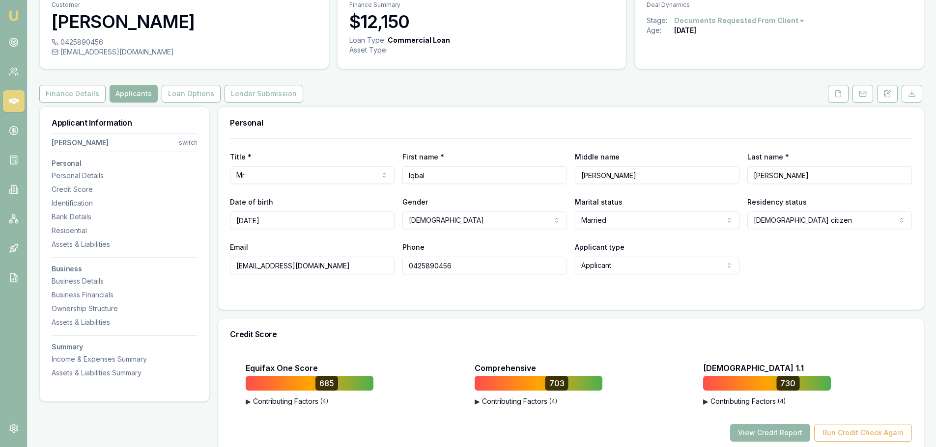
scroll to position [0, 0]
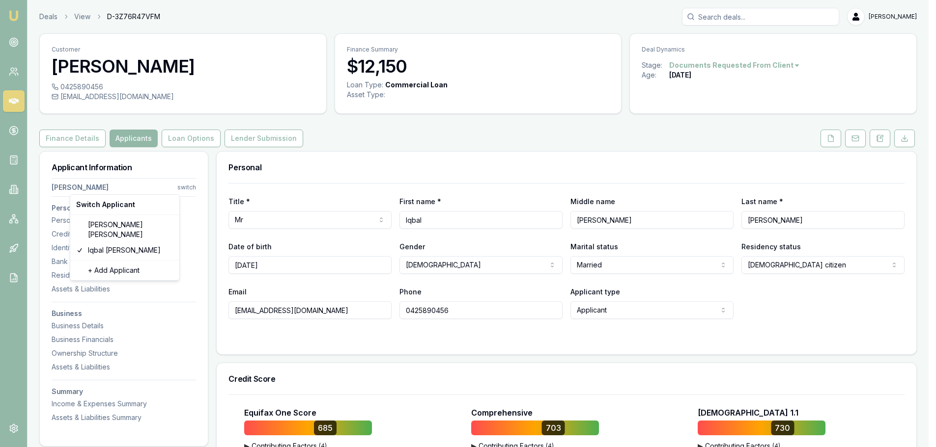
click at [192, 188] on html "Emu Broker Deals View D-3Z76R47VFM Brad Hearns Toggle Menu Customer Iqbal Bamra…" at bounding box center [468, 223] width 936 height 447
click at [125, 226] on div "Gurdeep Kainth" at bounding box center [124, 230] width 105 height 26
type input "Gurdeep"
type input "Kainth"
type input "01/05/1989"
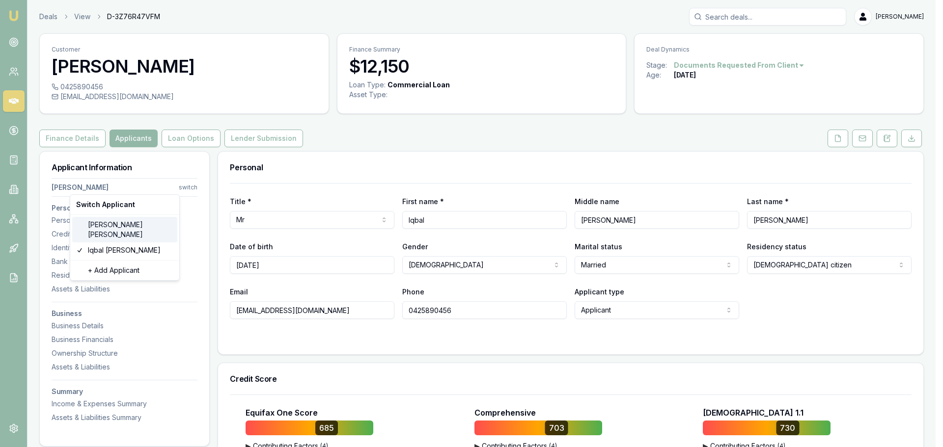
type input "[EMAIL_ADDRESS][DOMAIN_NAME]"
type input "0435034036"
type input "036454457"
type input "02/08/2028"
type input "P6312098"
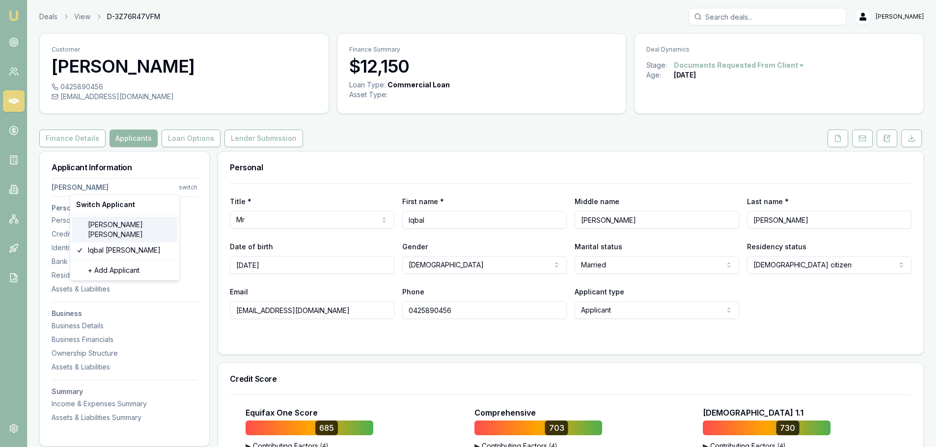
type input "3560676093"
type input "11/2030"
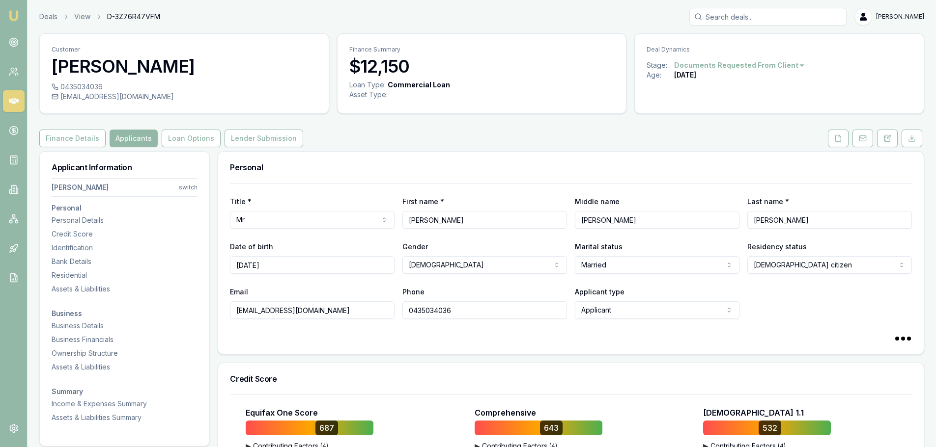
scroll to position [49, 0]
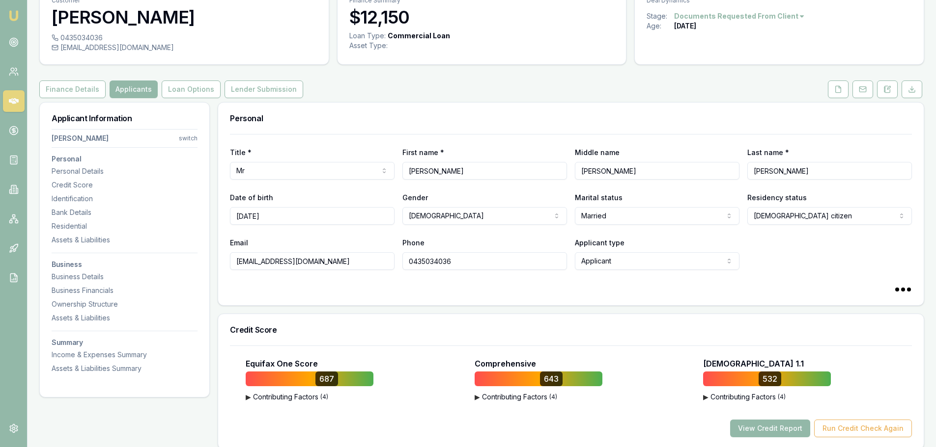
click at [278, 396] on button "▶ Contributing Factors ( 4 )" at bounding box center [310, 397] width 128 height 10
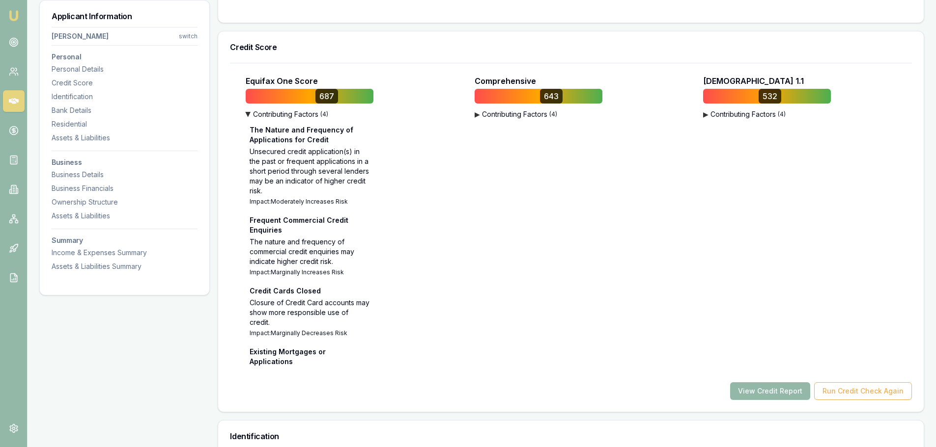
scroll to position [196, 0]
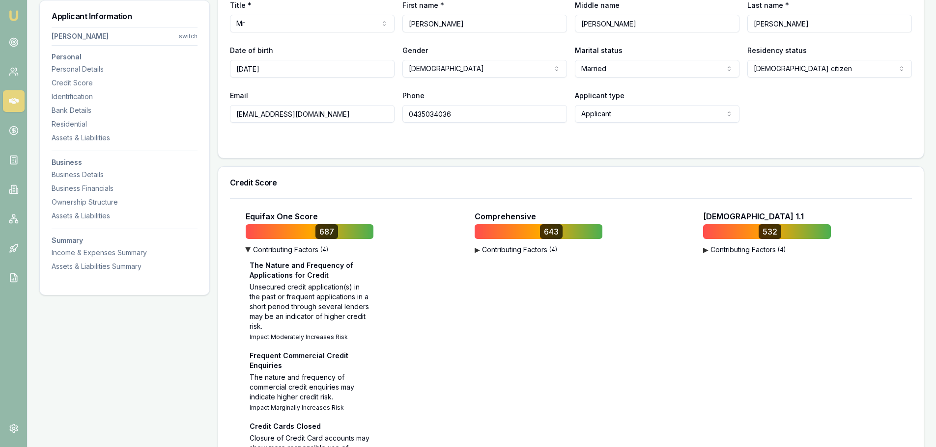
click at [286, 247] on button "▶ Contributing Factors ( 4 )" at bounding box center [310, 250] width 128 height 10
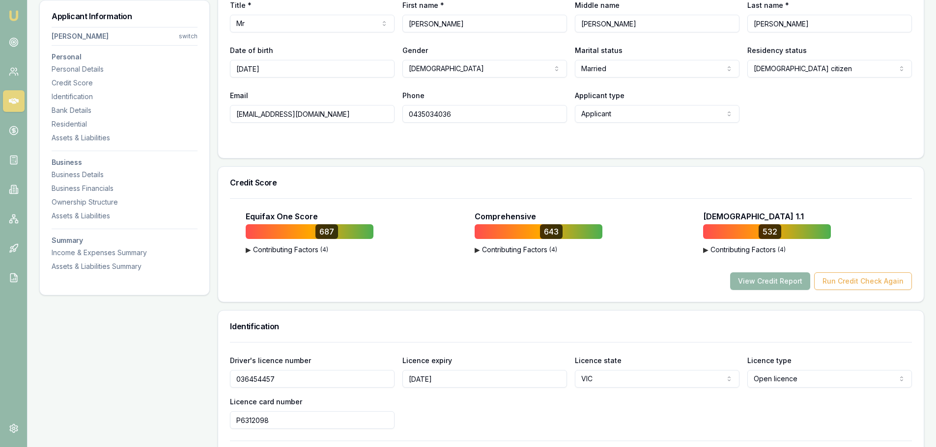
click at [791, 281] on button "View Credit Report" at bounding box center [770, 282] width 80 height 18
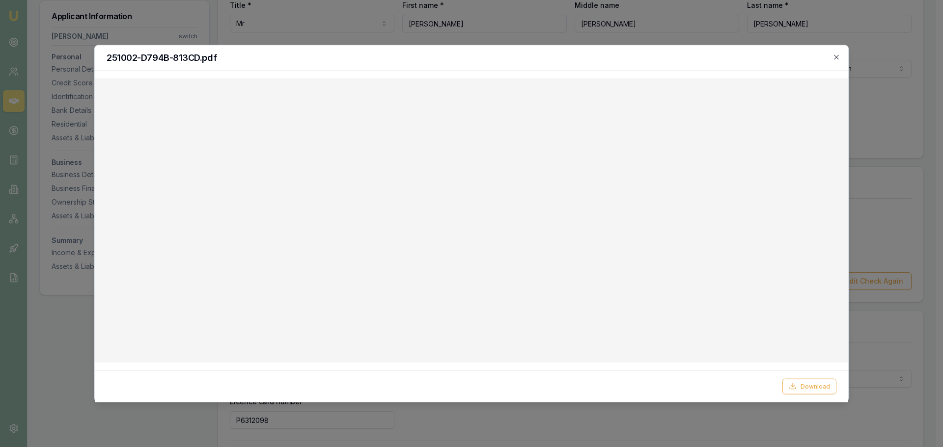
click at [804, 390] on button "Download" at bounding box center [809, 387] width 54 height 16
click at [653, 60] on h2 "251002-D794B-813CD.pdf" at bounding box center [472, 57] width 730 height 9
click at [838, 56] on icon "button" at bounding box center [836, 57] width 8 height 8
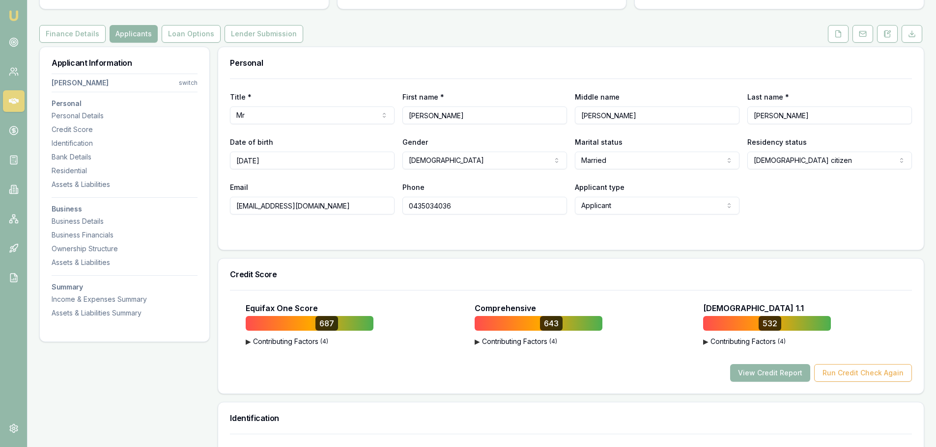
scroll to position [0, 0]
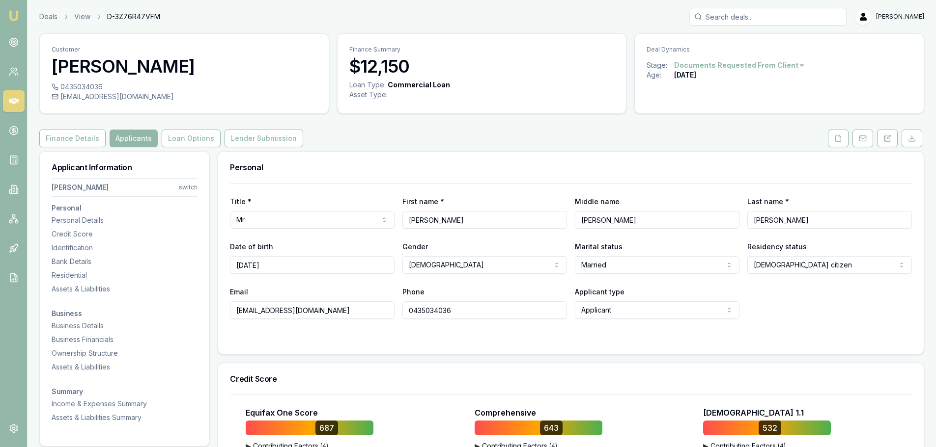
click at [190, 188] on html "Emu Broker Deals View D-3Z76R47VFM Brad Hearns Toggle Menu Customer Gurdeep Kai…" at bounding box center [468, 223] width 936 height 447
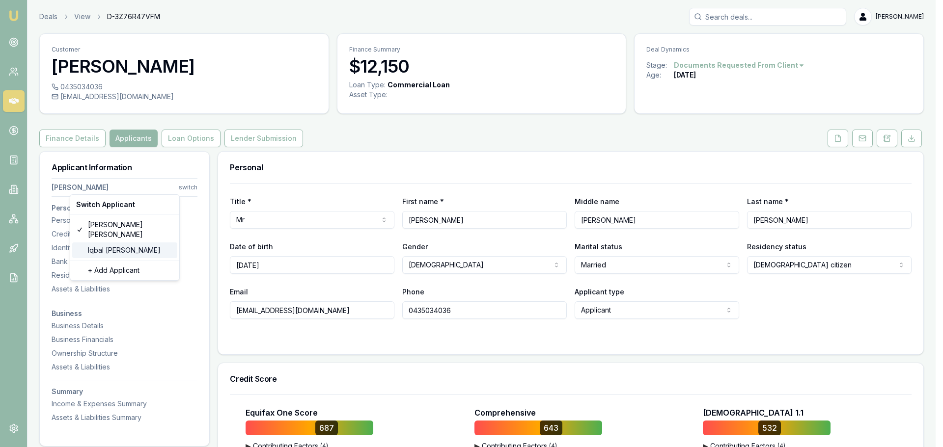
click at [117, 243] on div "Iqbal Bamrah" at bounding box center [124, 251] width 105 height 16
type input "Iqbal"
type input "Bamrah"
type input "23/10/1985"
type input "bamrah36@gmail.com"
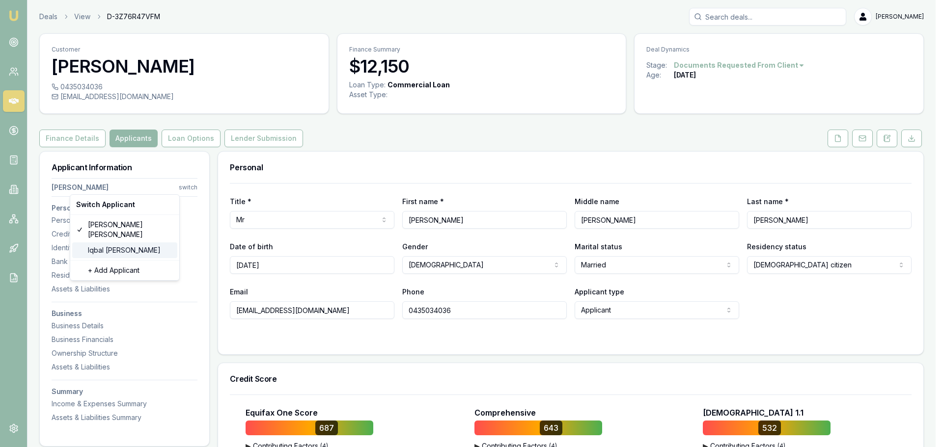
type input "0425890456"
type input "098307407"
type input "30/05/2031"
type input "P4821014"
type input "3509523018"
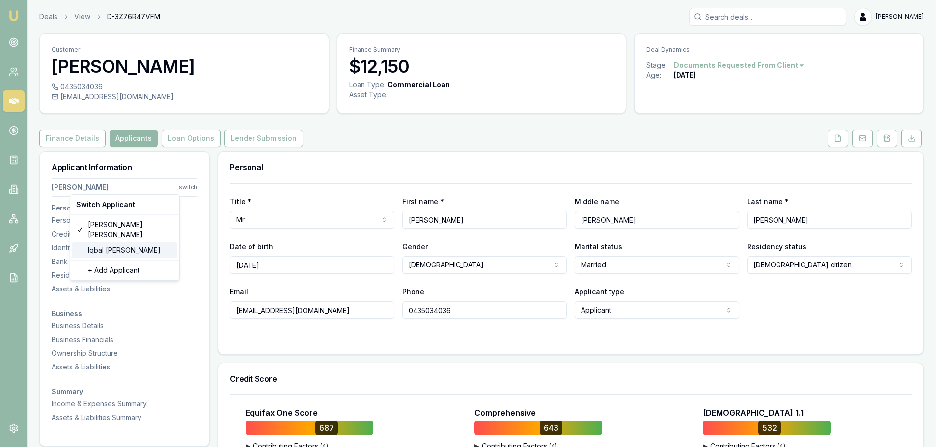
type input "01/2029"
type input "Singh"
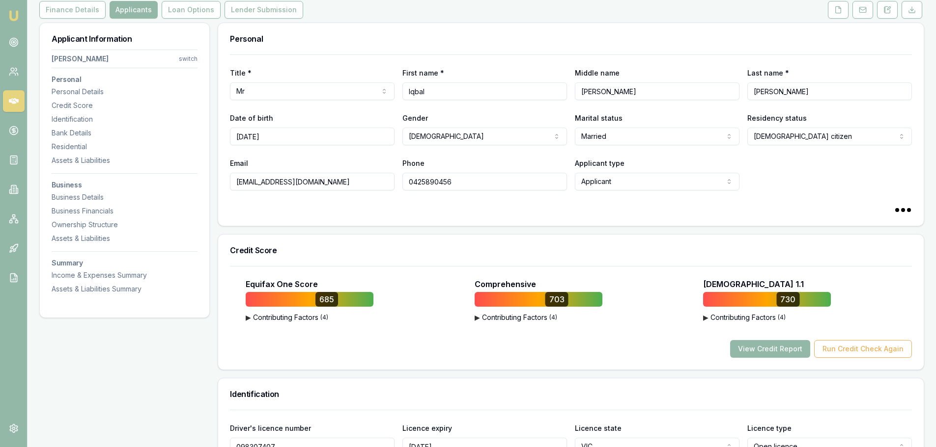
scroll to position [196, 0]
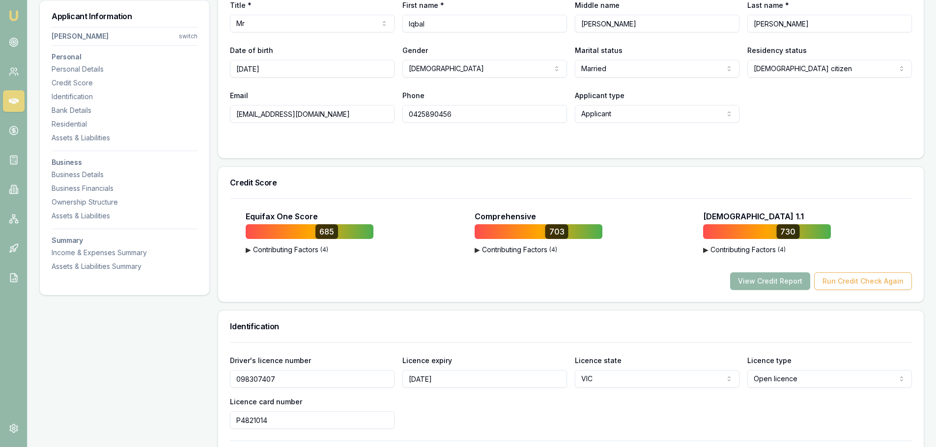
click at [766, 280] on button "View Credit Report" at bounding box center [770, 282] width 80 height 18
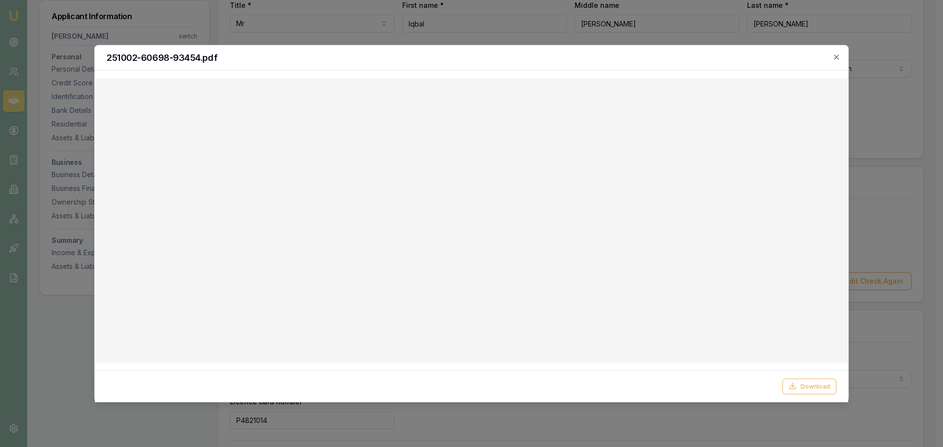
click at [812, 390] on button "Download" at bounding box center [809, 387] width 54 height 16
drag, startPoint x: 588, startPoint y: 69, endPoint x: 708, endPoint y: 77, distance: 120.0
click at [588, 69] on div "251002-60698-93454.pdf" at bounding box center [471, 57] width 753 height 25
click at [832, 57] on icon "button" at bounding box center [836, 57] width 8 height 8
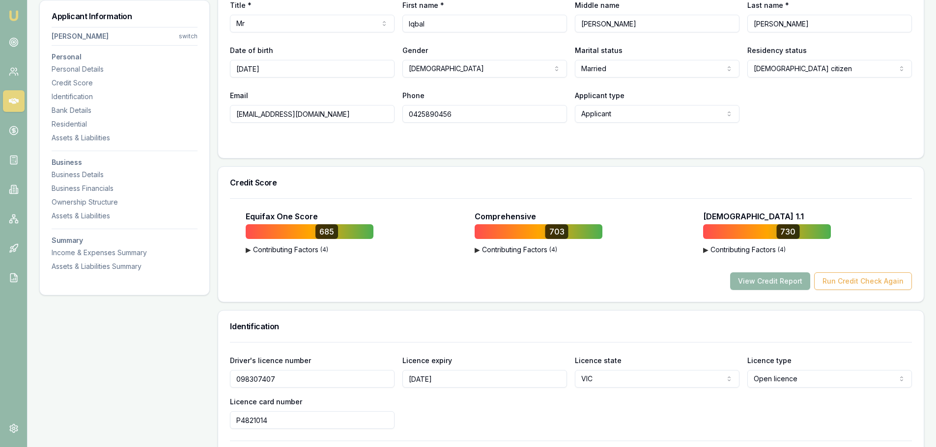
click at [759, 286] on button "View Credit Report" at bounding box center [770, 282] width 80 height 18
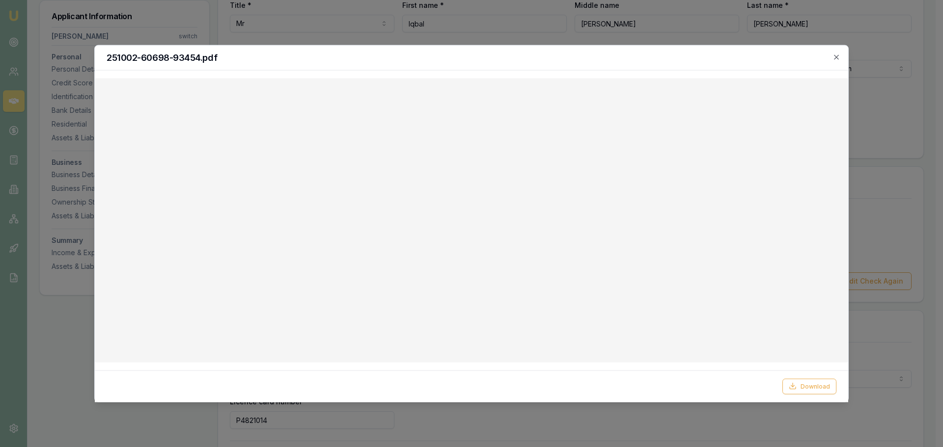
drag, startPoint x: 836, startPoint y: 55, endPoint x: 812, endPoint y: 49, distance: 25.5
click at [836, 55] on icon "button" at bounding box center [836, 57] width 8 height 8
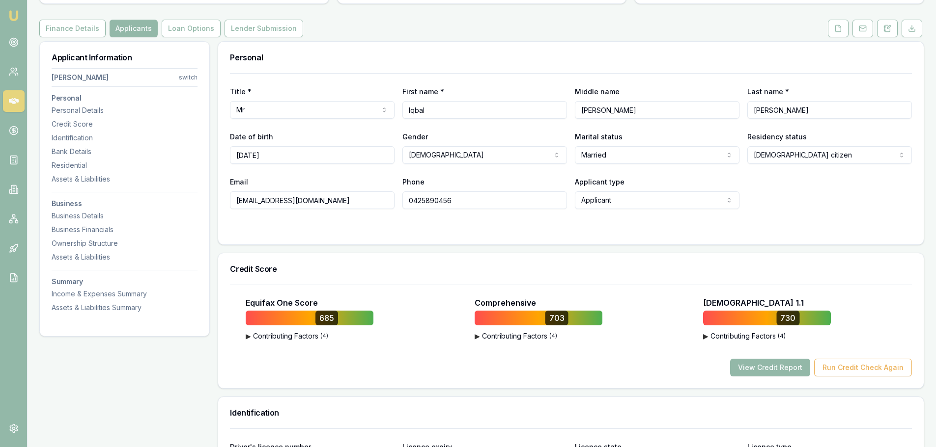
scroll to position [0, 0]
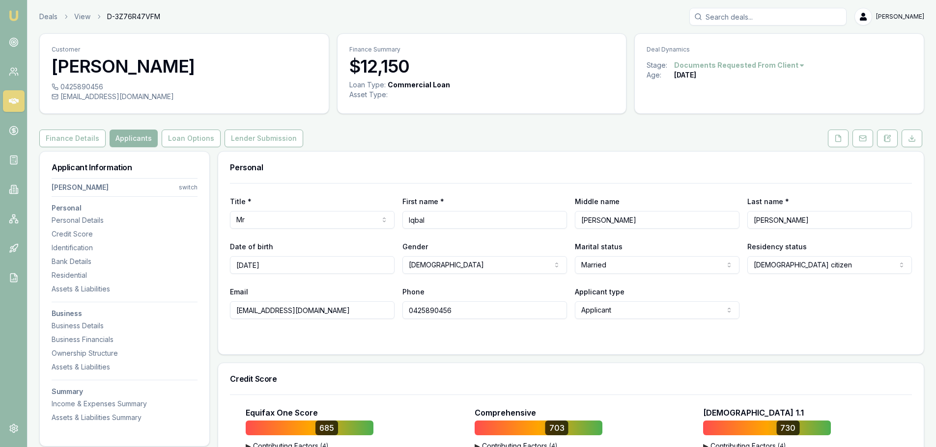
click at [72, 87] on div "0425890456" at bounding box center [184, 87] width 265 height 10
copy div "0425890456"
click at [70, 61] on h3 "Iqbal Bamrah" at bounding box center [184, 66] width 265 height 20
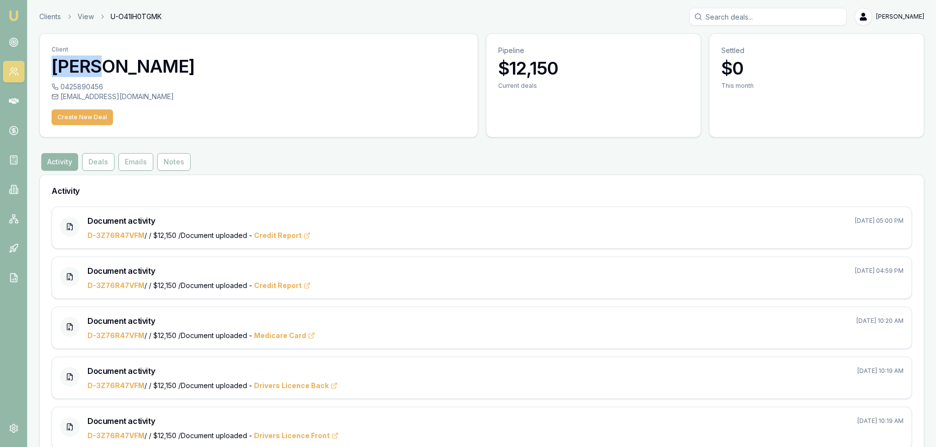
drag, startPoint x: 52, startPoint y: 65, endPoint x: 91, endPoint y: 63, distance: 38.8
click at [91, 63] on h3 "Iqbal Bamrah" at bounding box center [259, 66] width 414 height 20
copy h3 "Iqbal"
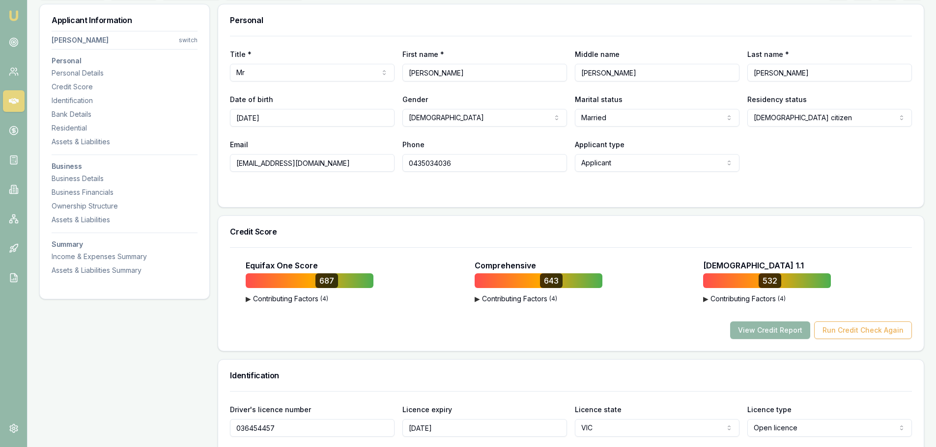
scroll to position [49, 0]
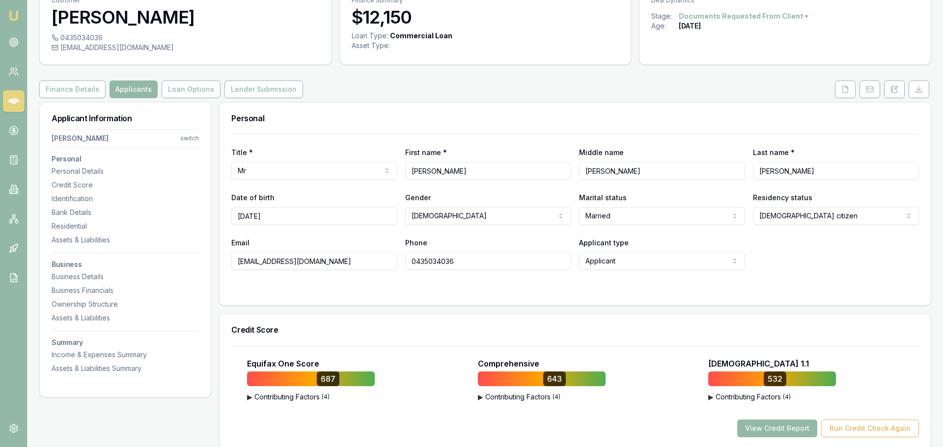
click at [188, 140] on html "Emu Broker Deals View D-3Z76R47VFM Brad Hearns Toggle Menu Customer Gurdeep Kai…" at bounding box center [471, 174] width 943 height 447
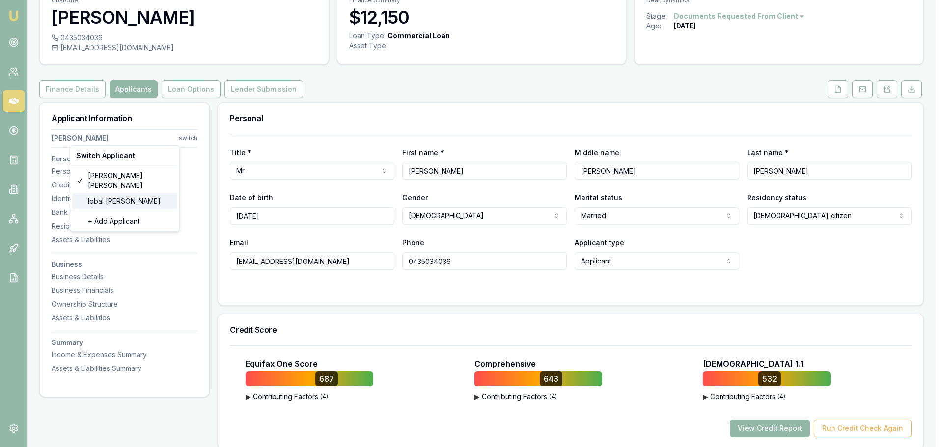
click at [112, 195] on div "Iqbal Bamrah" at bounding box center [124, 201] width 105 height 16
type input "Iqbal"
type input "Bamrah"
type input "23/10/1985"
type input "bamrah36@gmail.com"
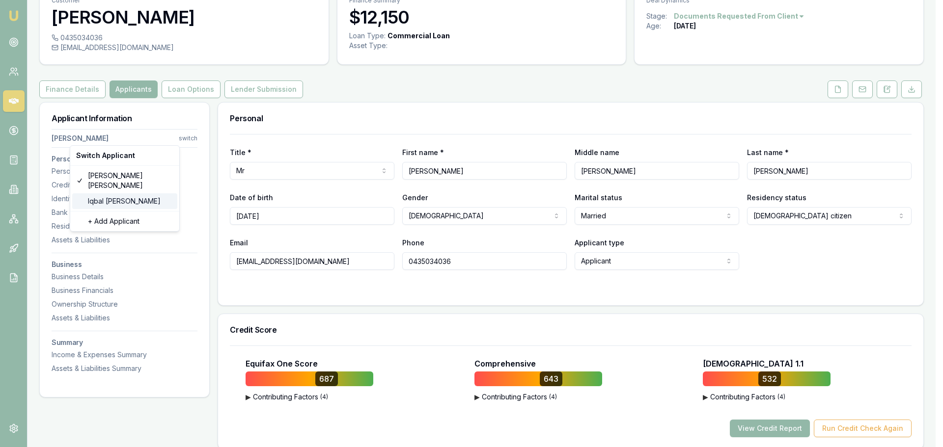
type input "0425890456"
type input "098307407"
type input "30/05/2031"
type input "P4821014"
type input "3509523018"
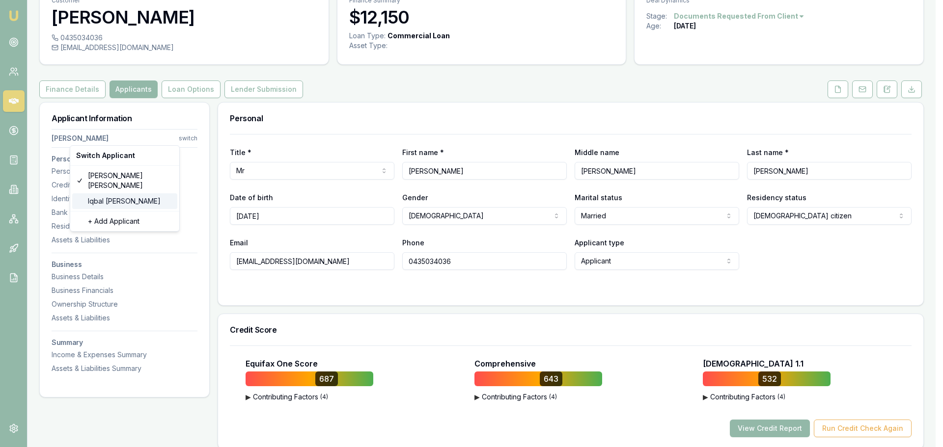
type input "01/2029"
type input "Singh"
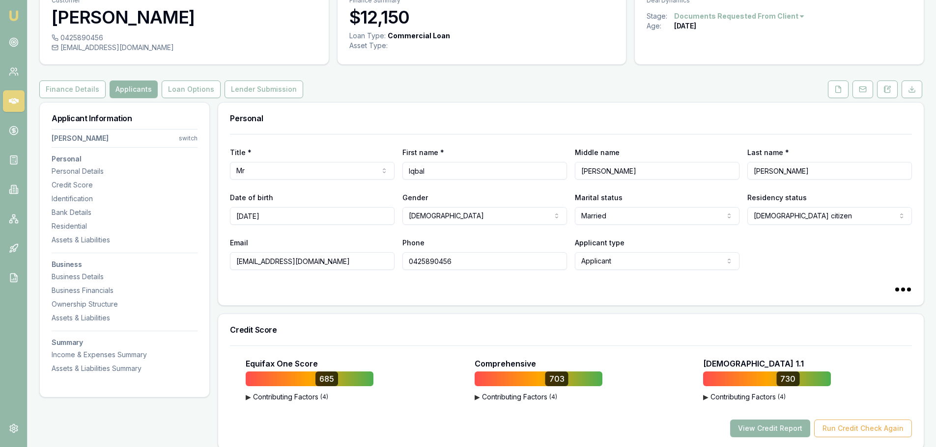
scroll to position [246, 0]
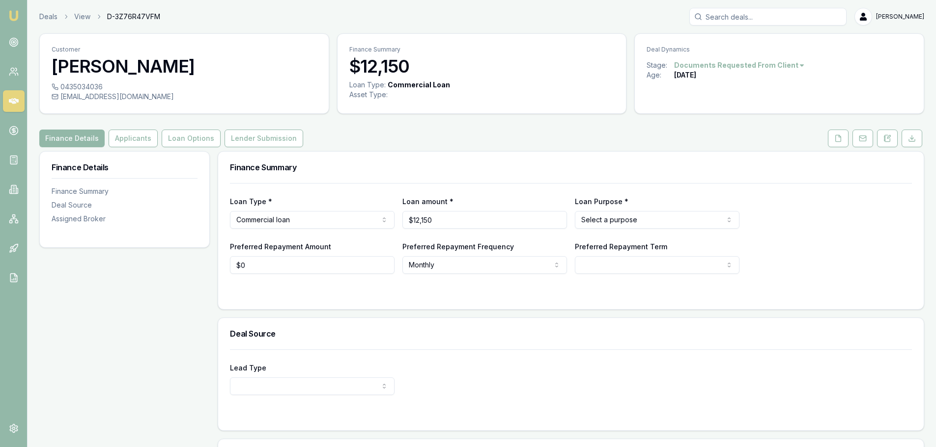
click at [149, 139] on button "Applicants" at bounding box center [133, 139] width 49 height 18
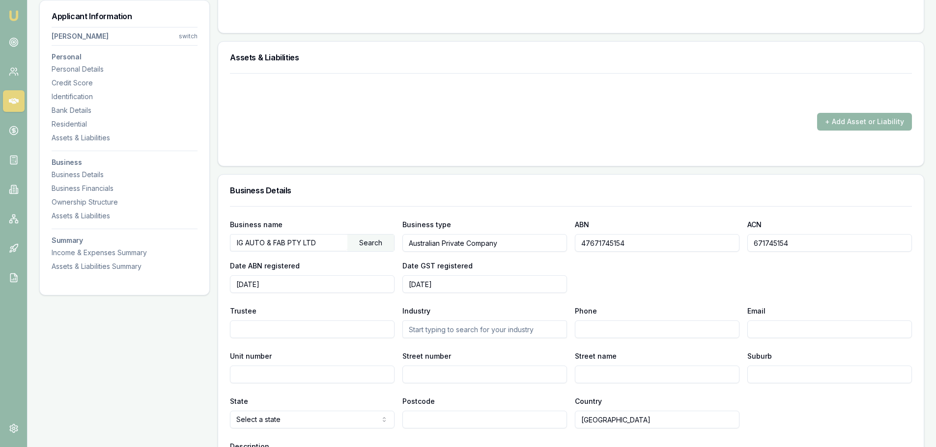
scroll to position [1080, 0]
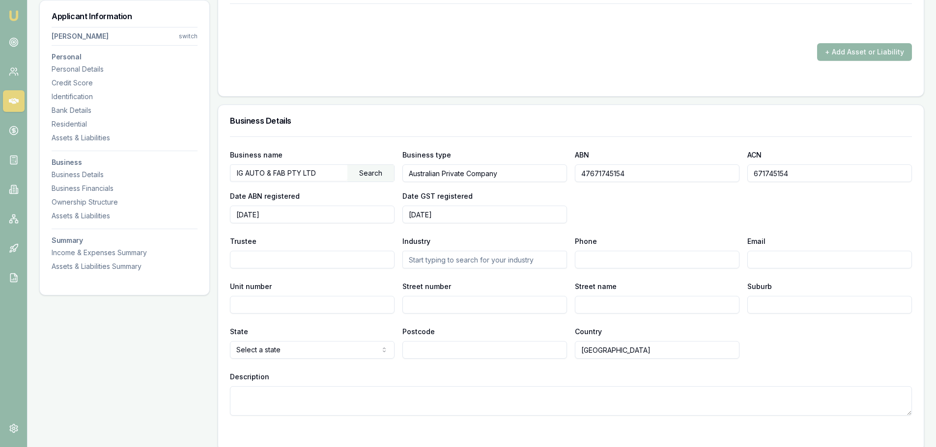
drag, startPoint x: 325, startPoint y: 176, endPoint x: 231, endPoint y: 175, distance: 93.8
click at [231, 175] on input "IG AUTO & FAB PTY LTD" at bounding box center [288, 173] width 117 height 16
click at [483, 145] on div "Business name IG AUTO & FAB PTY LTD Search Business type Australian Private Com…" at bounding box center [571, 276] width 682 height 279
click at [320, 123] on h3 "Business Details" at bounding box center [571, 121] width 682 height 8
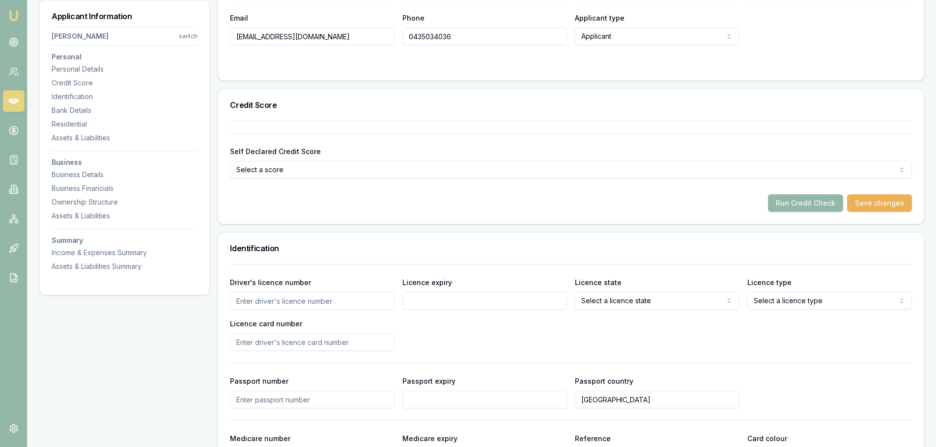
scroll to position [98, 0]
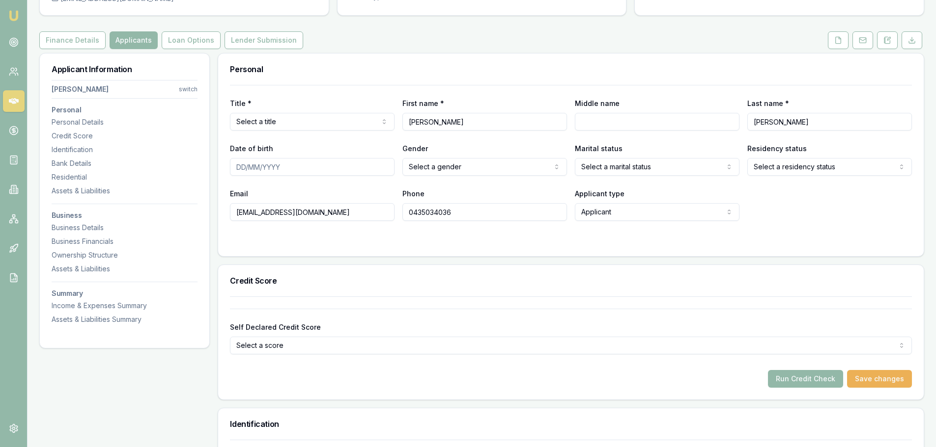
click at [73, 36] on button "Finance Details" at bounding box center [72, 40] width 66 height 18
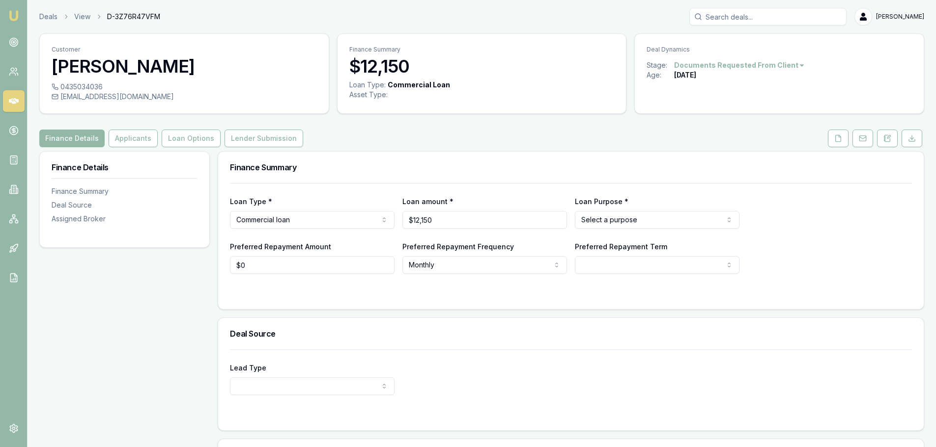
click at [366, 134] on div "Finance Details Applicants Loan Options Lender Submission" at bounding box center [481, 139] width 884 height 18
